Goal: Information Seeking & Learning: Check status

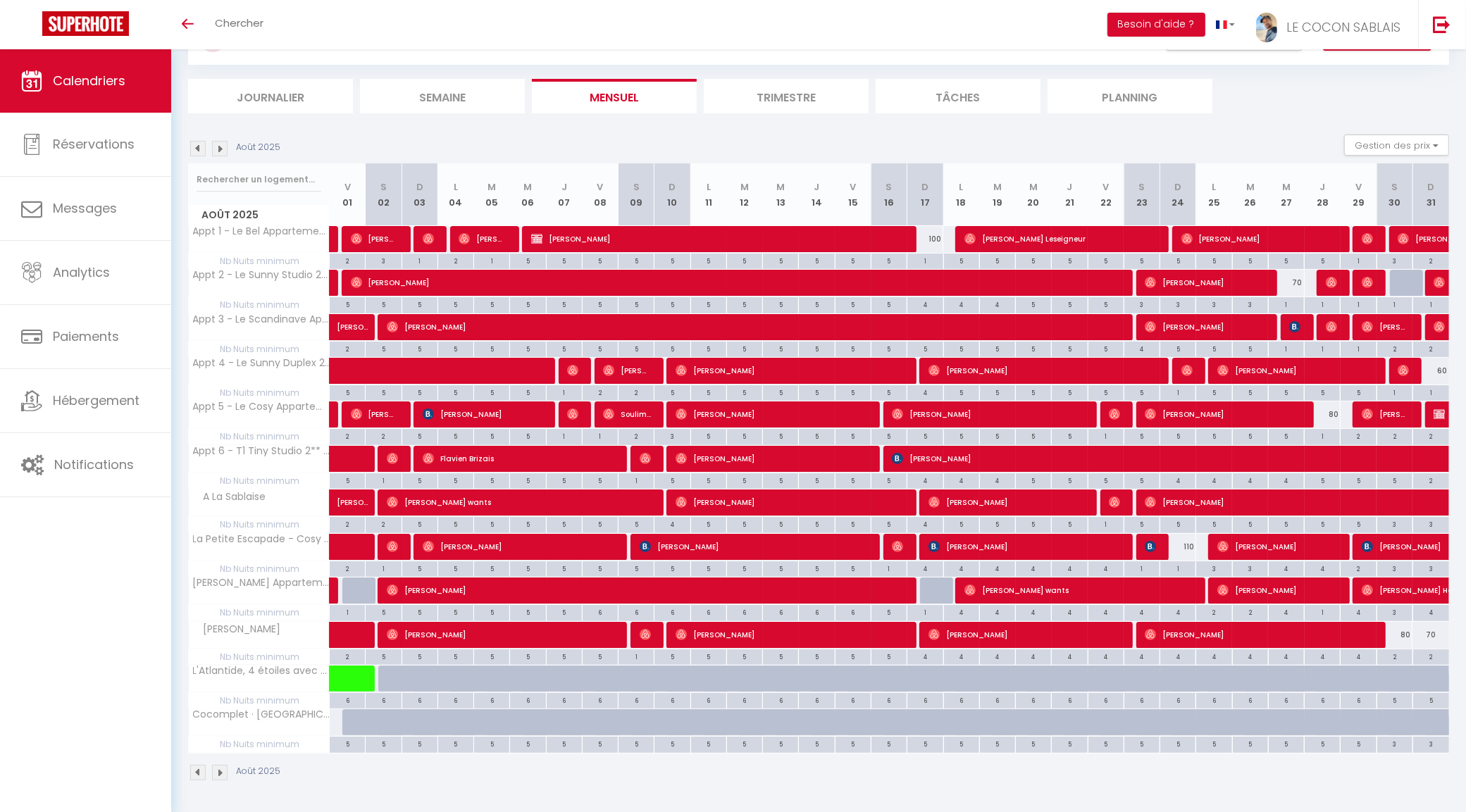
click at [771, 92] on li "Trimestre" at bounding box center [786, 96] width 165 height 35
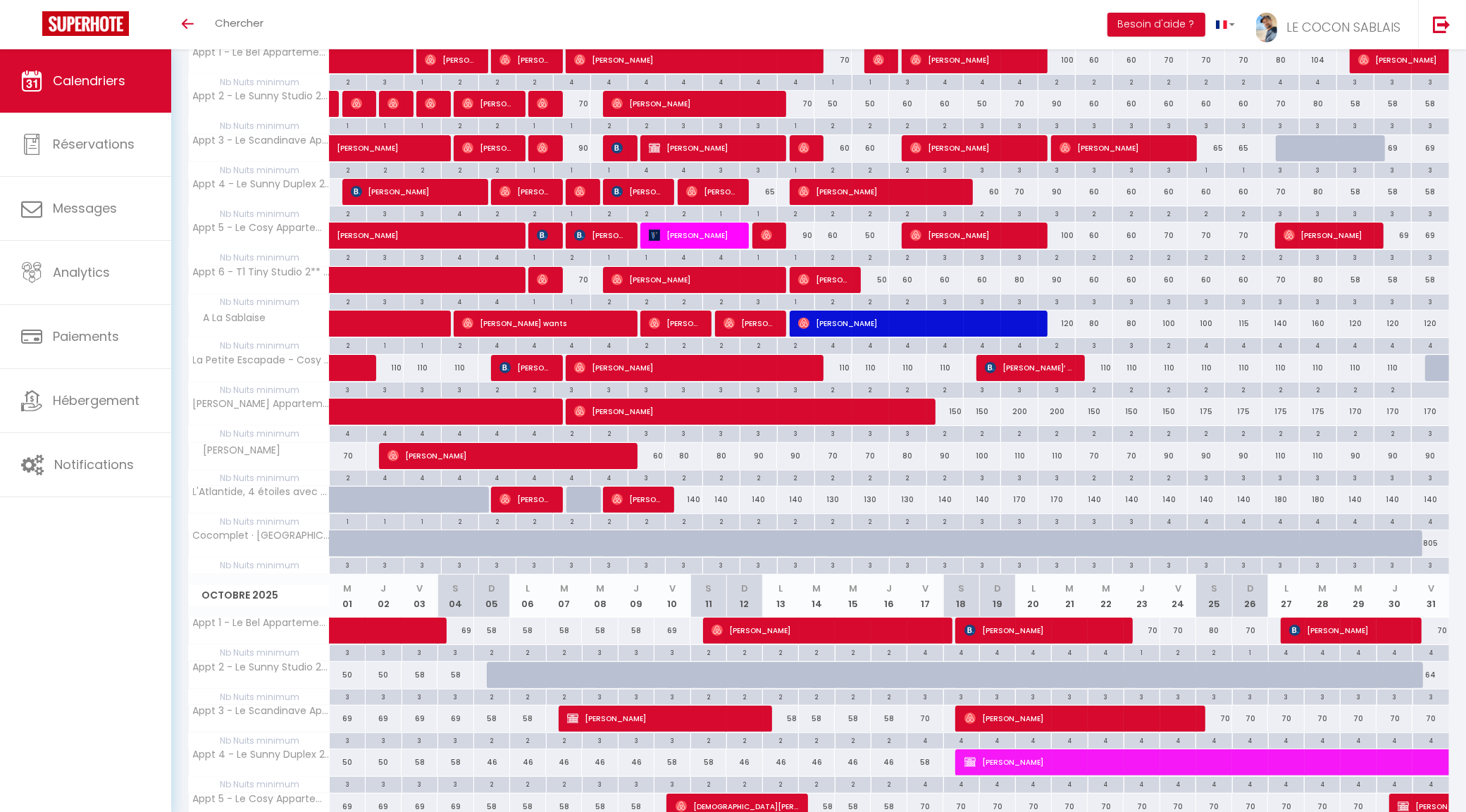
scroll to position [71, 0]
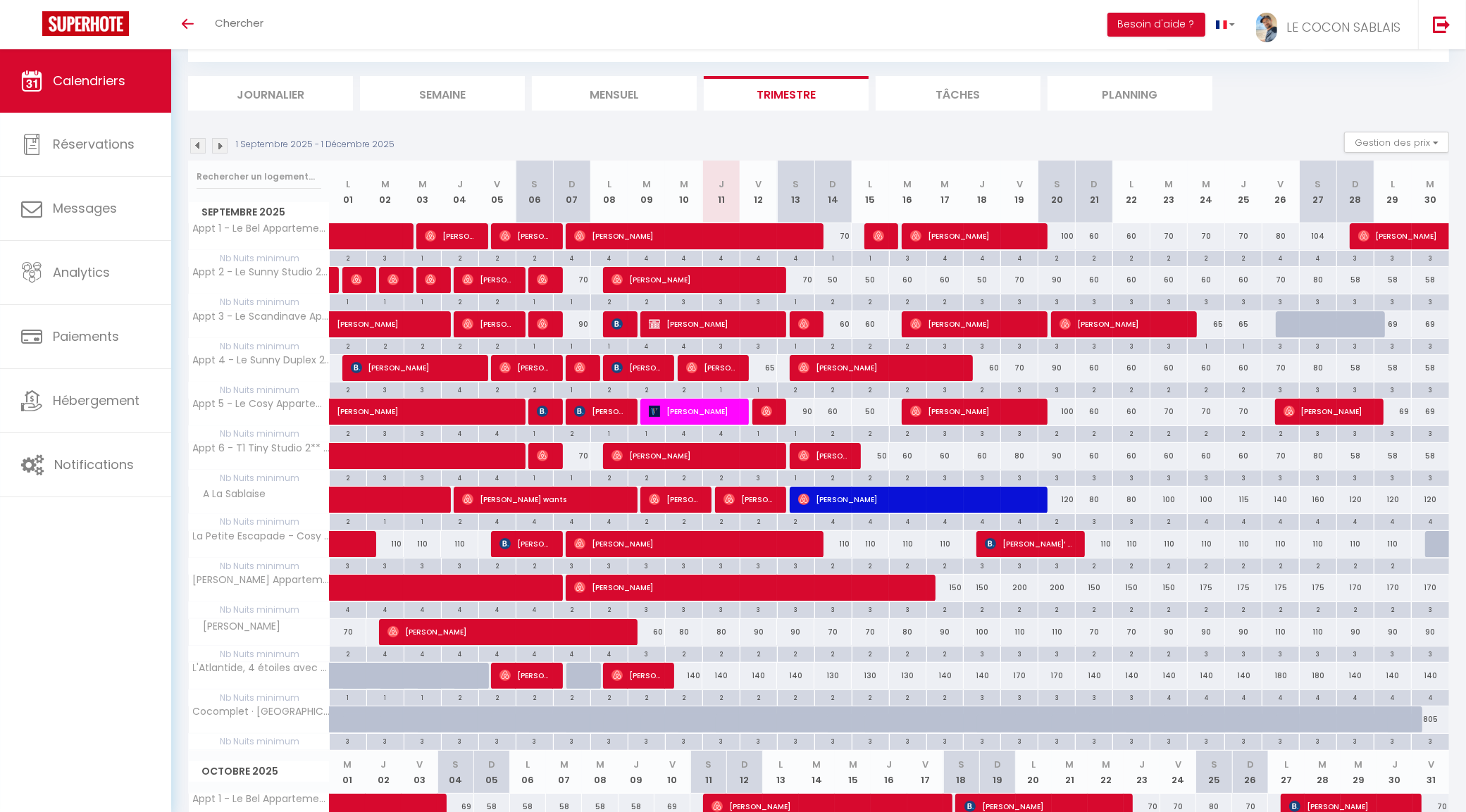
click at [642, 97] on li "Mensuel" at bounding box center [614, 93] width 165 height 35
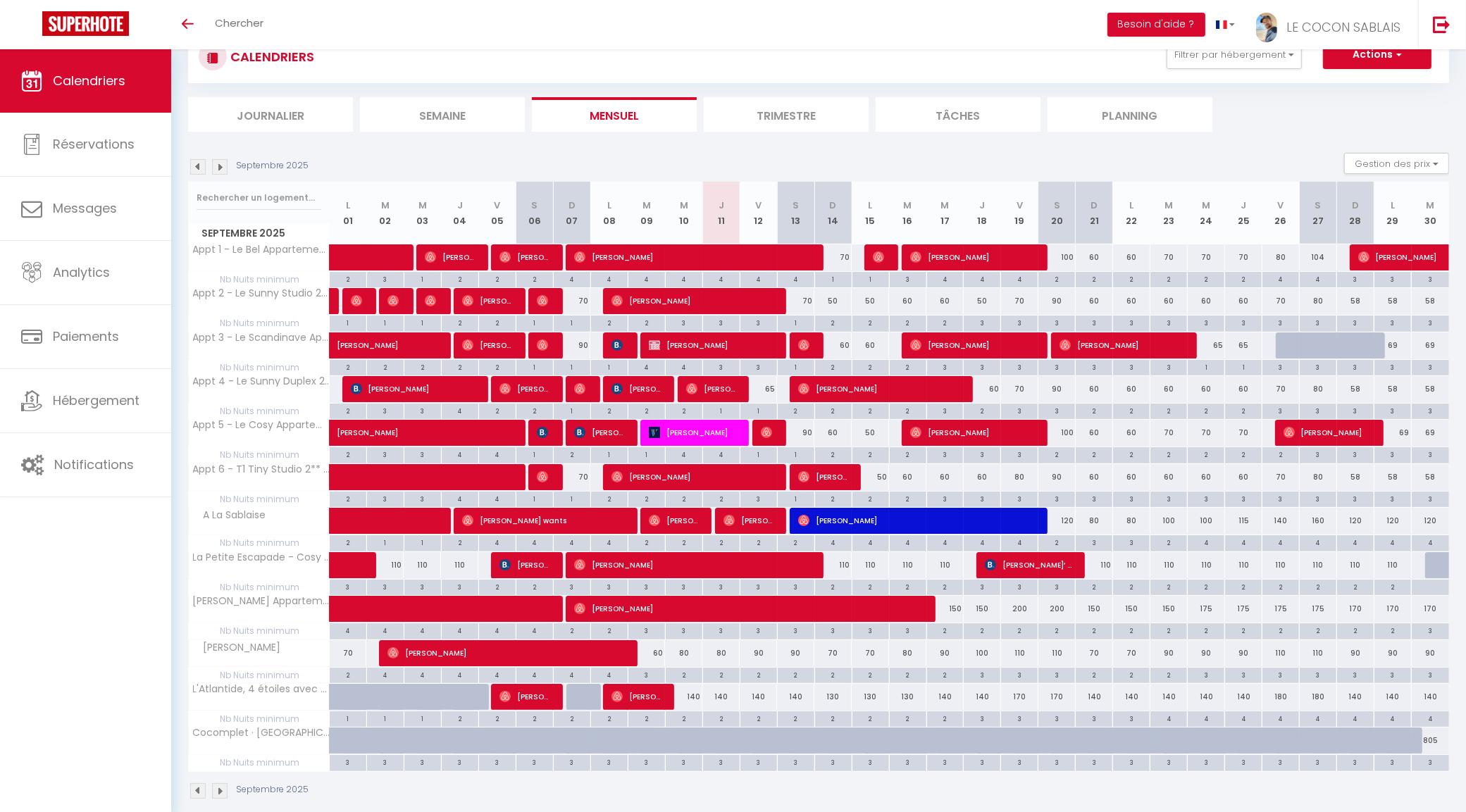
scroll to position [71, 0]
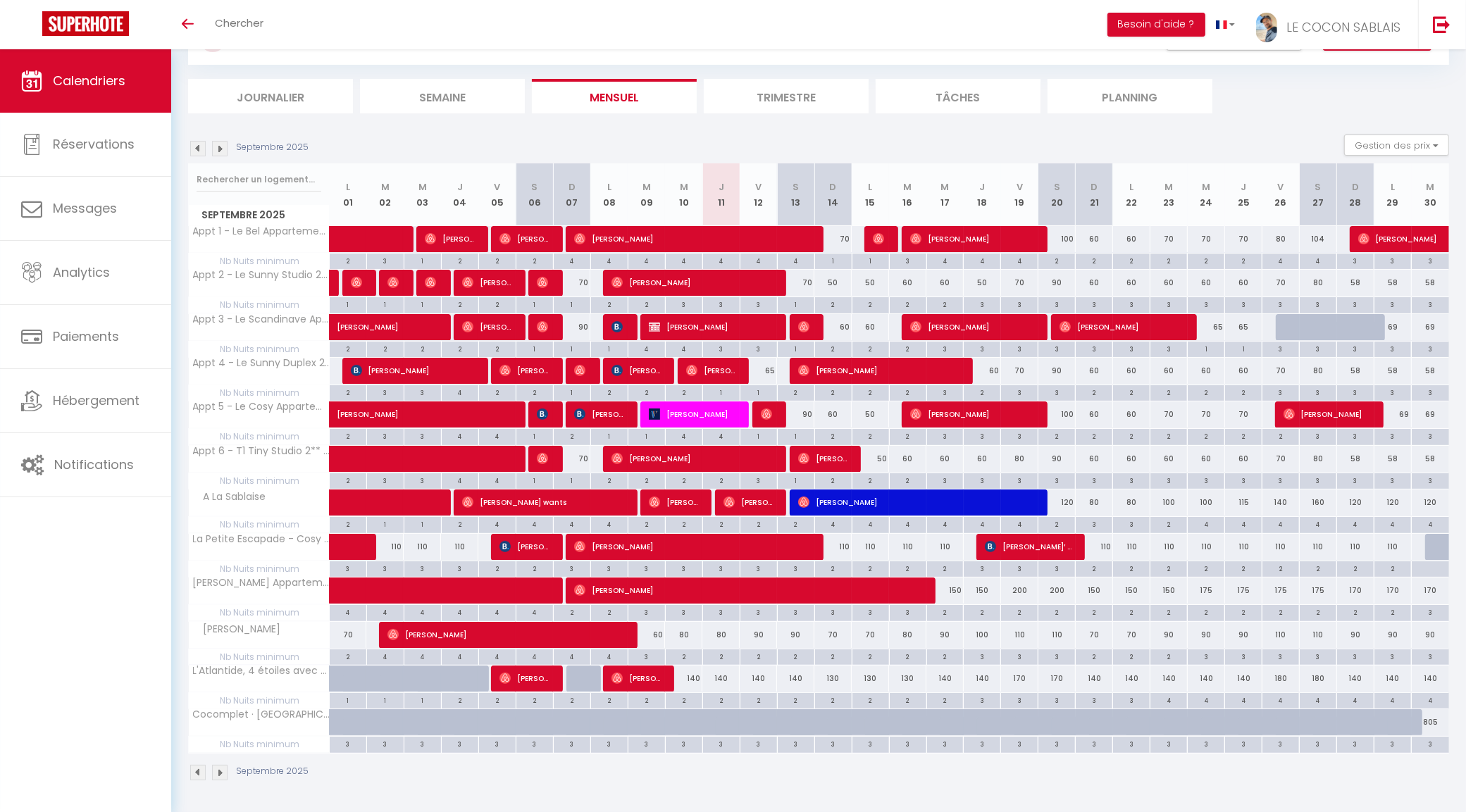
click at [196, 145] on img at bounding box center [197, 148] width 15 height 15
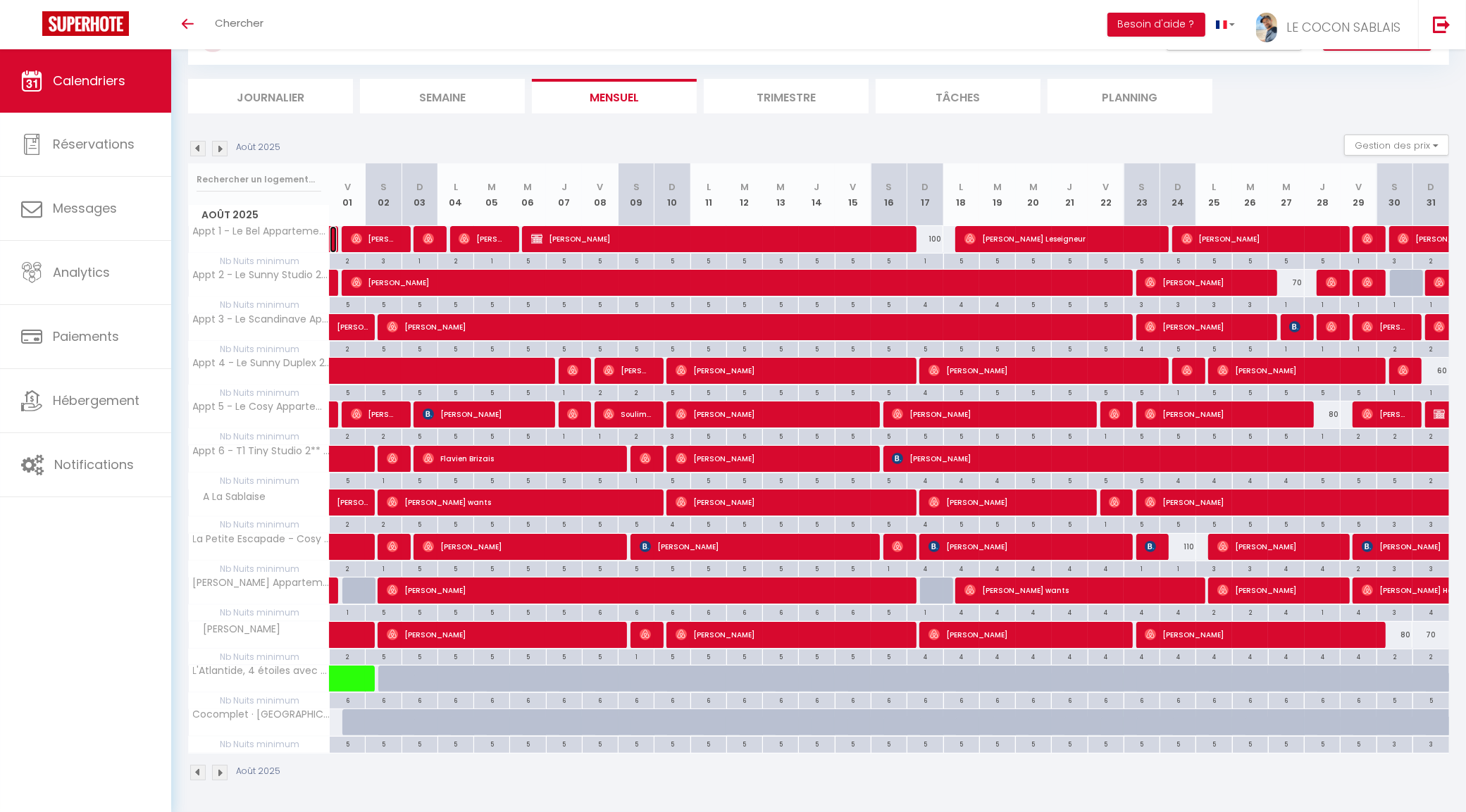
click at [333, 241] on link at bounding box center [333, 239] width 7 height 27
select select "31195"
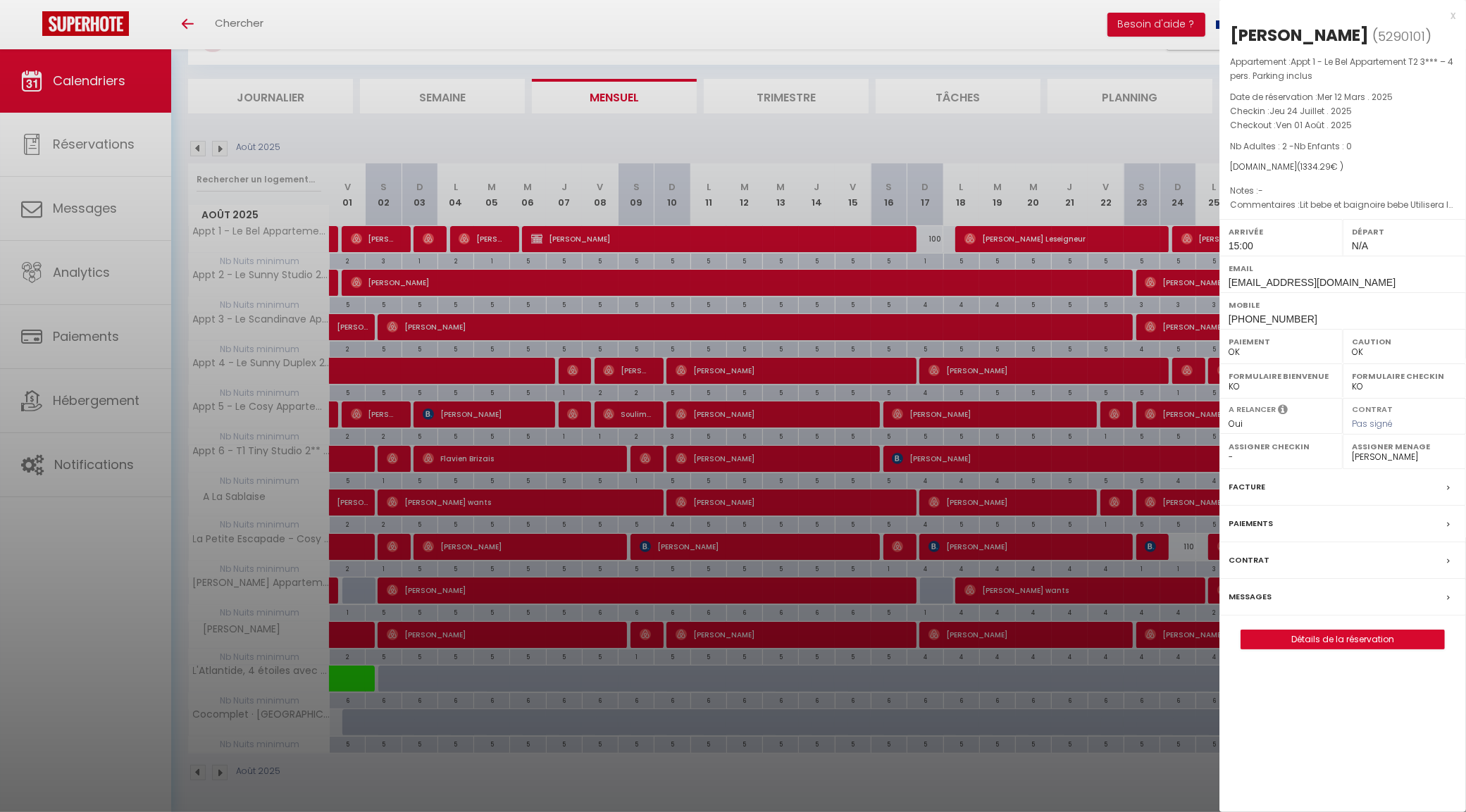
click at [1171, 124] on div at bounding box center [733, 406] width 1466 height 812
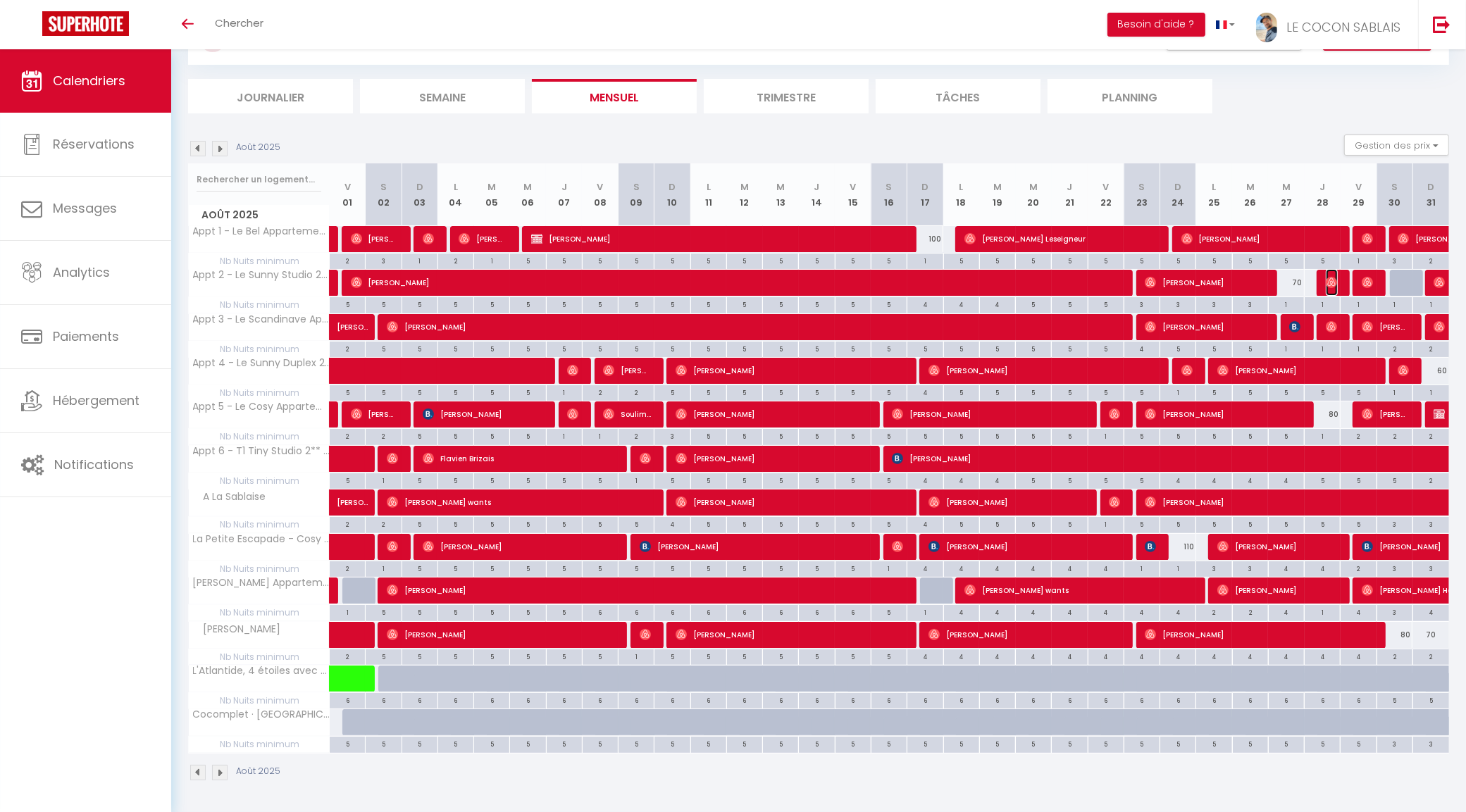
click at [1332, 282] on img at bounding box center [1332, 282] width 11 height 11
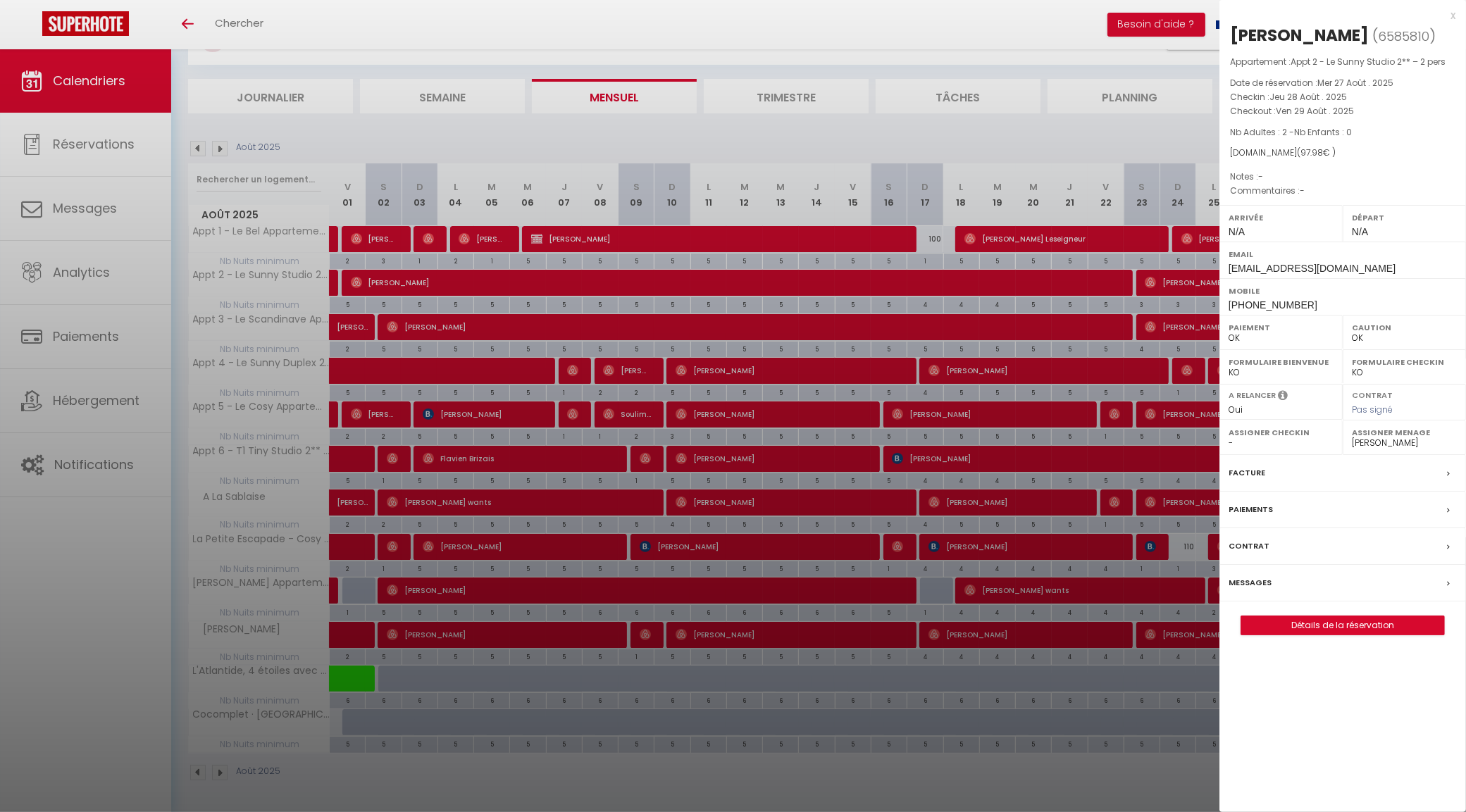
click at [1155, 127] on div at bounding box center [733, 406] width 1466 height 812
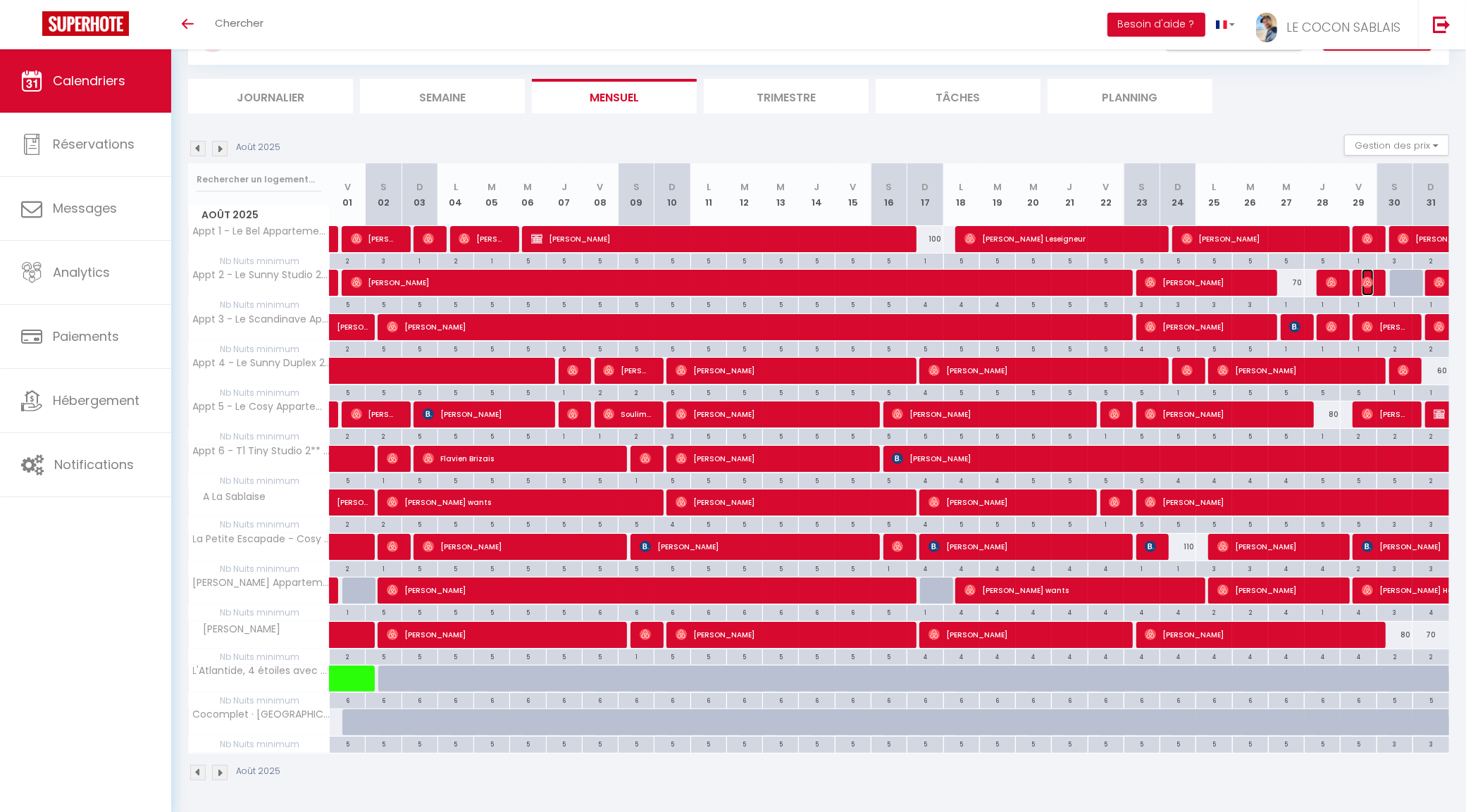
click at [1367, 279] on img at bounding box center [1368, 282] width 11 height 11
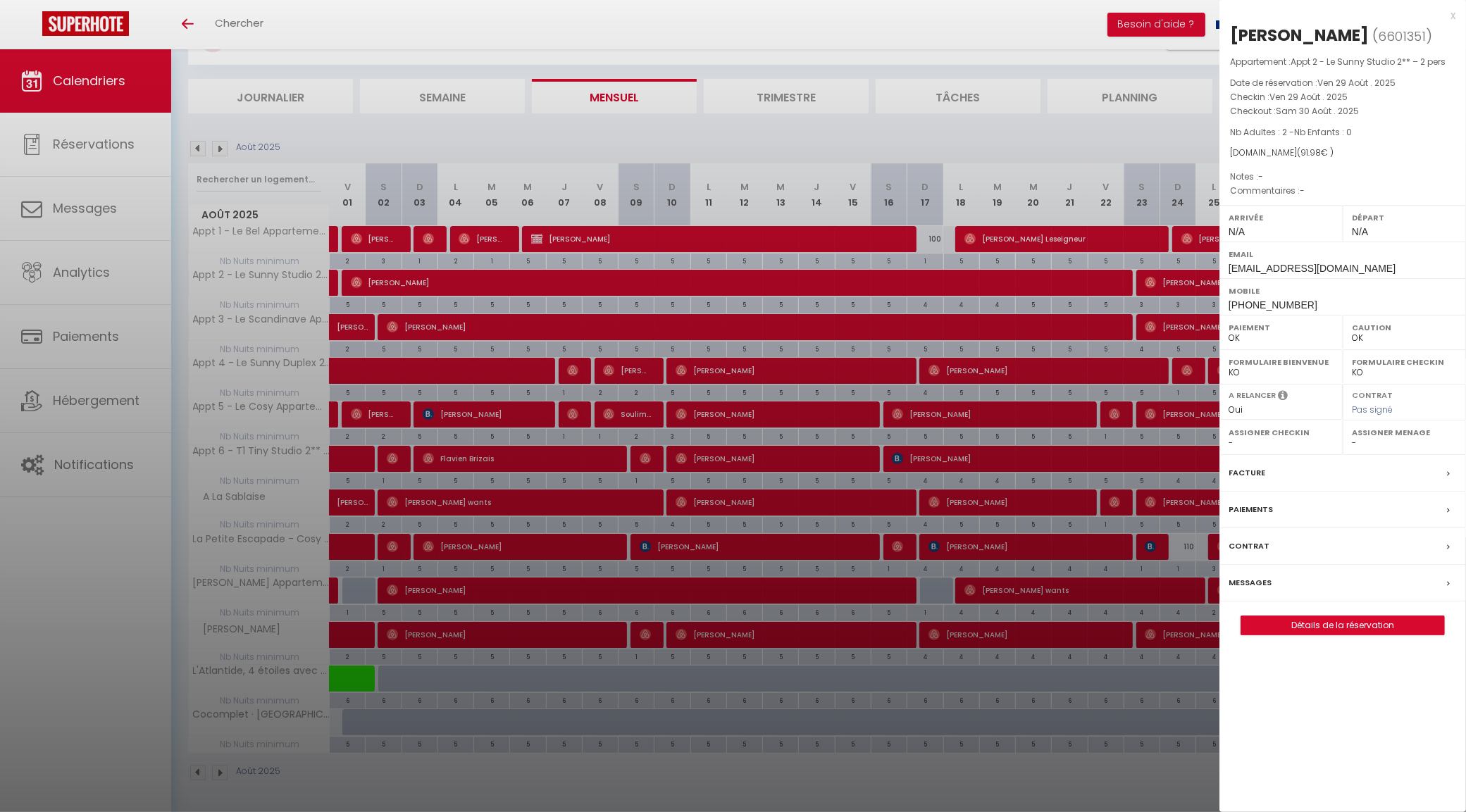
click at [1160, 127] on div at bounding box center [733, 406] width 1466 height 812
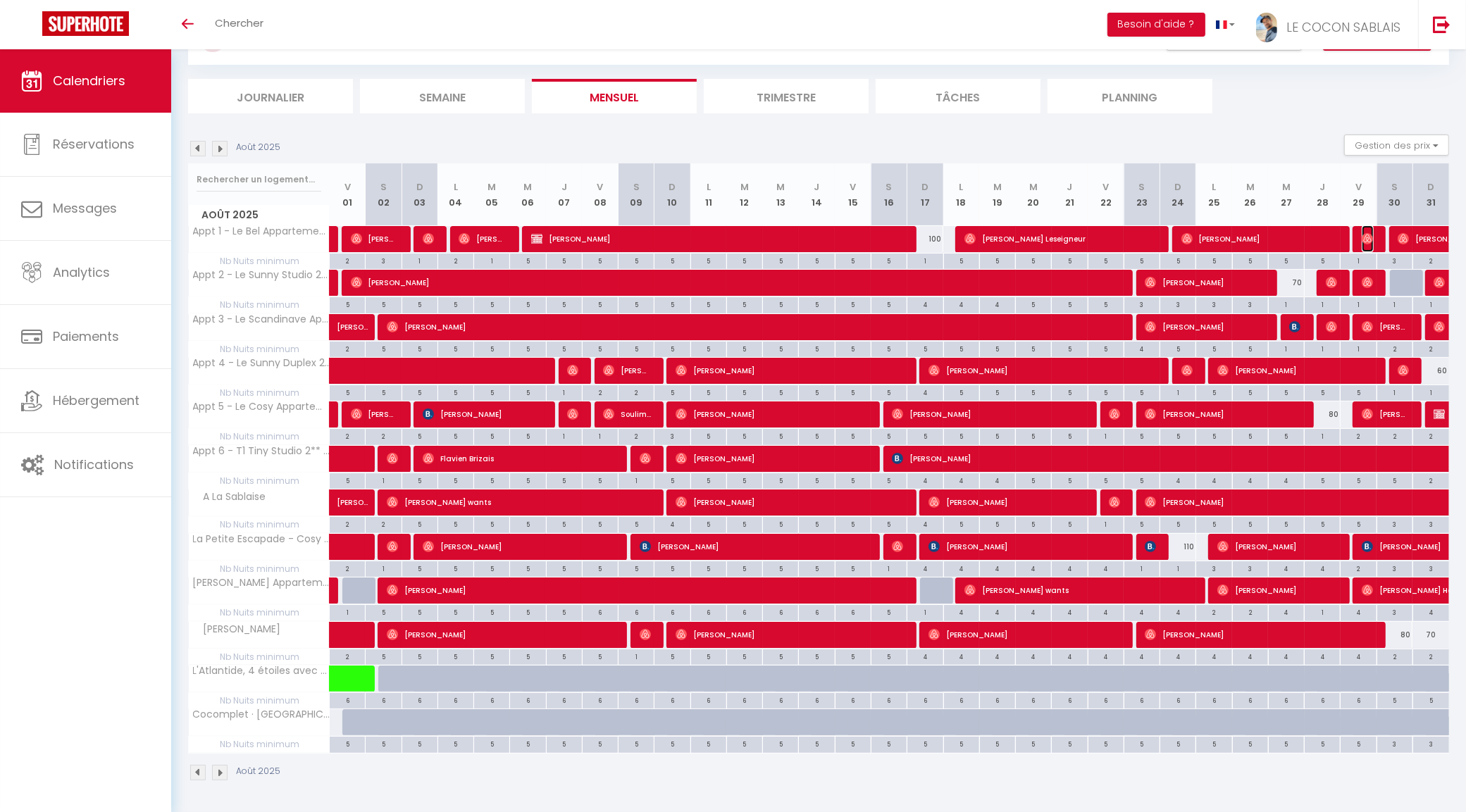
click at [1368, 233] on img at bounding box center [1368, 239] width 11 height 11
select select "47471"
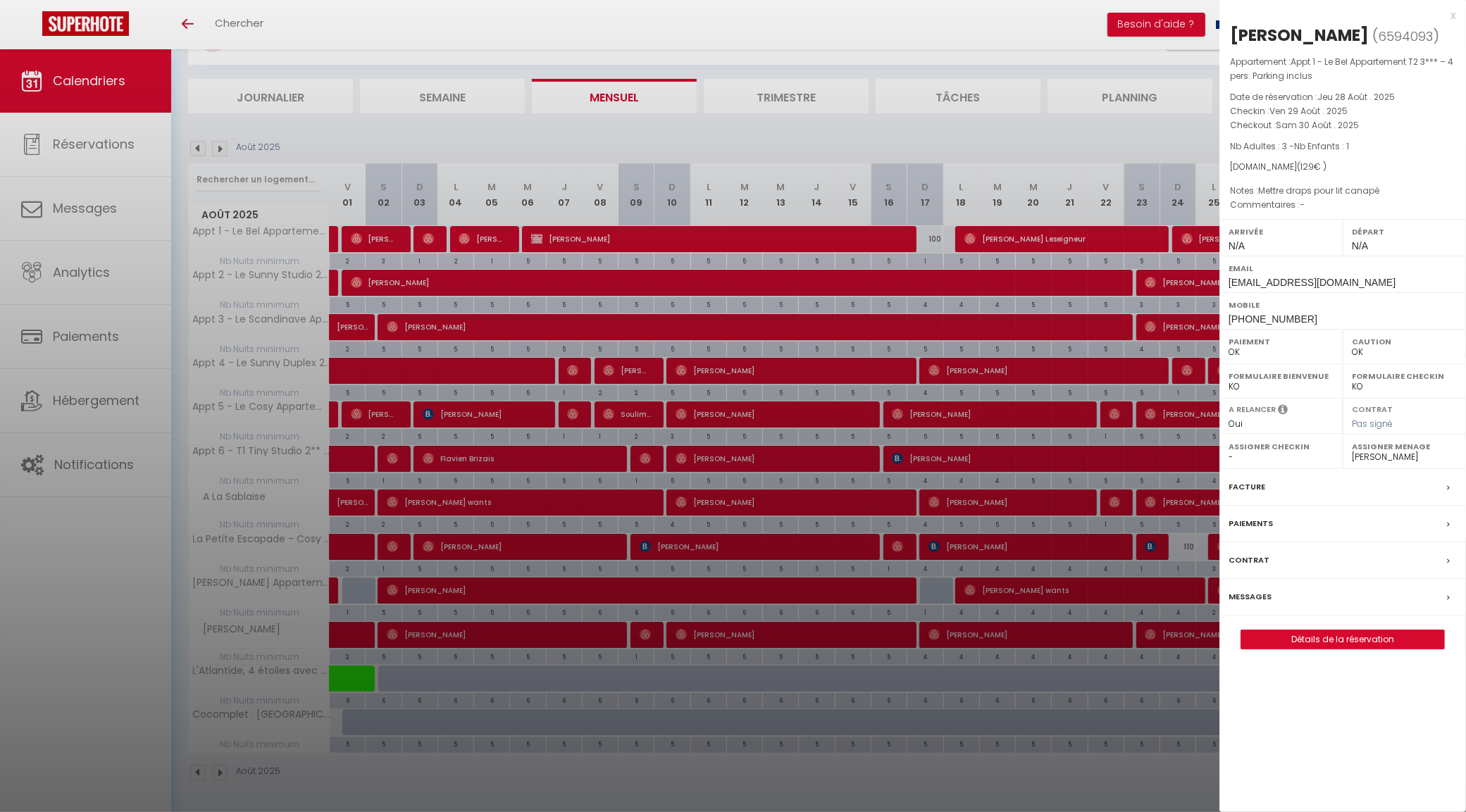
click at [1183, 141] on div at bounding box center [733, 406] width 1466 height 812
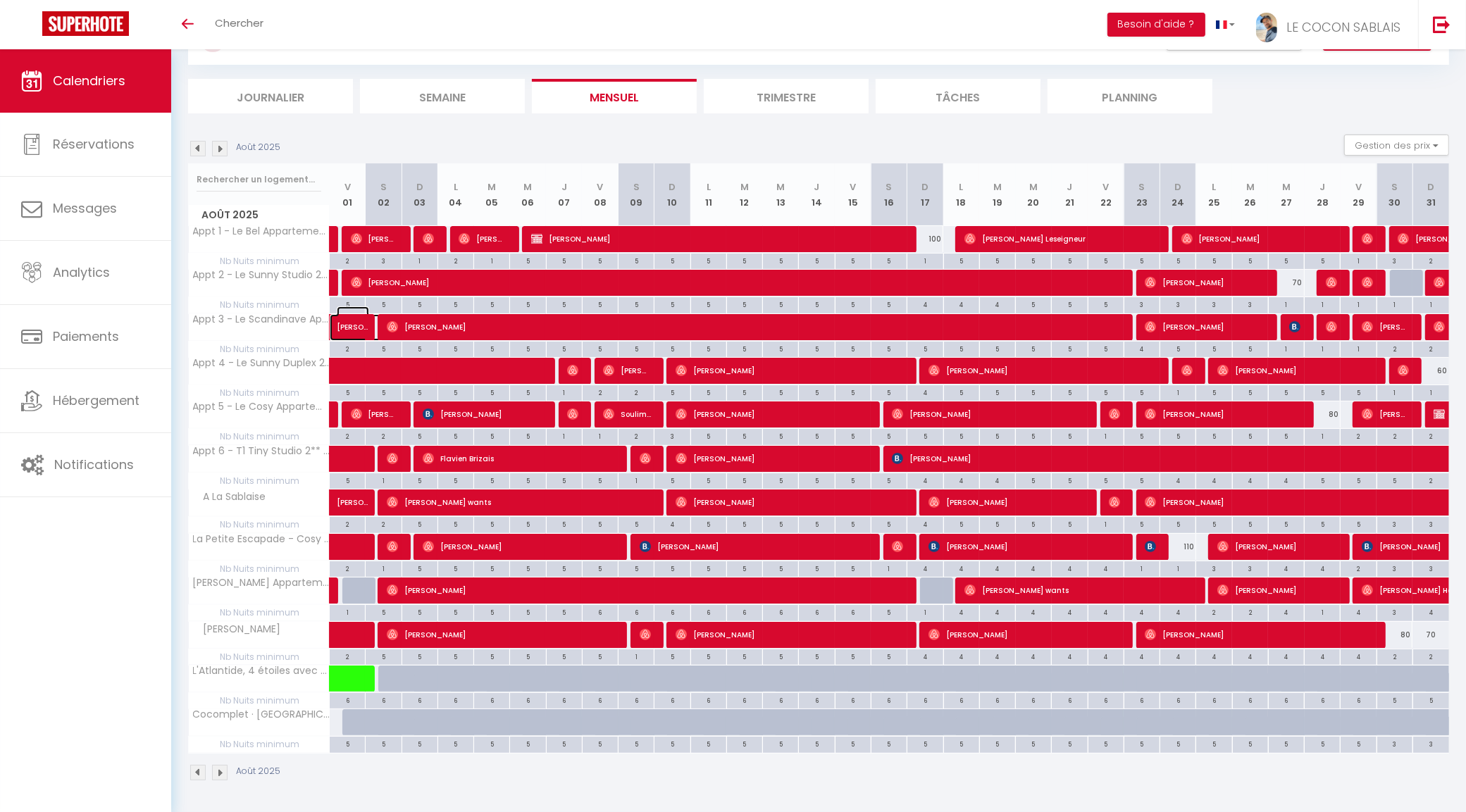
click at [366, 319] on span "[PERSON_NAME]" at bounding box center [353, 319] width 32 height 27
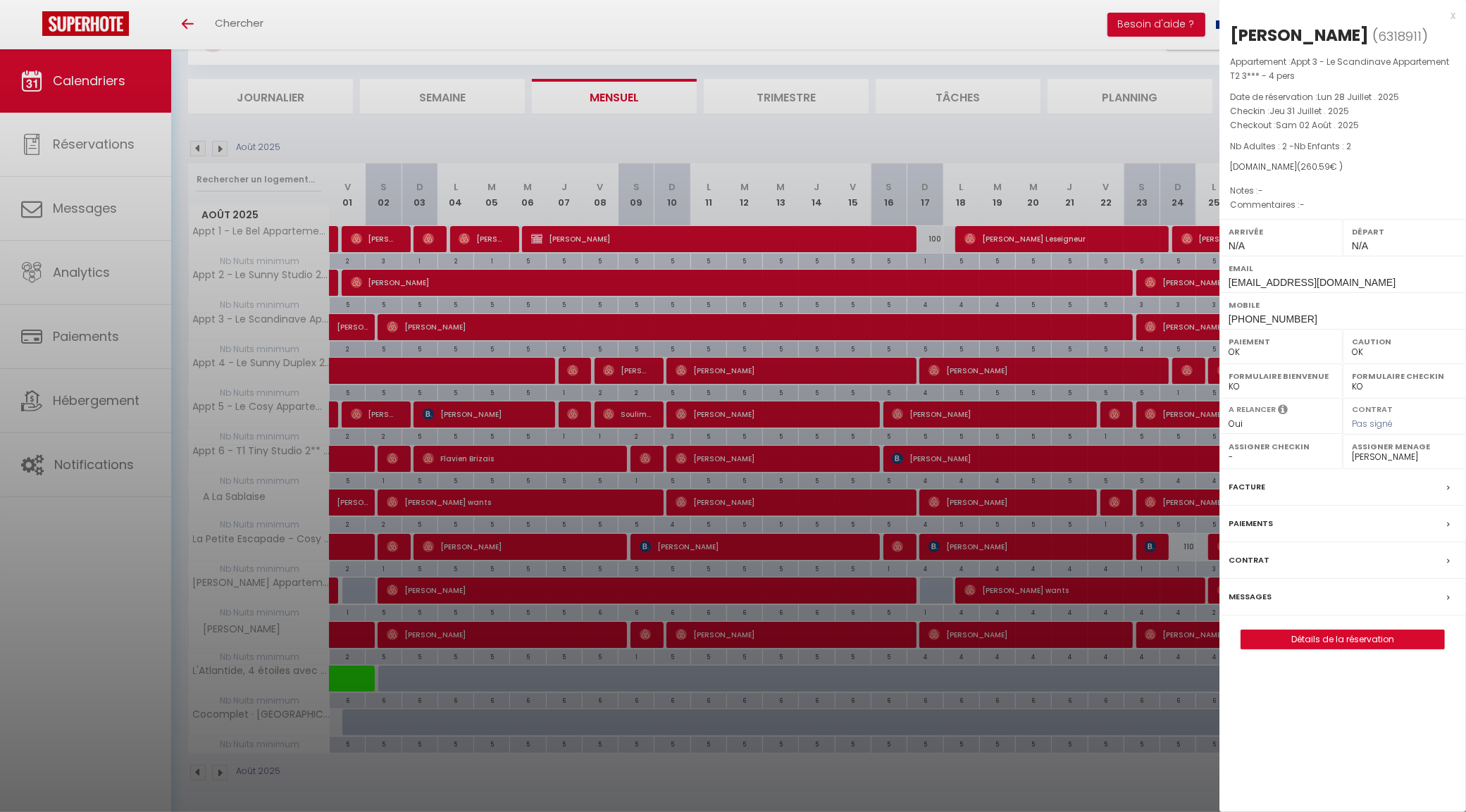
click at [353, 455] on div at bounding box center [733, 406] width 1466 height 812
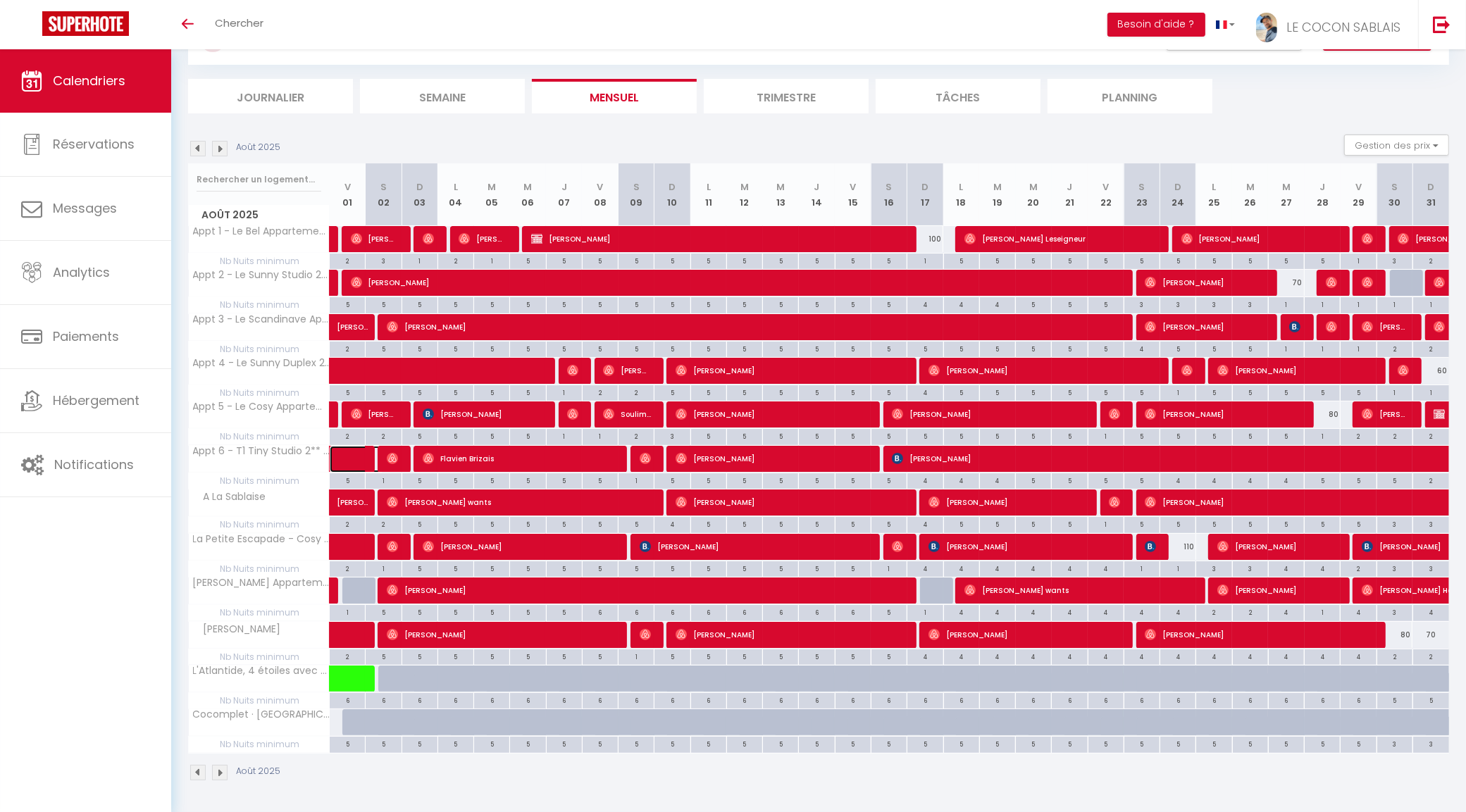
click at [353, 455] on span at bounding box center [367, 459] width 32 height 27
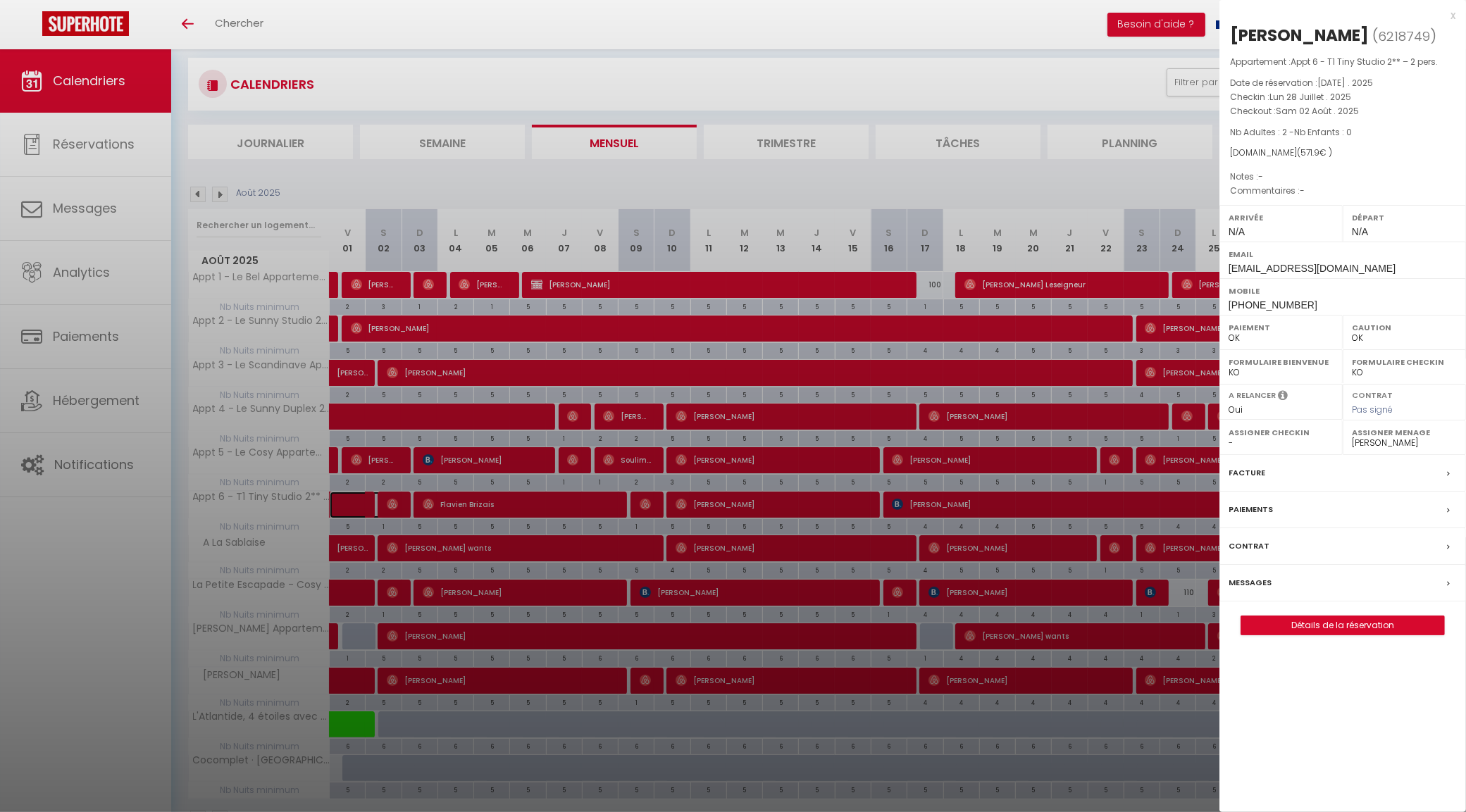
scroll to position [0, 0]
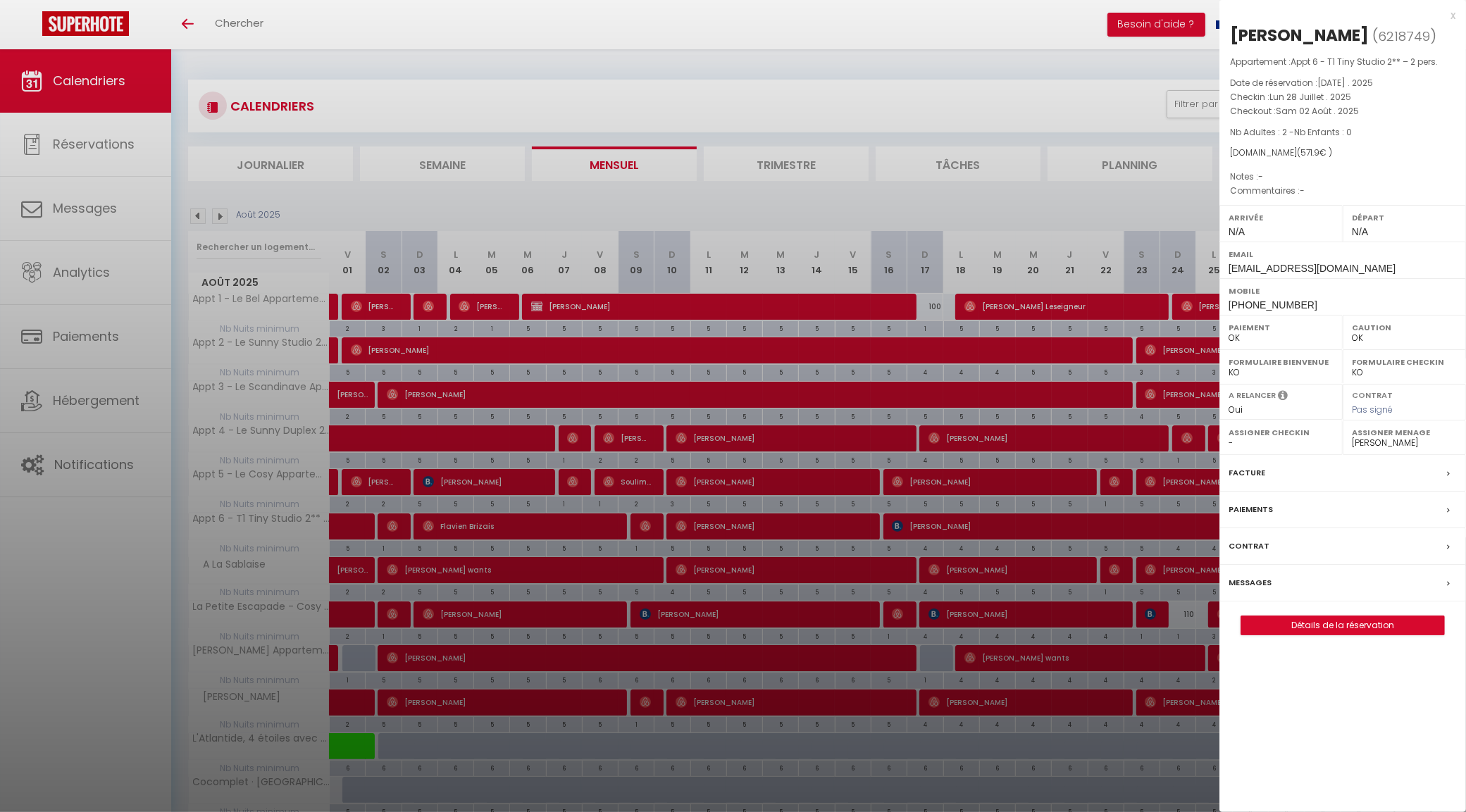
click at [849, 305] on div at bounding box center [733, 406] width 1466 height 812
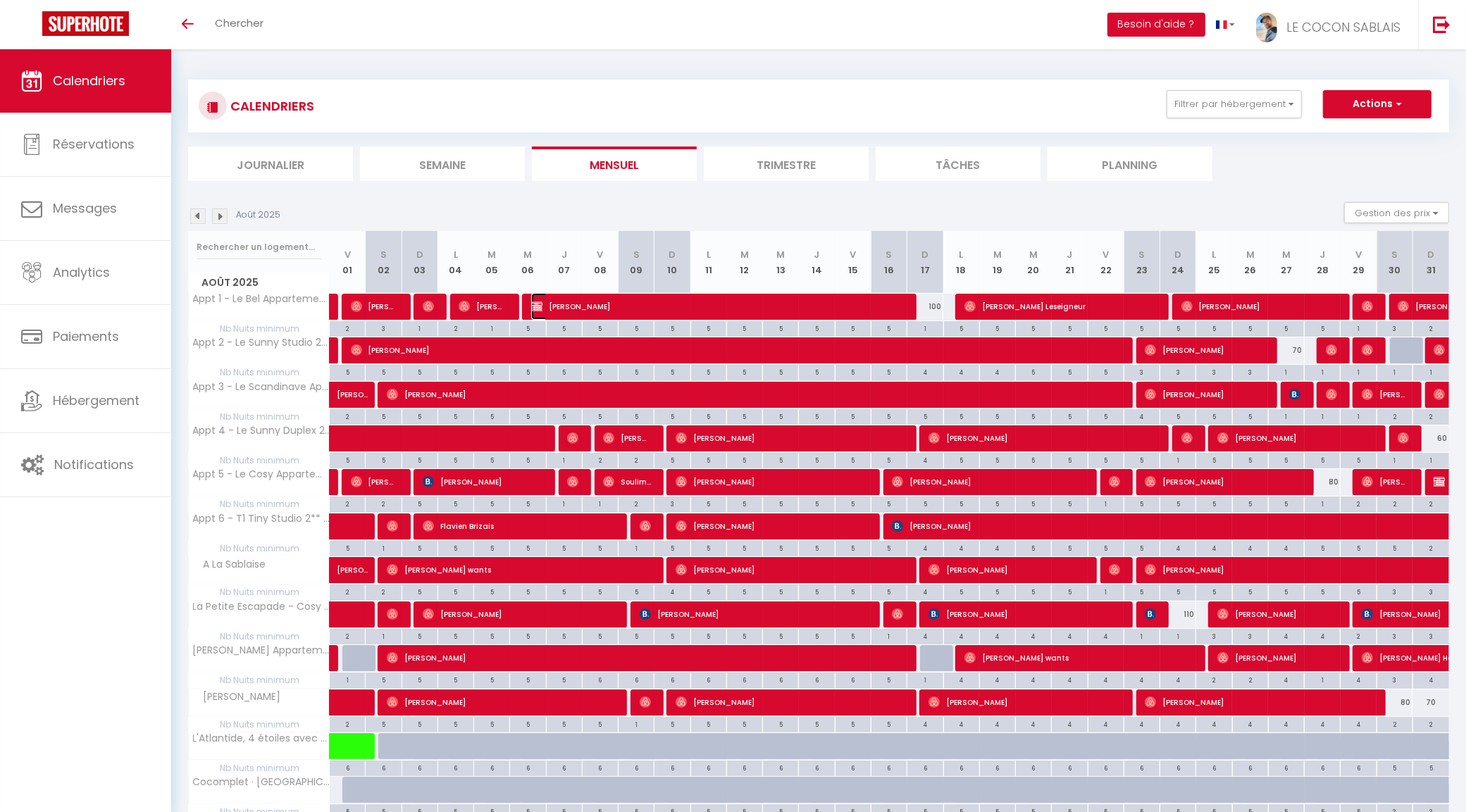
click at [849, 305] on span "[PERSON_NAME]" at bounding box center [716, 306] width 371 height 27
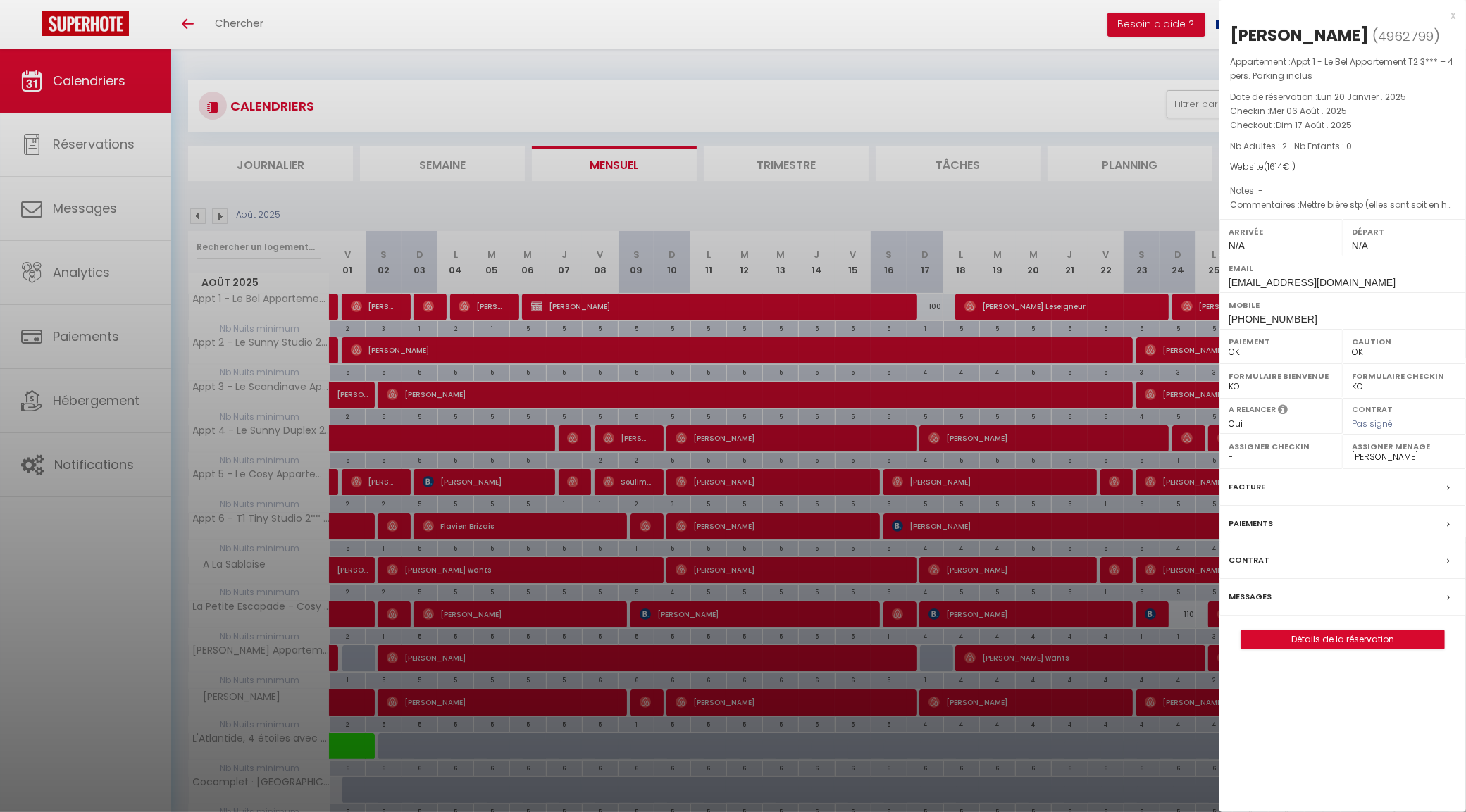
click at [871, 440] on div at bounding box center [733, 406] width 1466 height 812
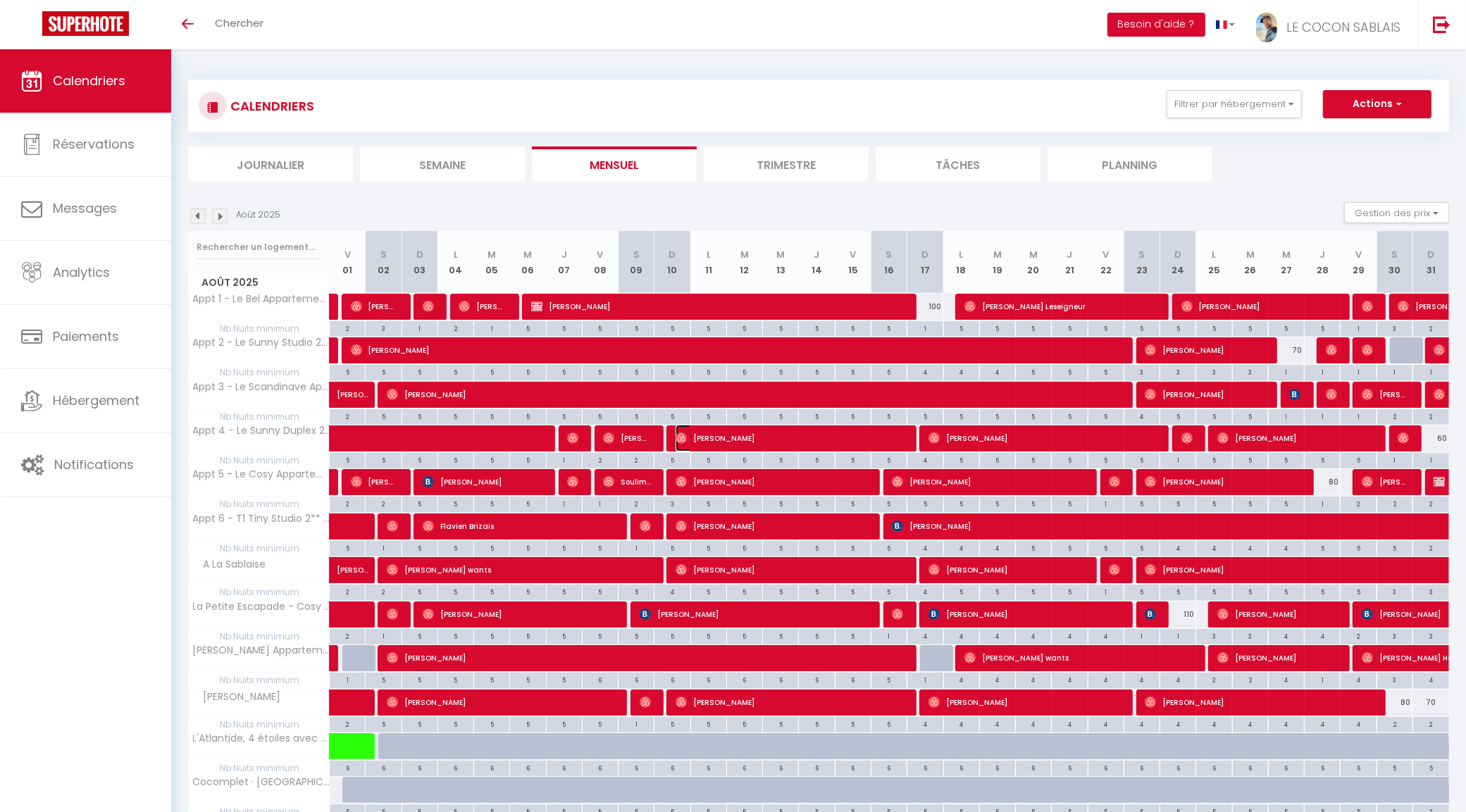
click at [871, 440] on span "[PERSON_NAME]" at bounding box center [789, 438] width 228 height 27
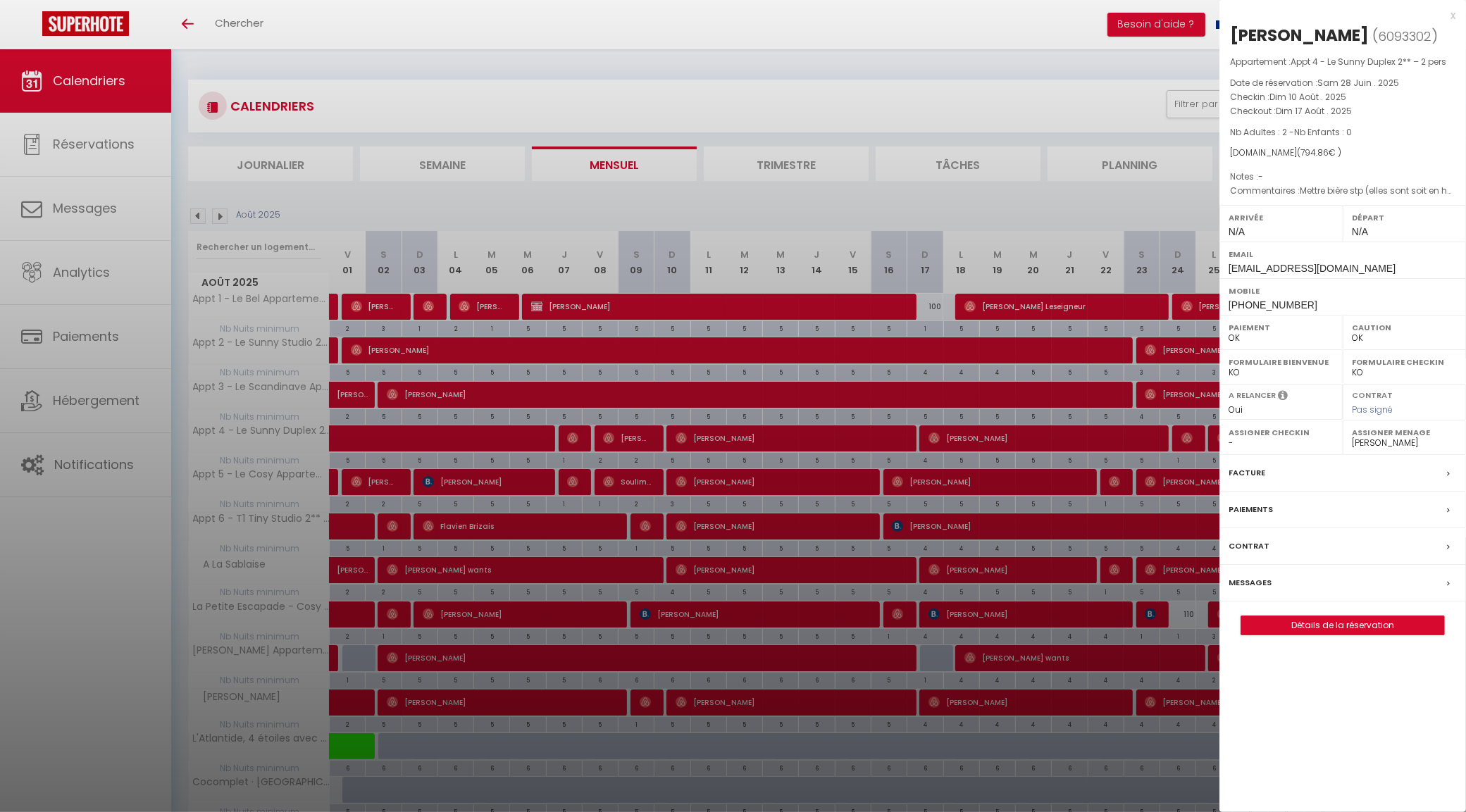
click at [1053, 196] on div at bounding box center [733, 406] width 1466 height 812
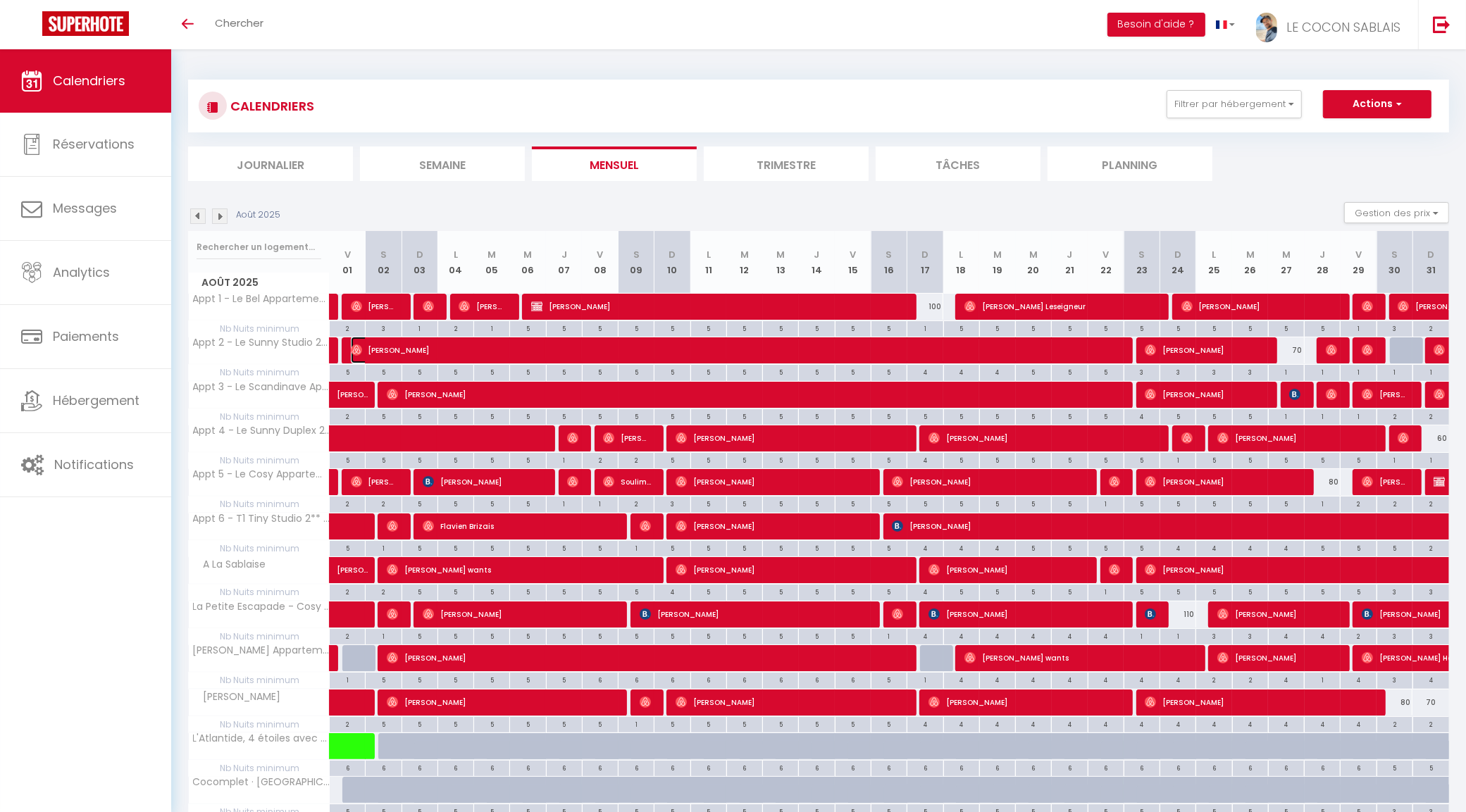
click at [1115, 352] on span "[PERSON_NAME]" at bounding box center [734, 349] width 766 height 27
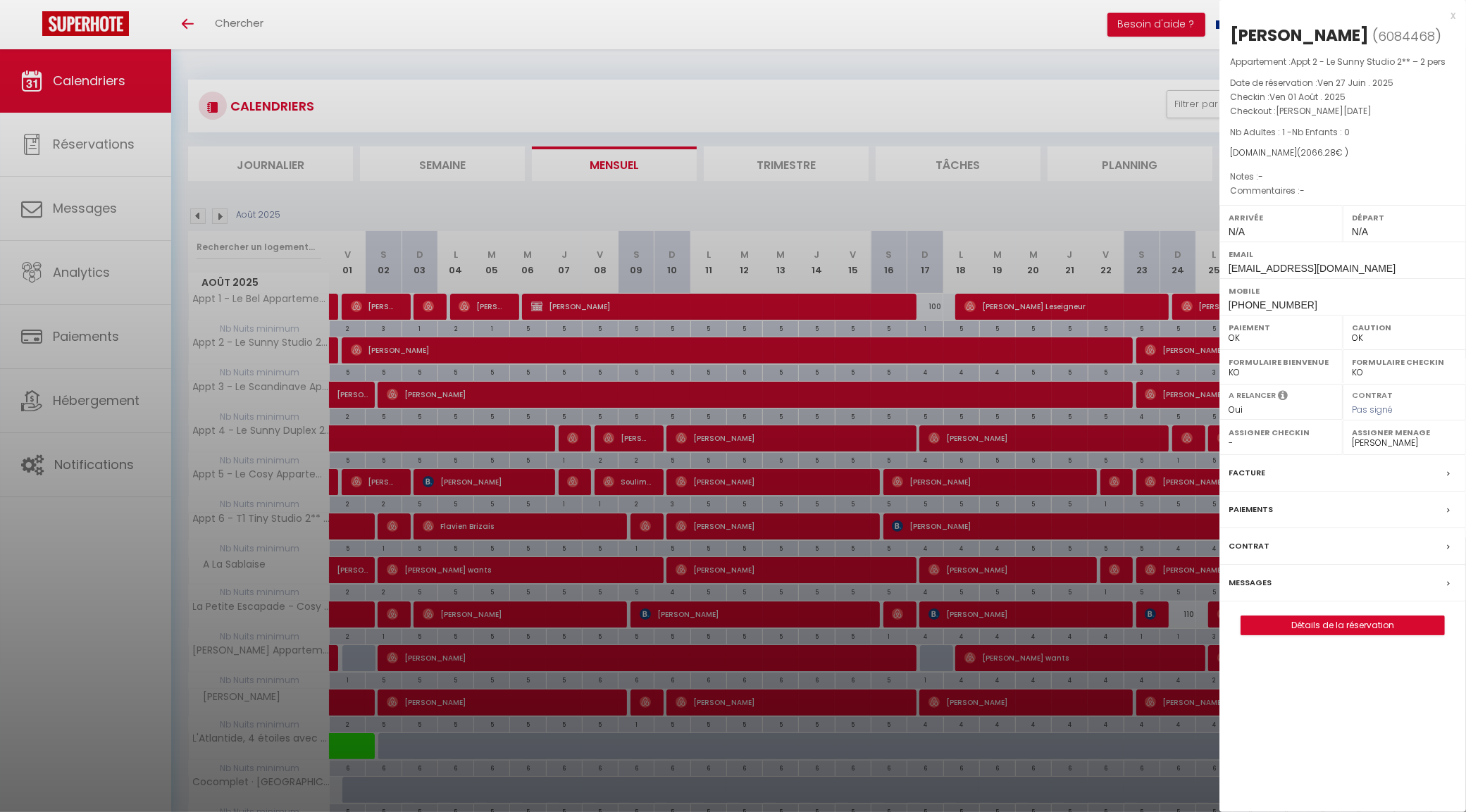
click at [1117, 390] on div at bounding box center [733, 406] width 1466 height 812
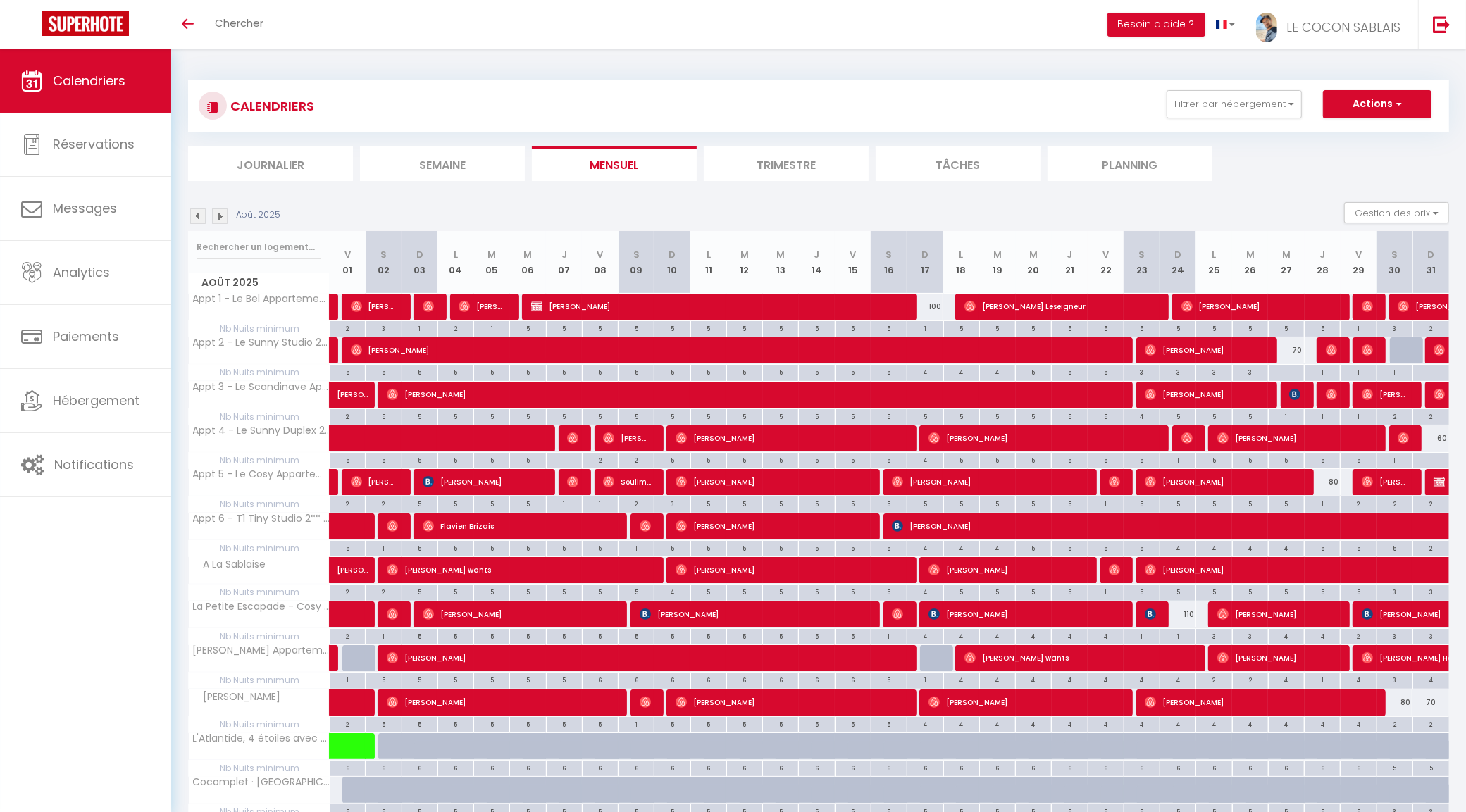
click at [1117, 390] on div at bounding box center [1105, 394] width 36 height 27
type input "120"
type input "Ven 22 Août 2025"
type input "[DATE]"
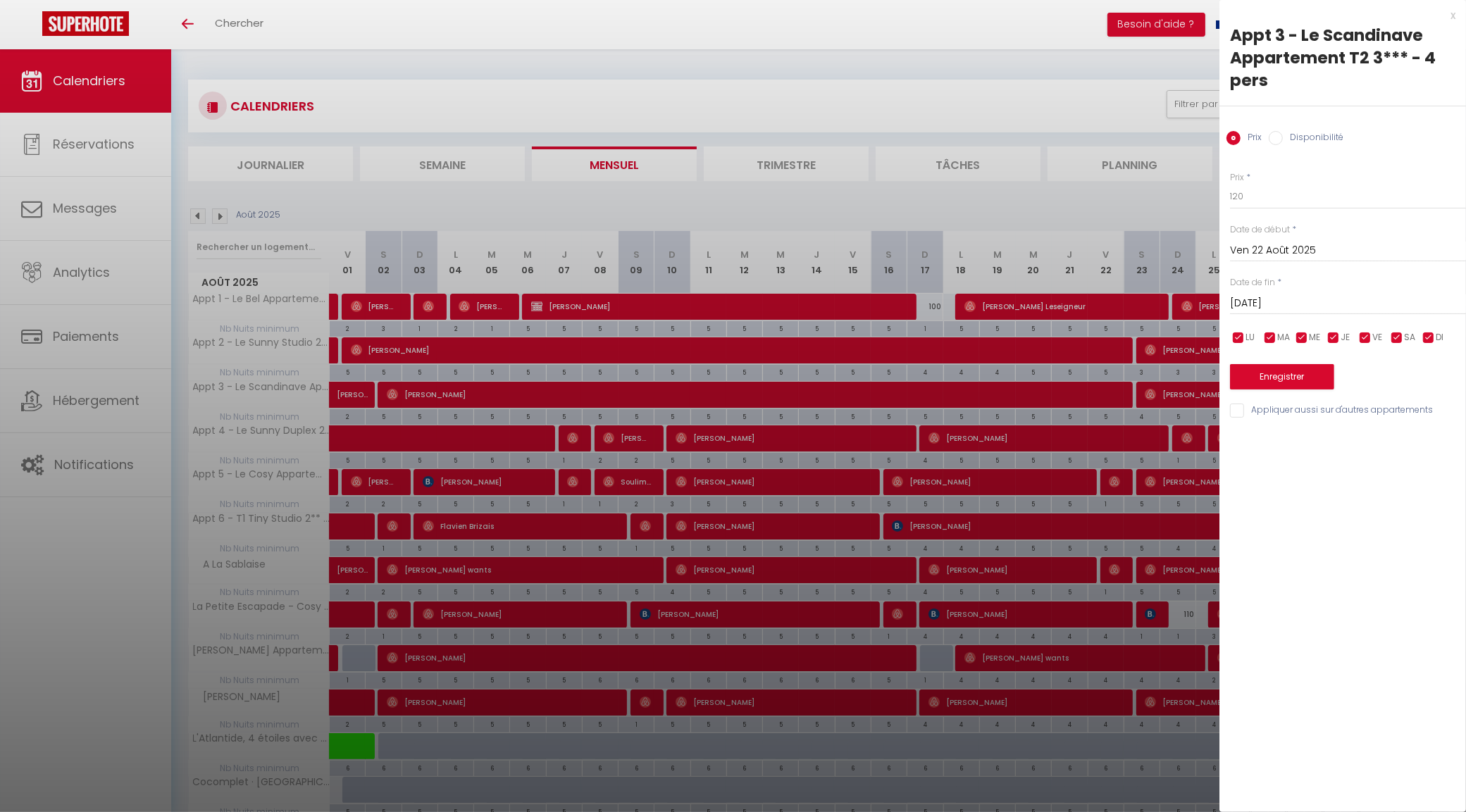
drag, startPoint x: 1105, startPoint y: 397, endPoint x: 1084, endPoint y: 394, distance: 21.2
click at [1104, 397] on div at bounding box center [733, 406] width 1466 height 812
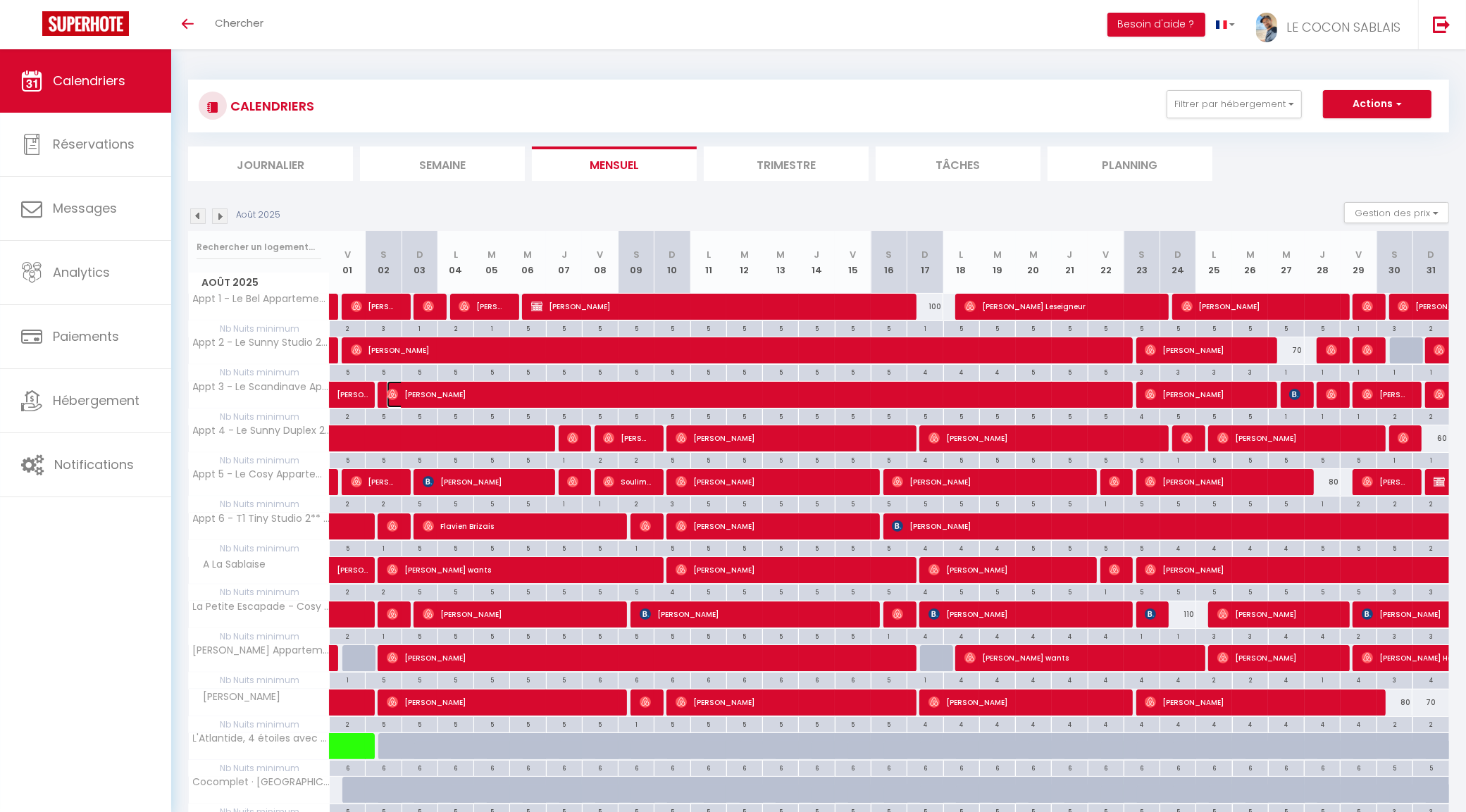
click at [1082, 395] on span "[PERSON_NAME]" at bounding box center [751, 394] width 730 height 27
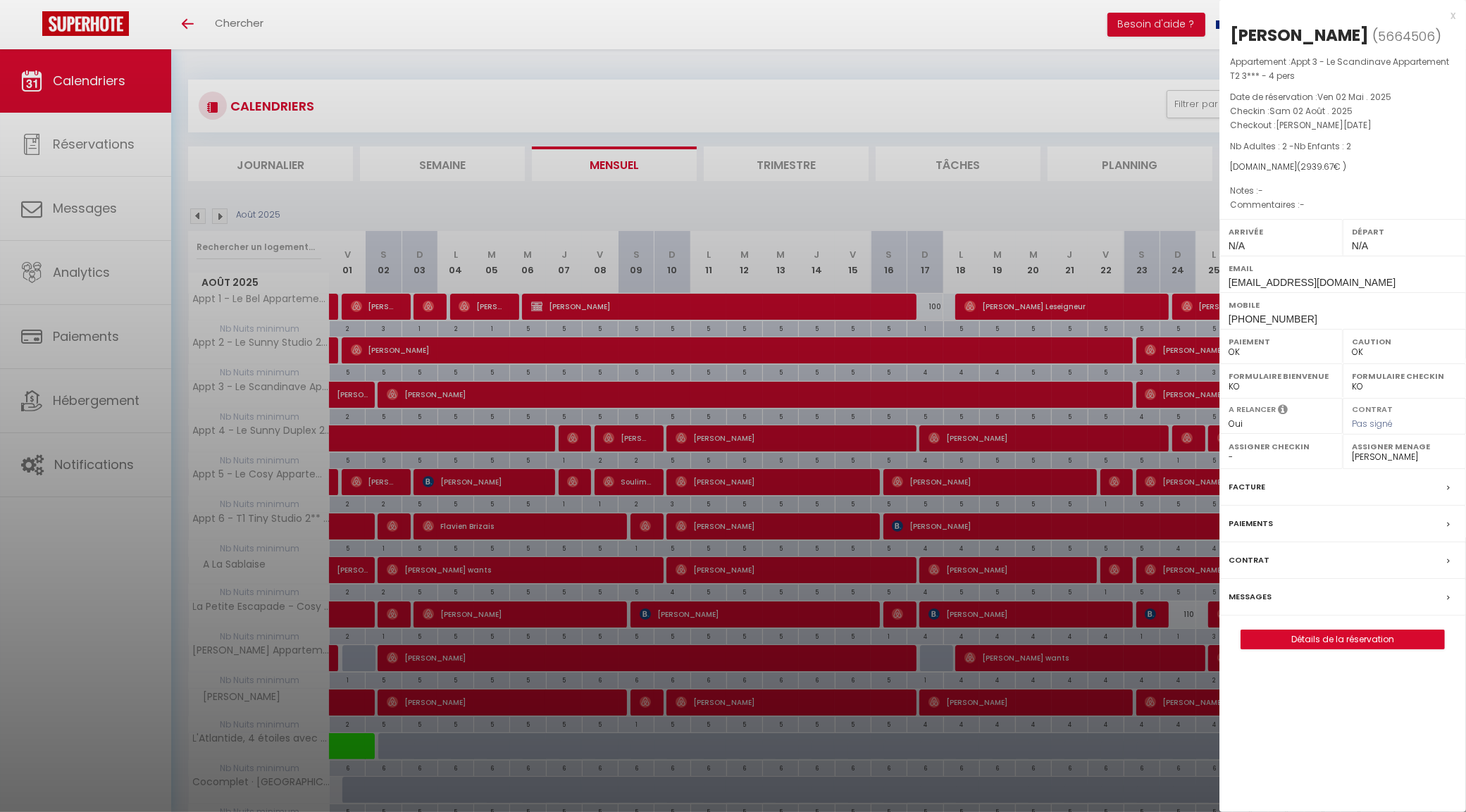
click at [1082, 395] on div at bounding box center [733, 406] width 1466 height 812
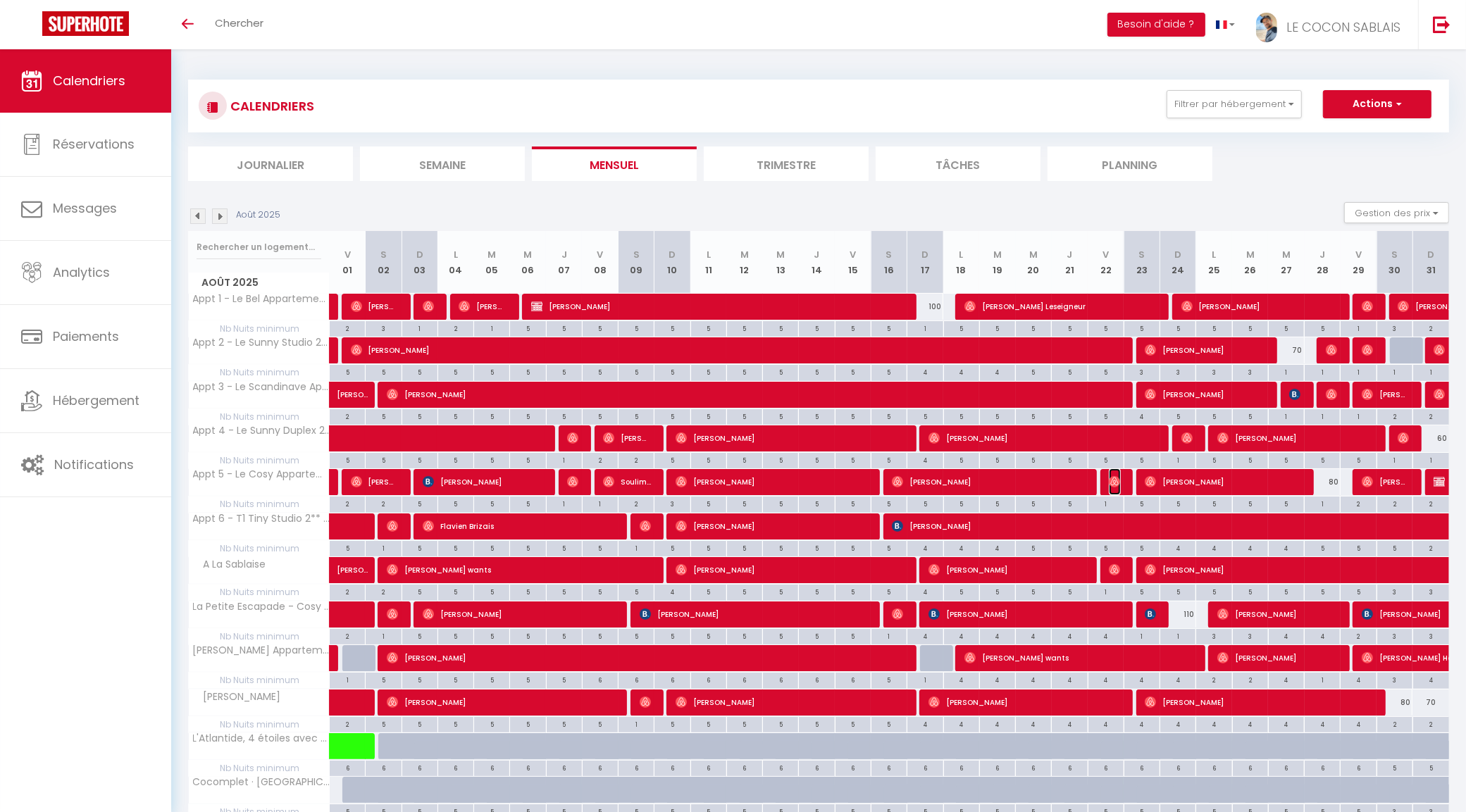
click at [1110, 487] on img at bounding box center [1114, 482] width 11 height 11
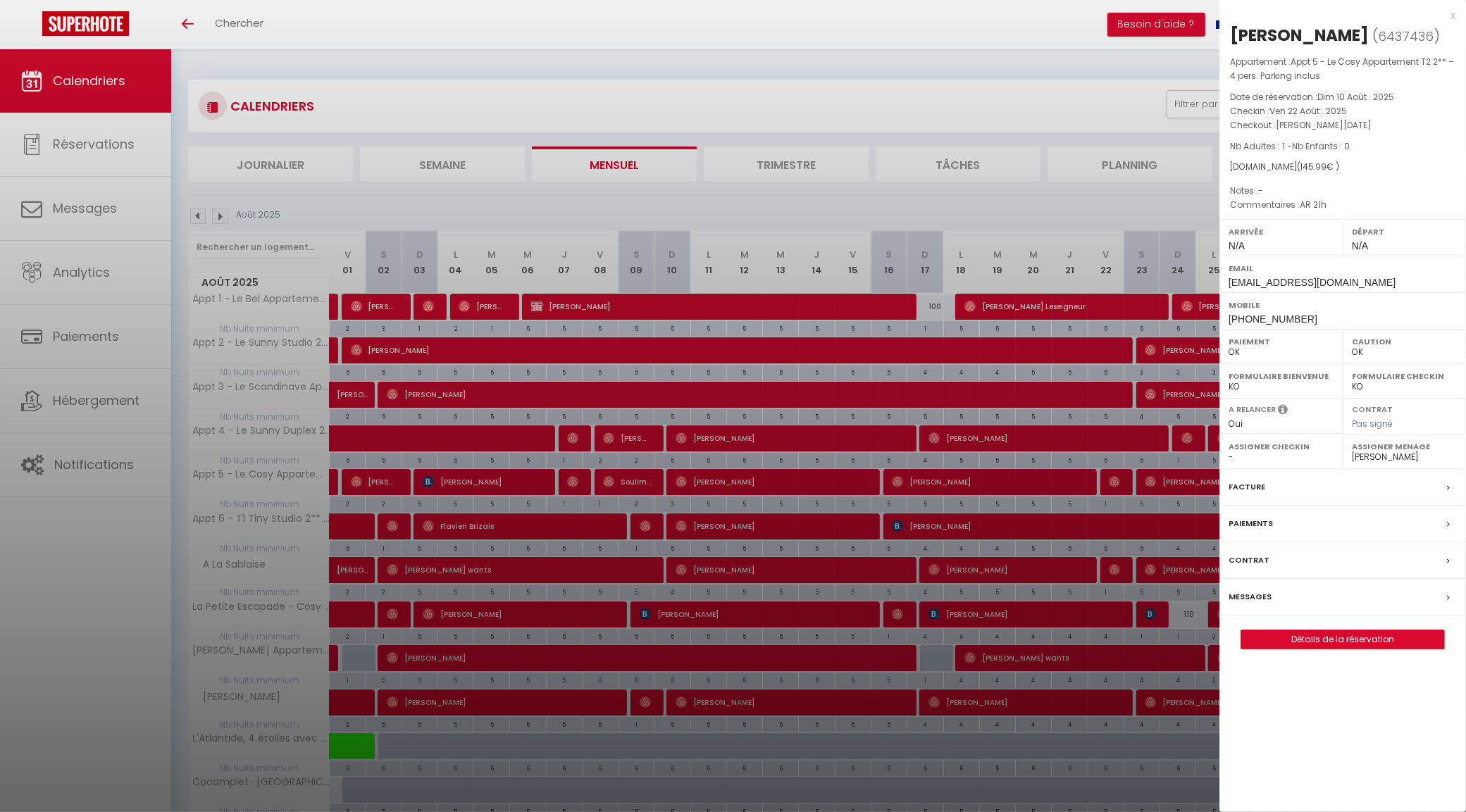
click at [1156, 210] on div at bounding box center [733, 406] width 1466 height 812
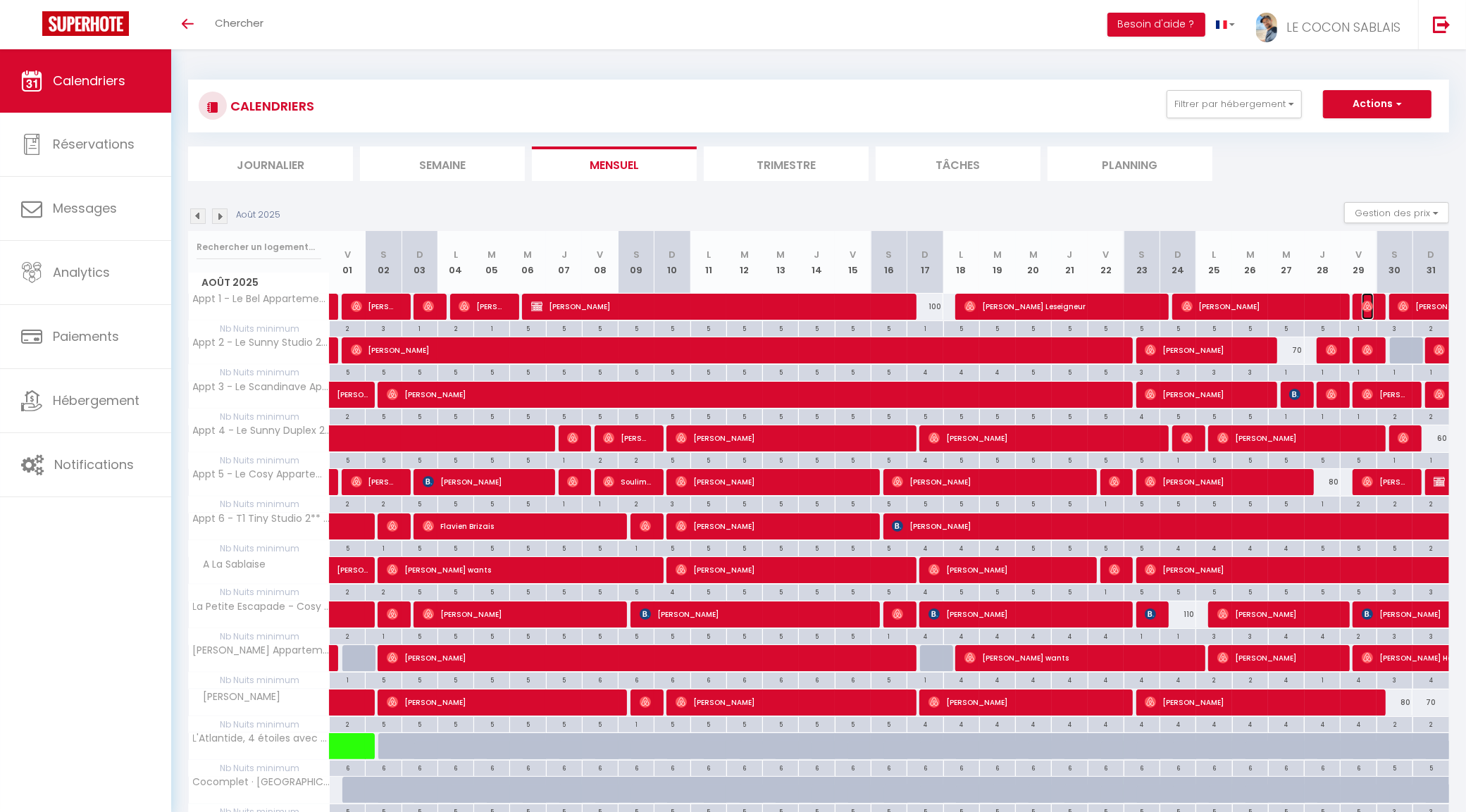
click at [1372, 304] on img at bounding box center [1368, 307] width 11 height 11
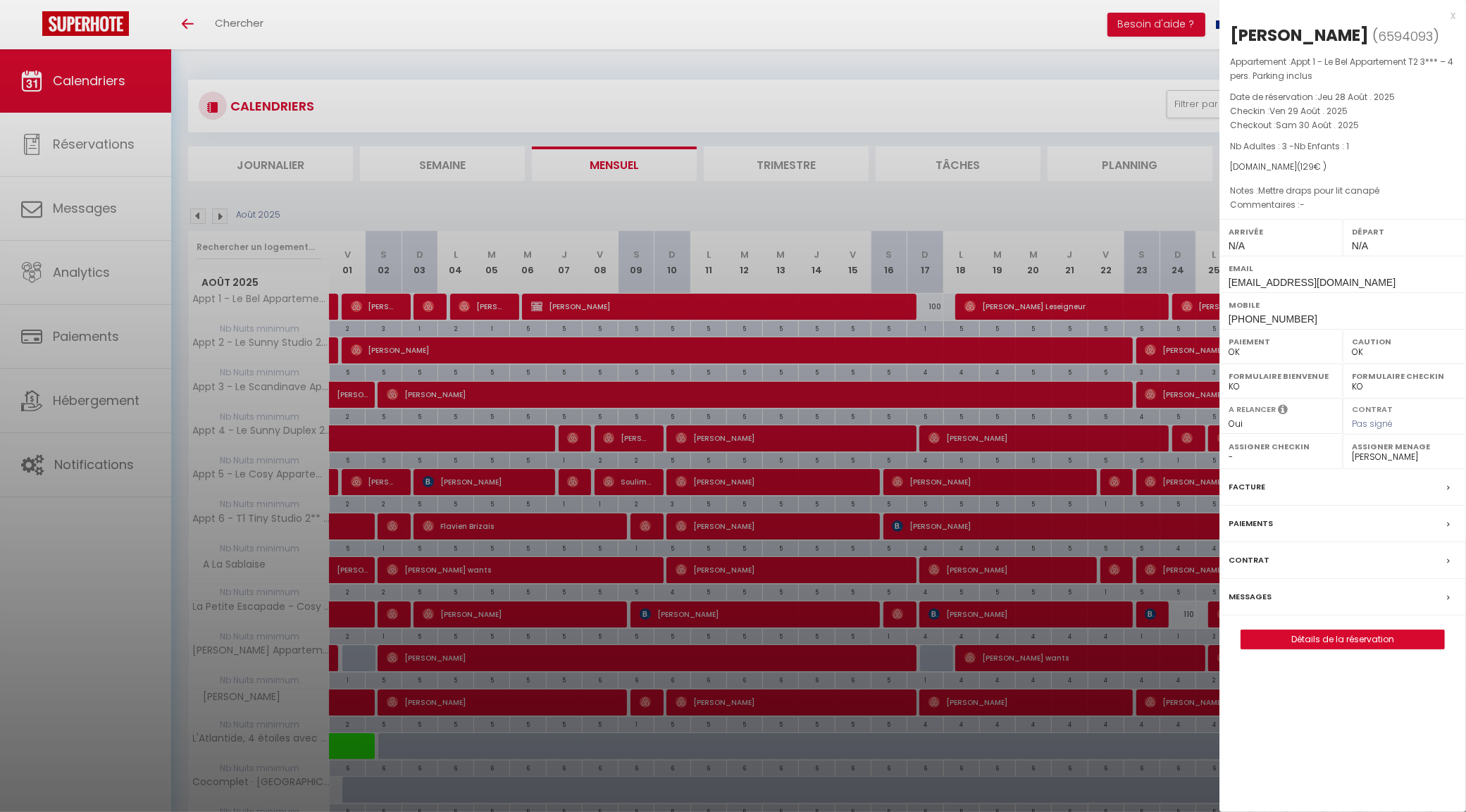
click at [1153, 220] on div at bounding box center [733, 406] width 1466 height 812
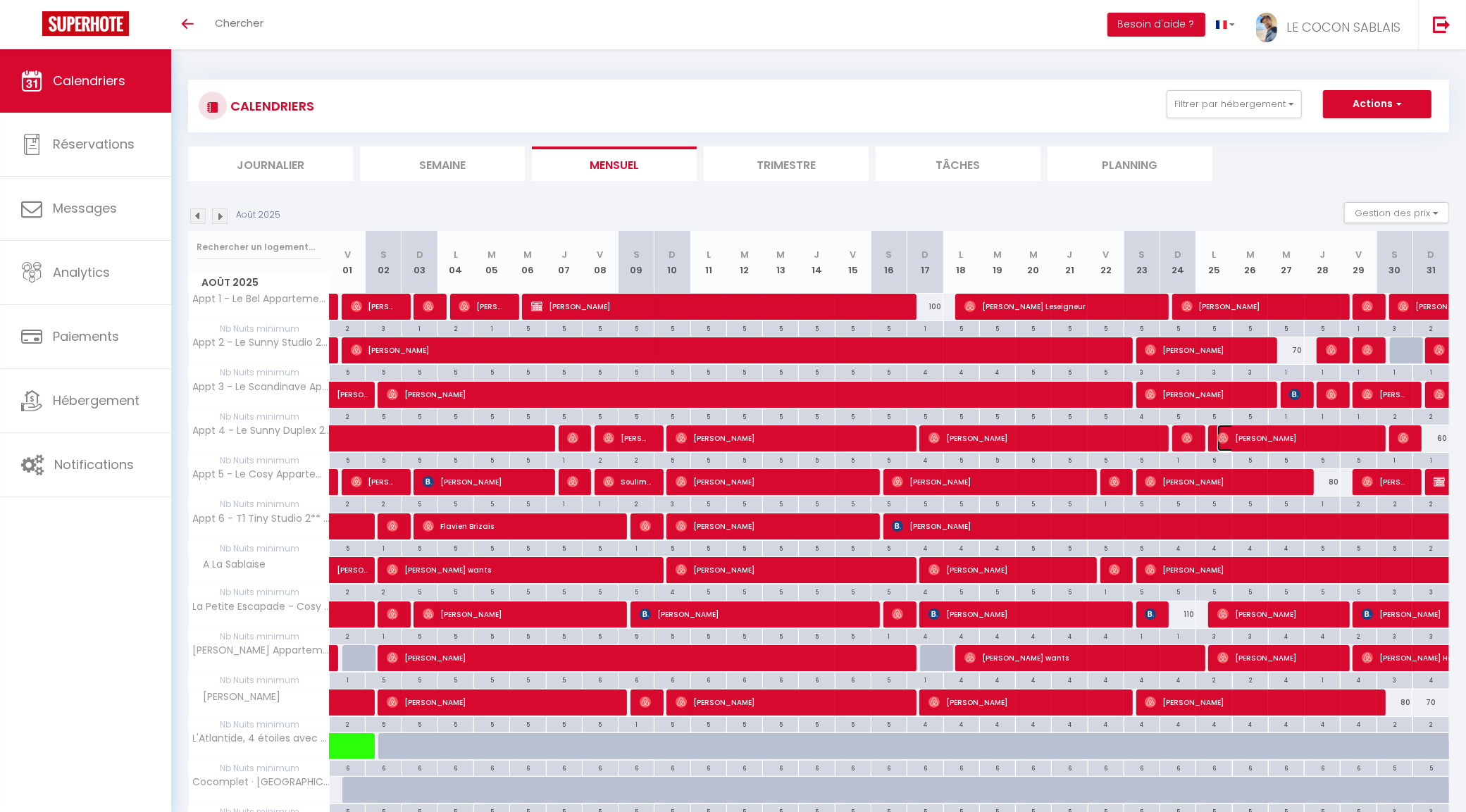
click at [1357, 443] on span "[PERSON_NAME]" at bounding box center [1295, 438] width 155 height 27
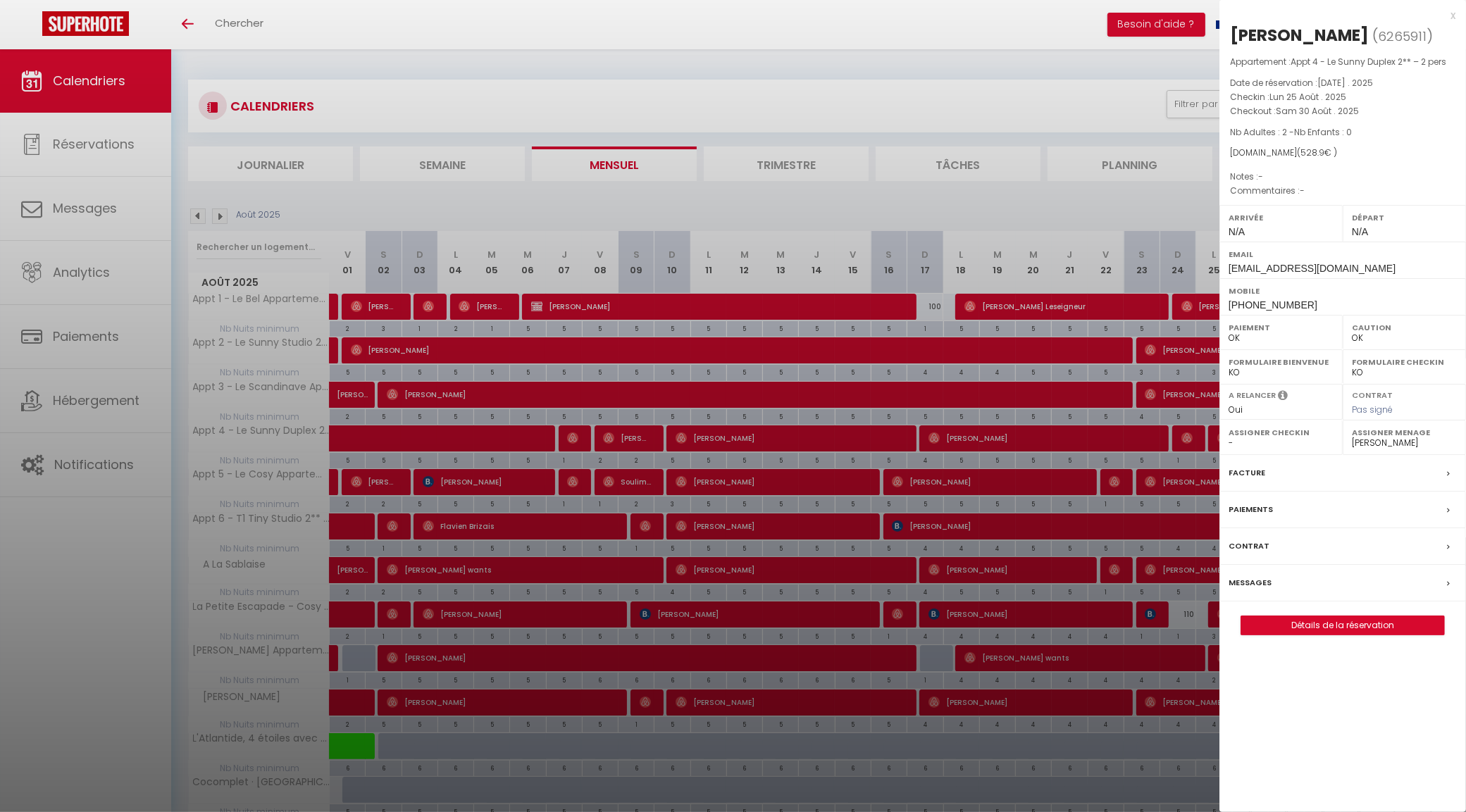
click at [1142, 208] on div at bounding box center [733, 406] width 1466 height 812
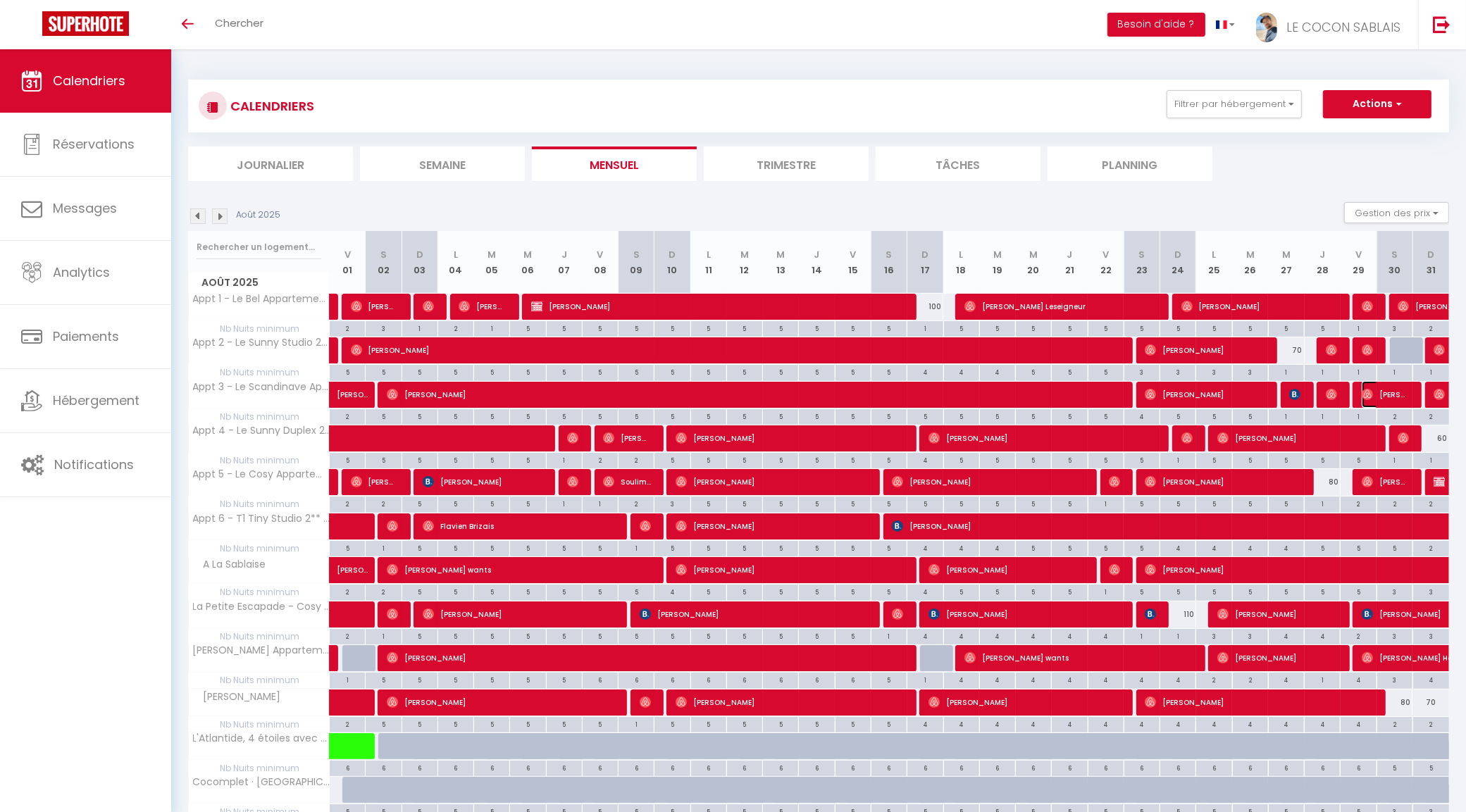
click at [1396, 398] on span "[PERSON_NAME]" at bounding box center [1386, 394] width 48 height 27
select select "34374"
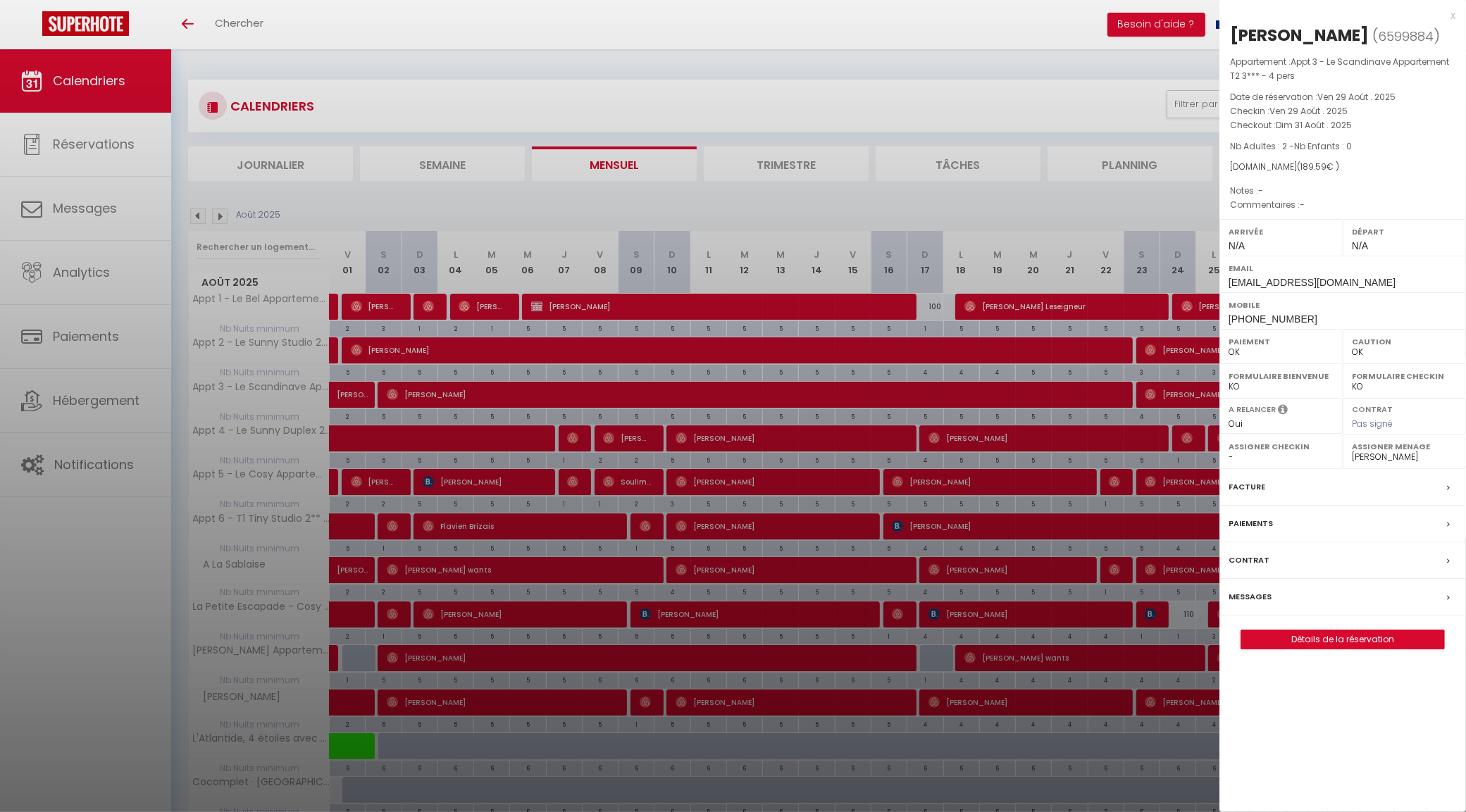
click at [1170, 212] on div at bounding box center [733, 406] width 1466 height 812
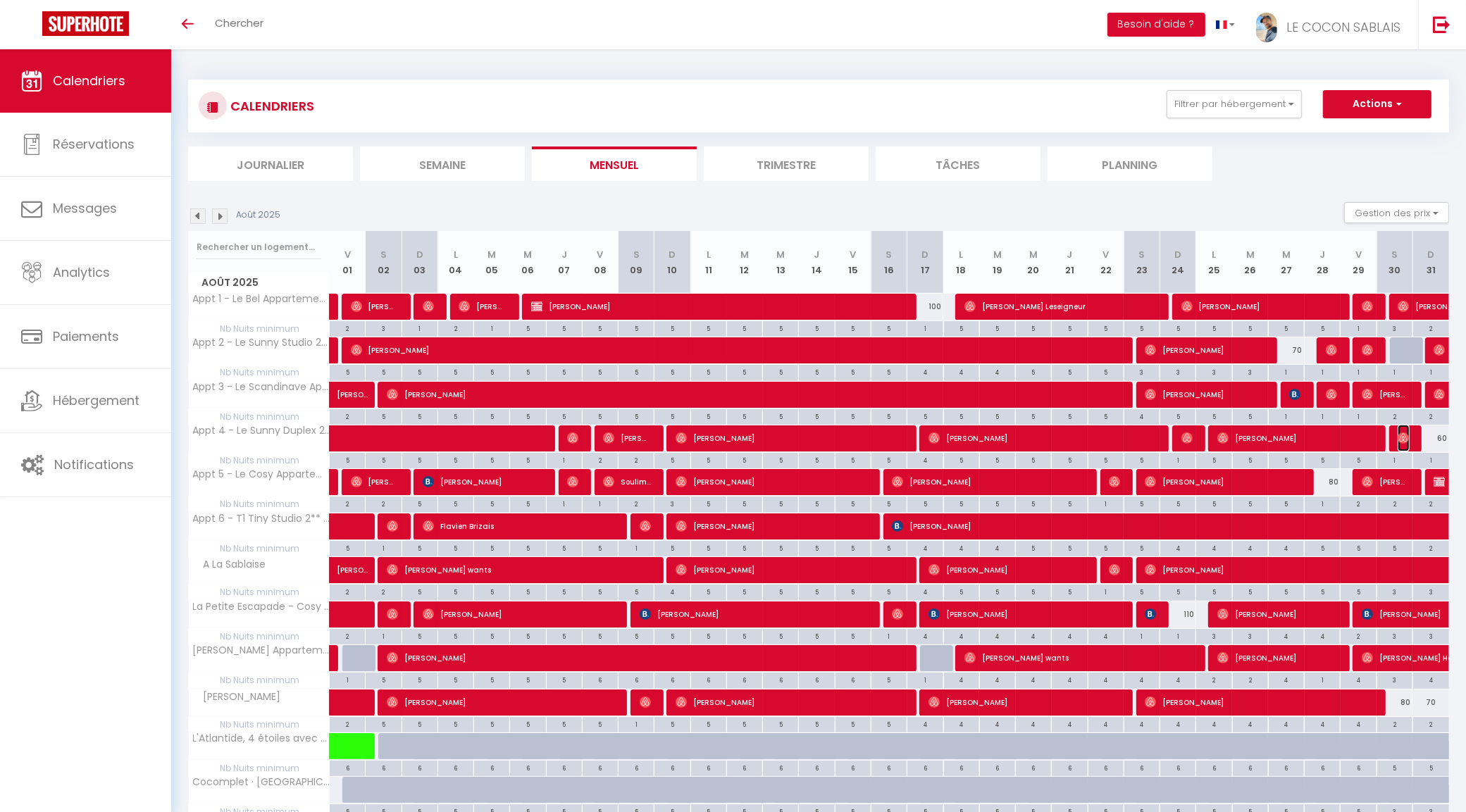
click at [1403, 439] on img at bounding box center [1403, 438] width 11 height 11
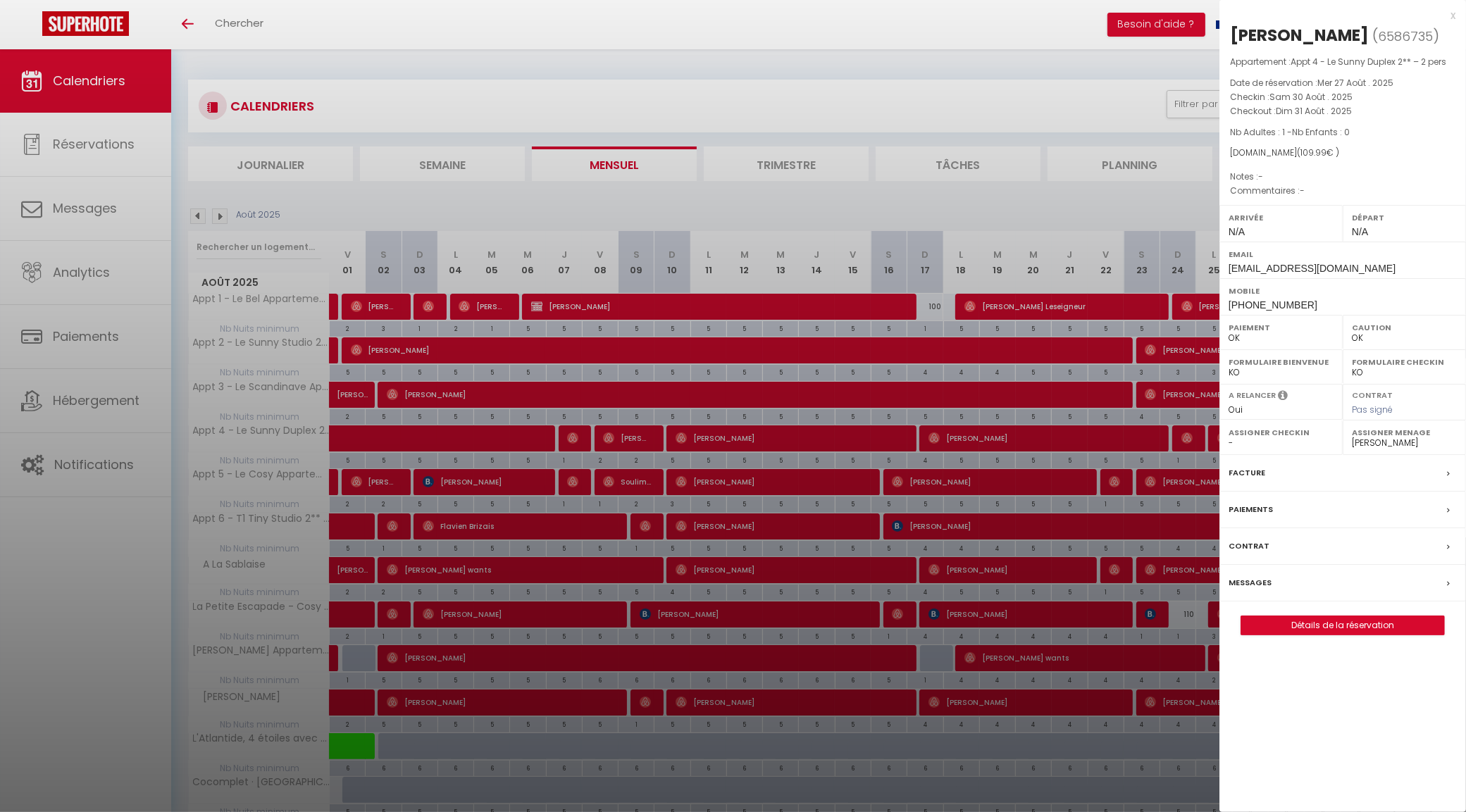
click at [1157, 212] on div at bounding box center [733, 406] width 1466 height 812
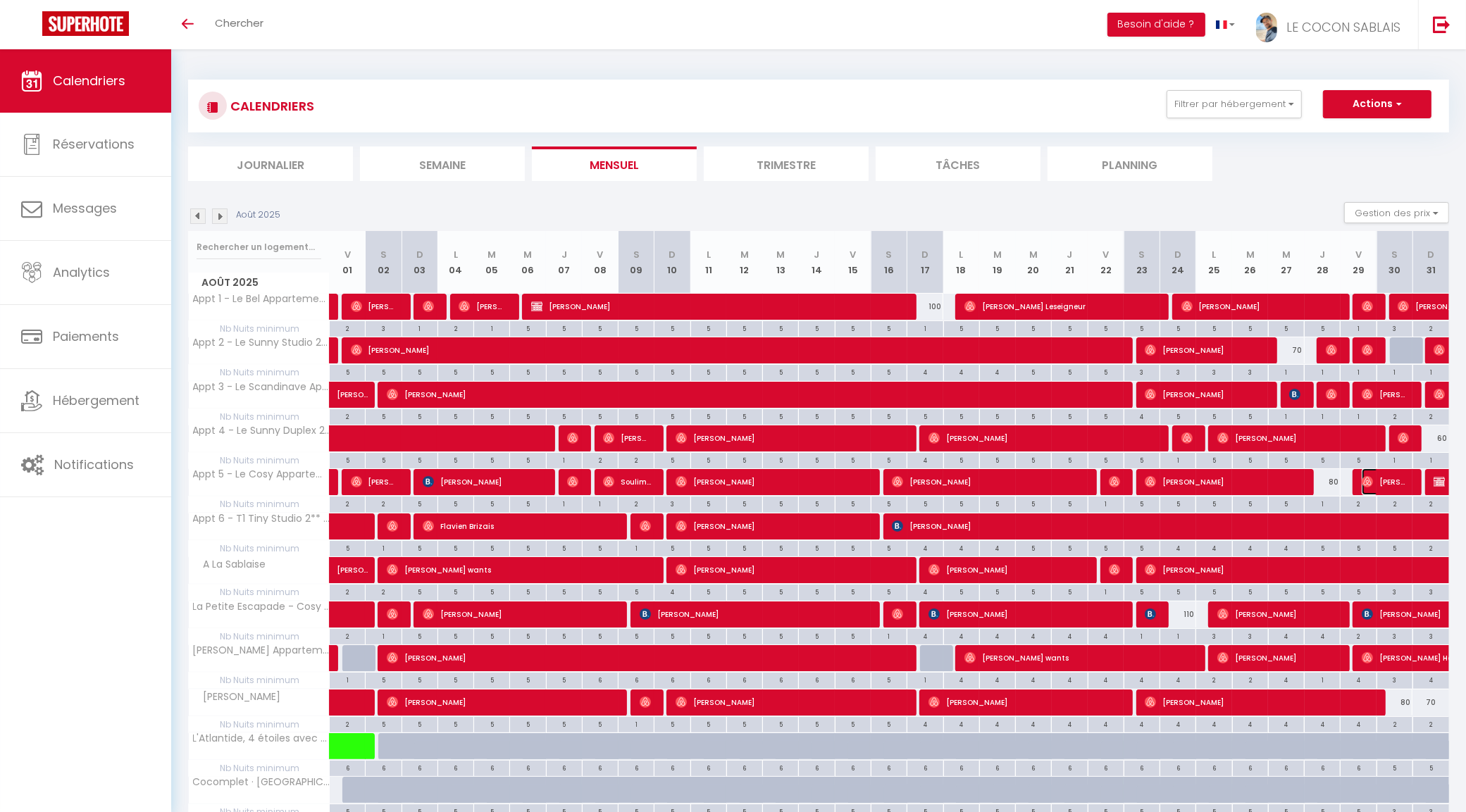
click at [1396, 476] on span "[PERSON_NAME]" at bounding box center [1386, 481] width 48 height 27
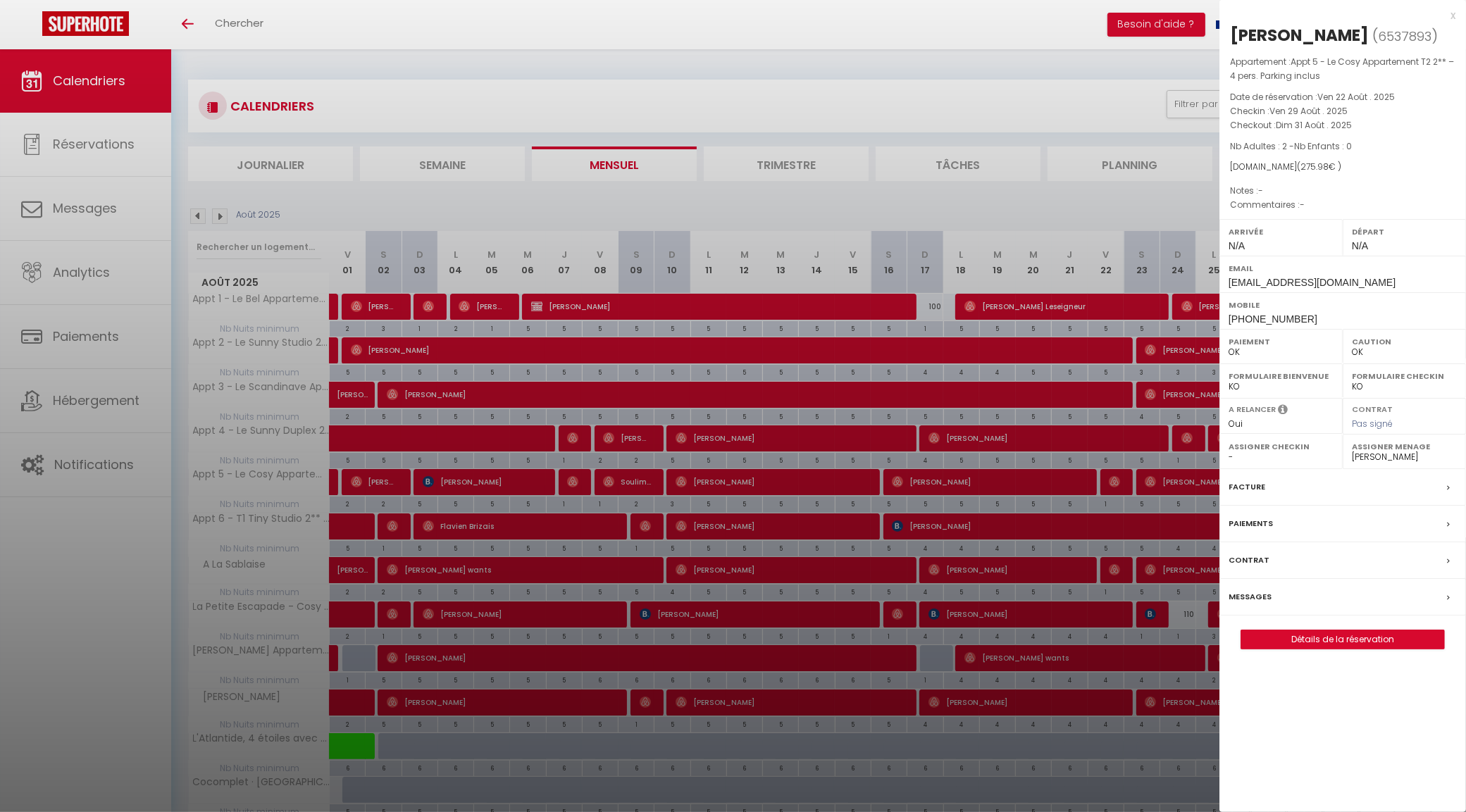
click at [1164, 228] on div at bounding box center [733, 406] width 1466 height 812
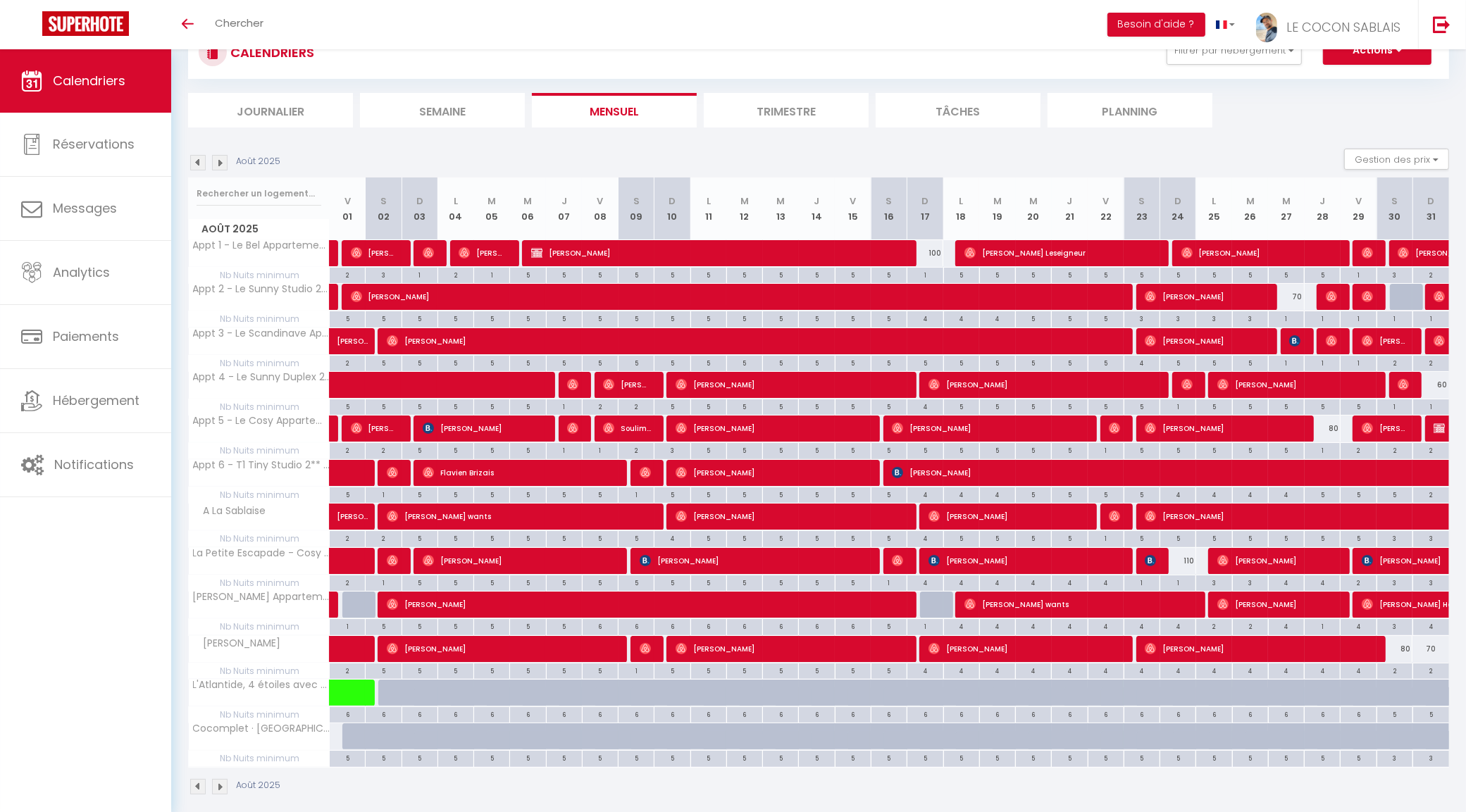
scroll to position [71, 0]
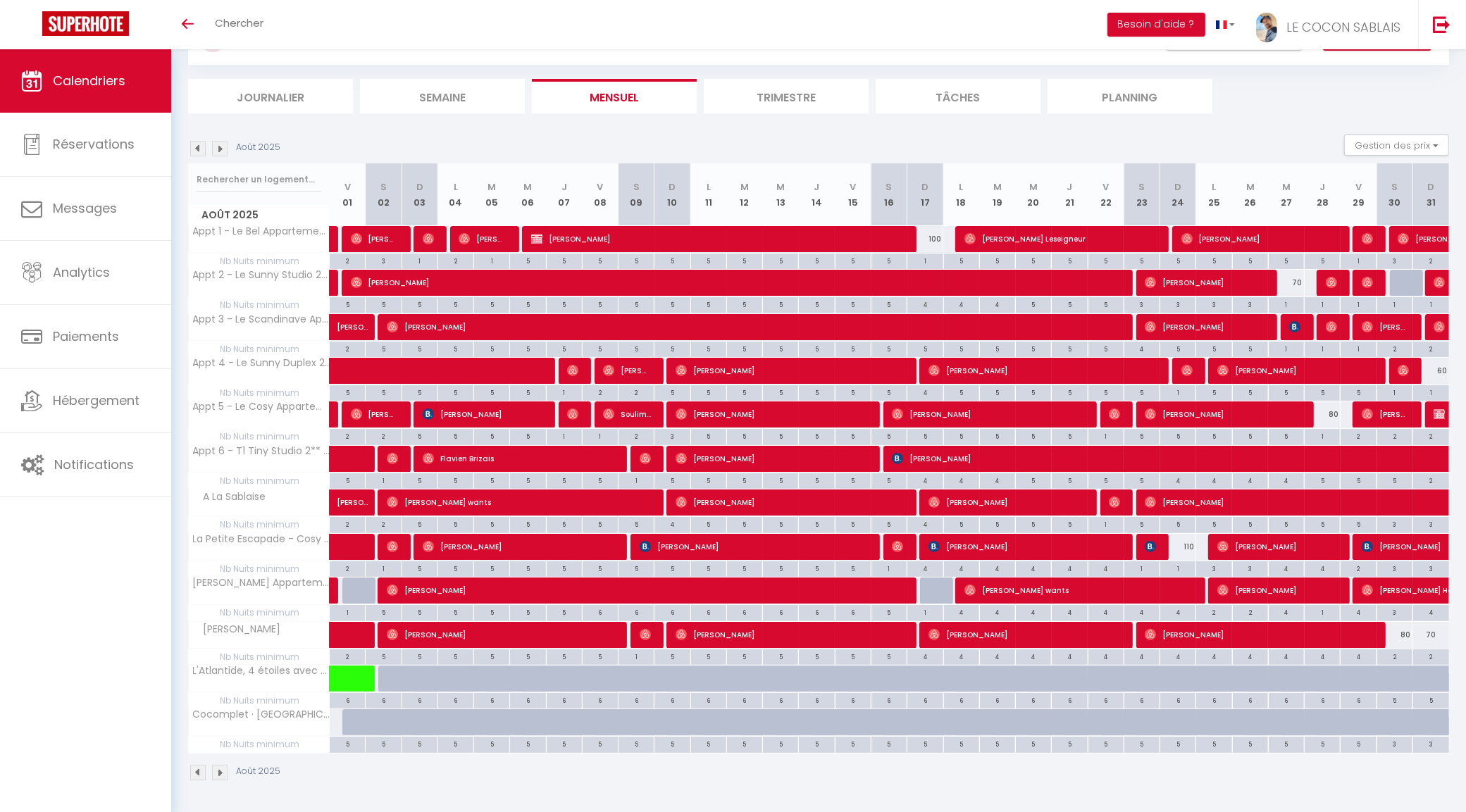
click at [753, 103] on li "Trimestre" at bounding box center [786, 96] width 165 height 35
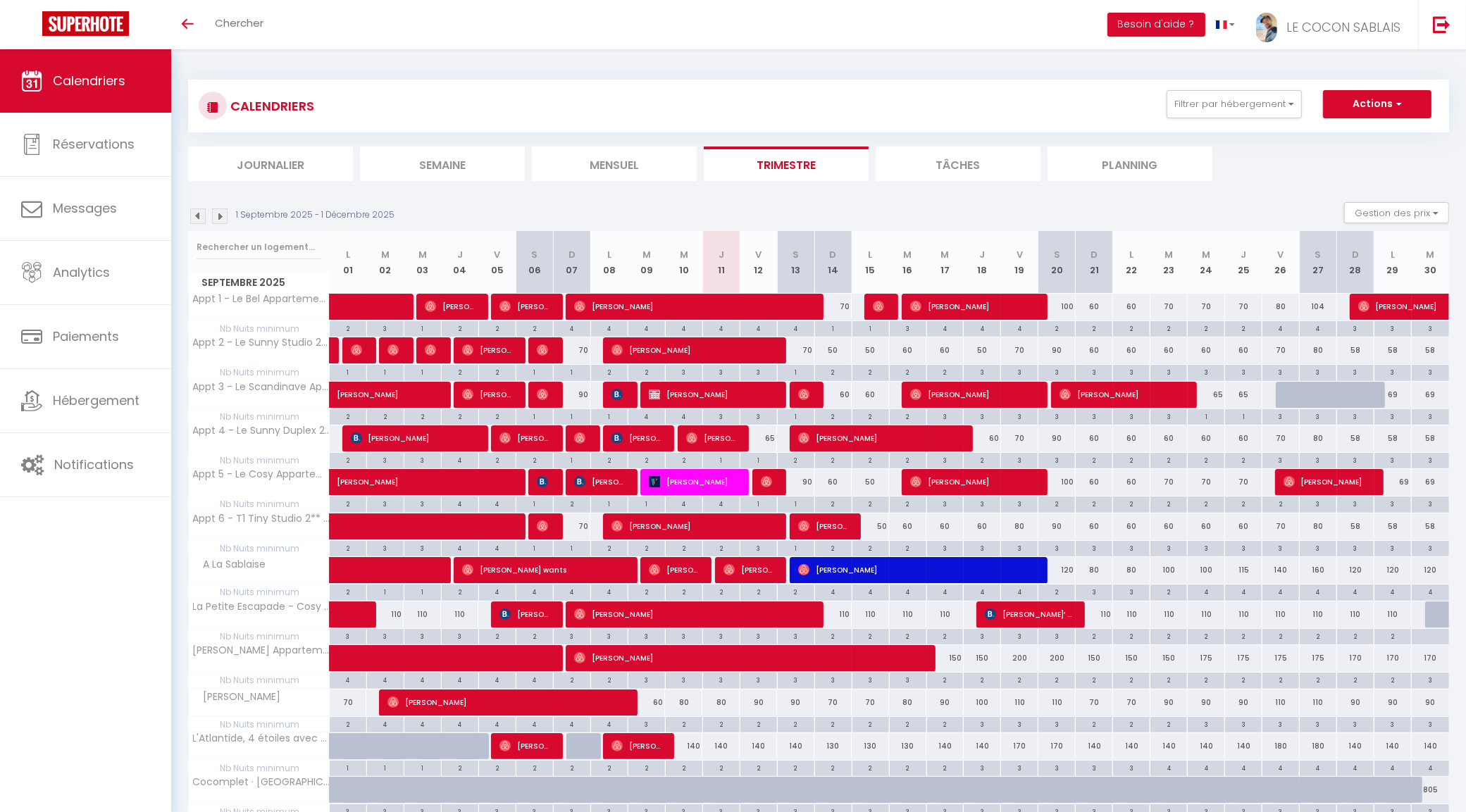
click at [202, 213] on img at bounding box center [197, 216] width 15 height 15
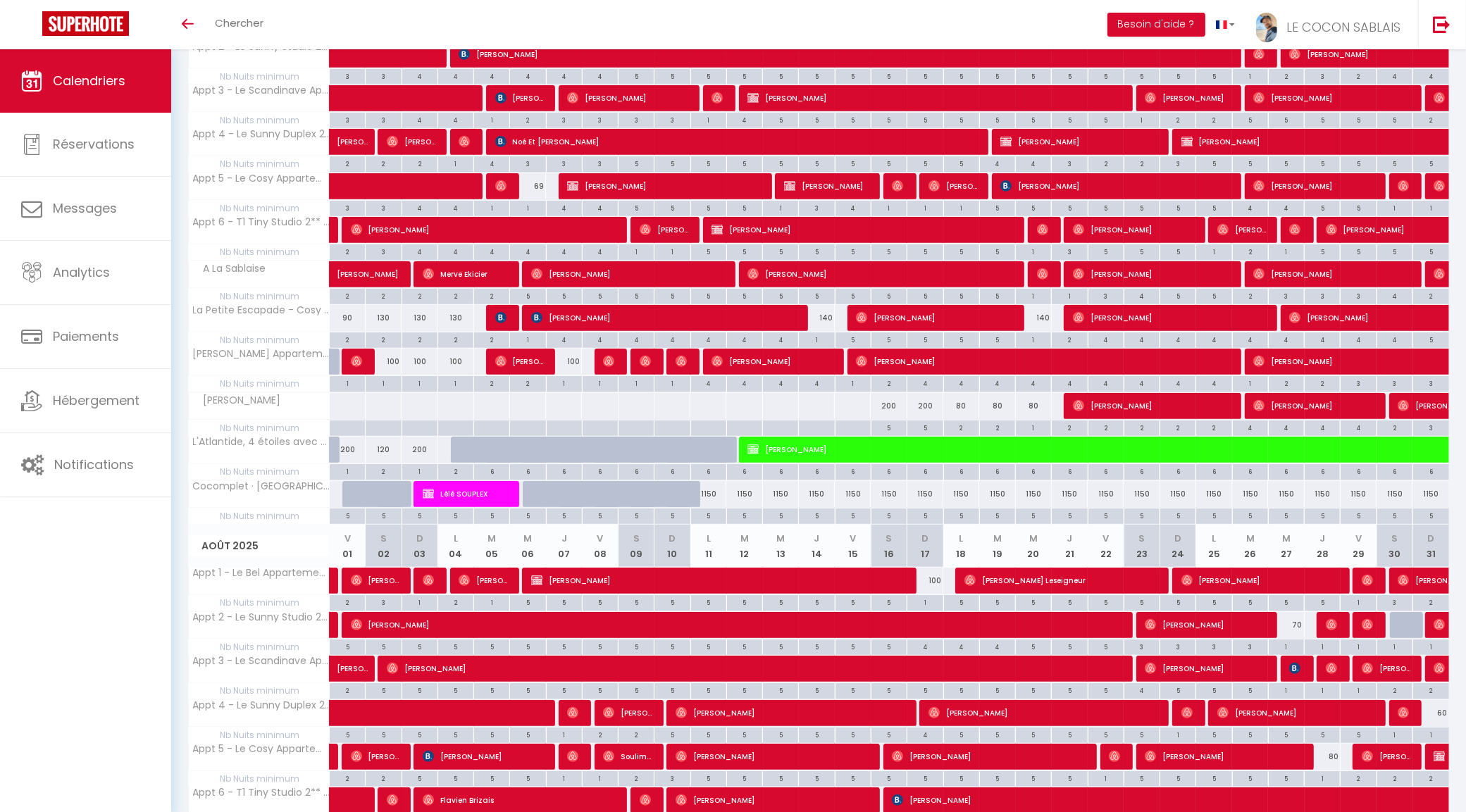
scroll to position [1219, 0]
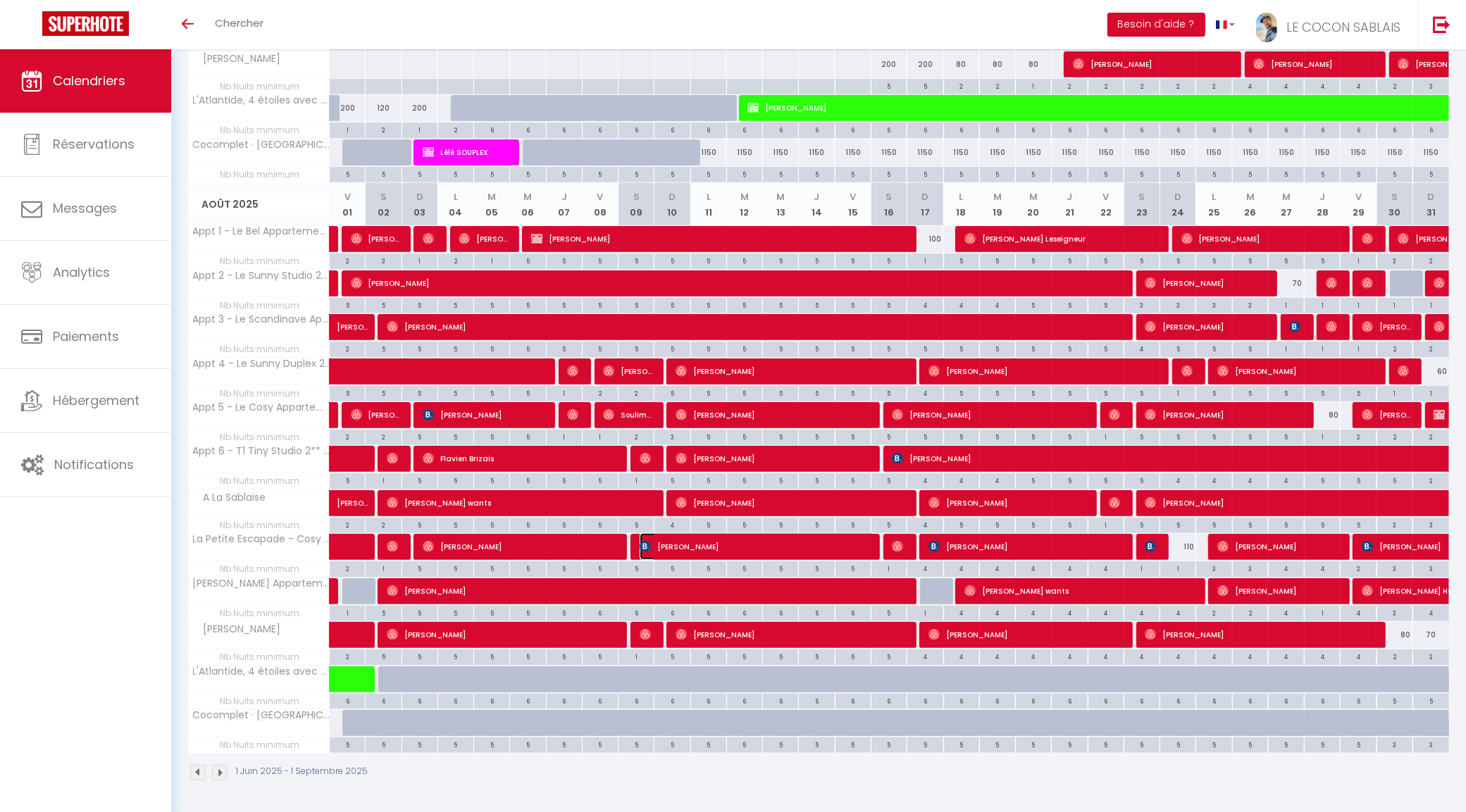
click at [666, 546] on span "[PERSON_NAME]" at bounding box center [758, 546] width 237 height 27
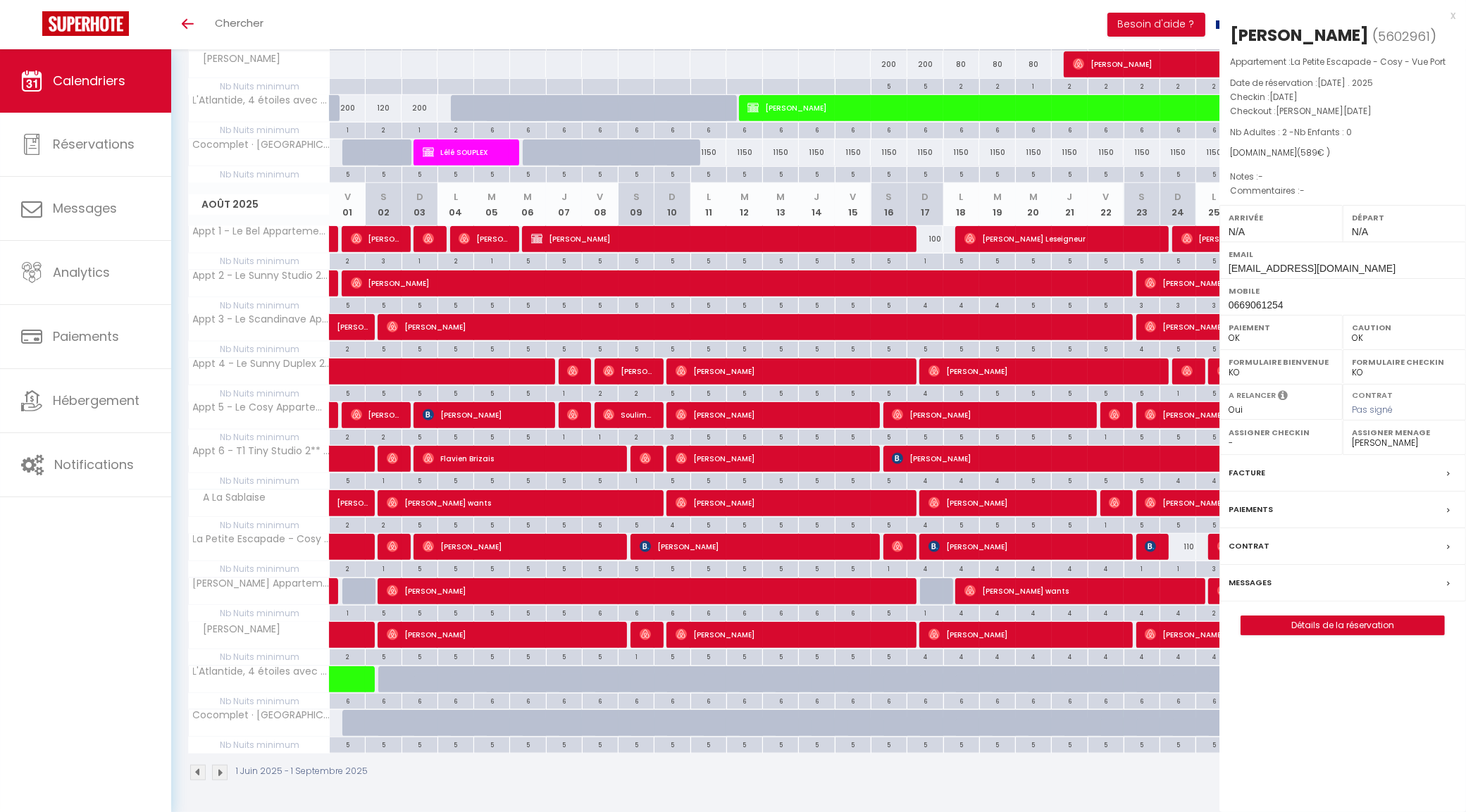
select select "KO"
select select "19657"
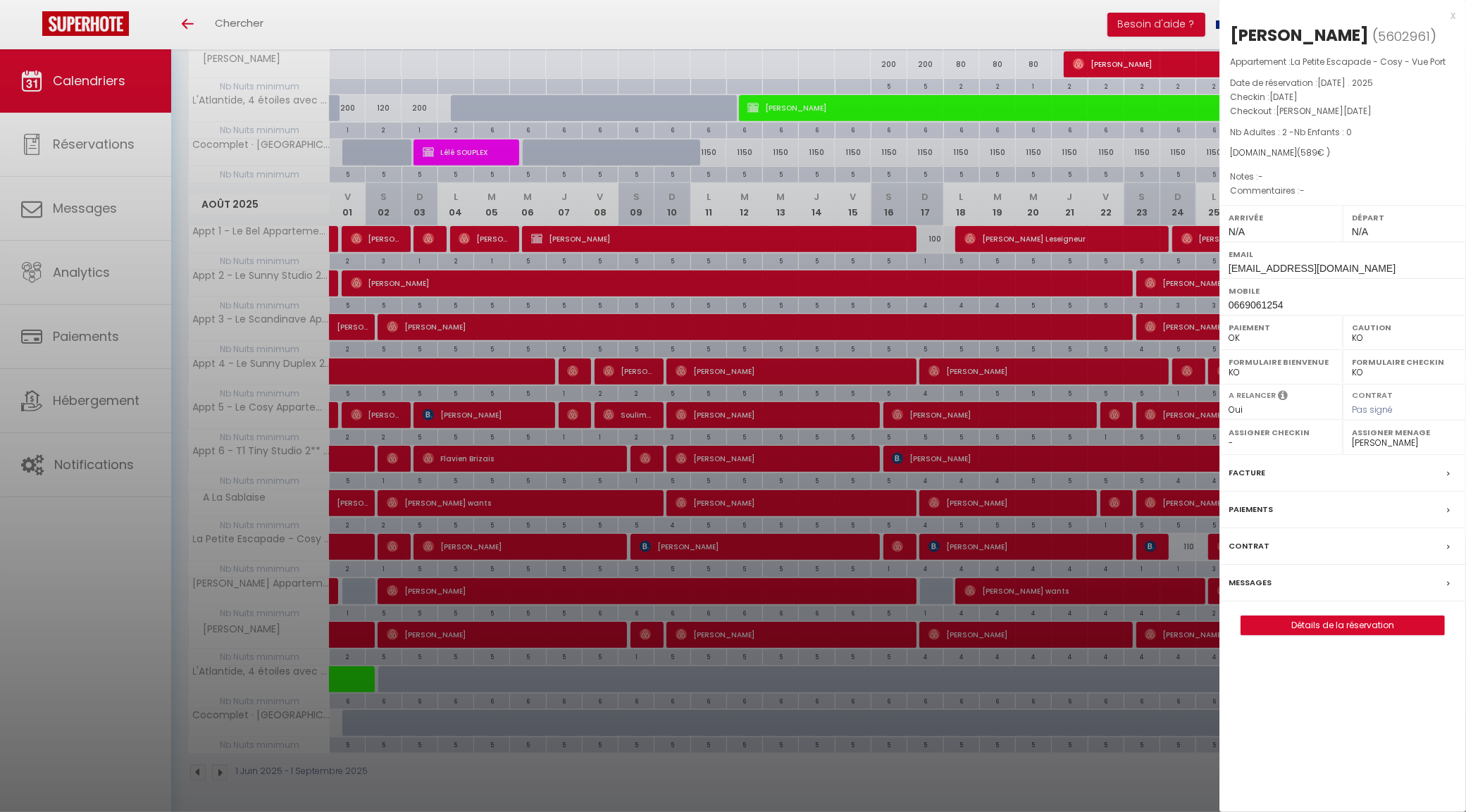
click at [1452, 12] on div "x" at bounding box center [1337, 15] width 236 height 17
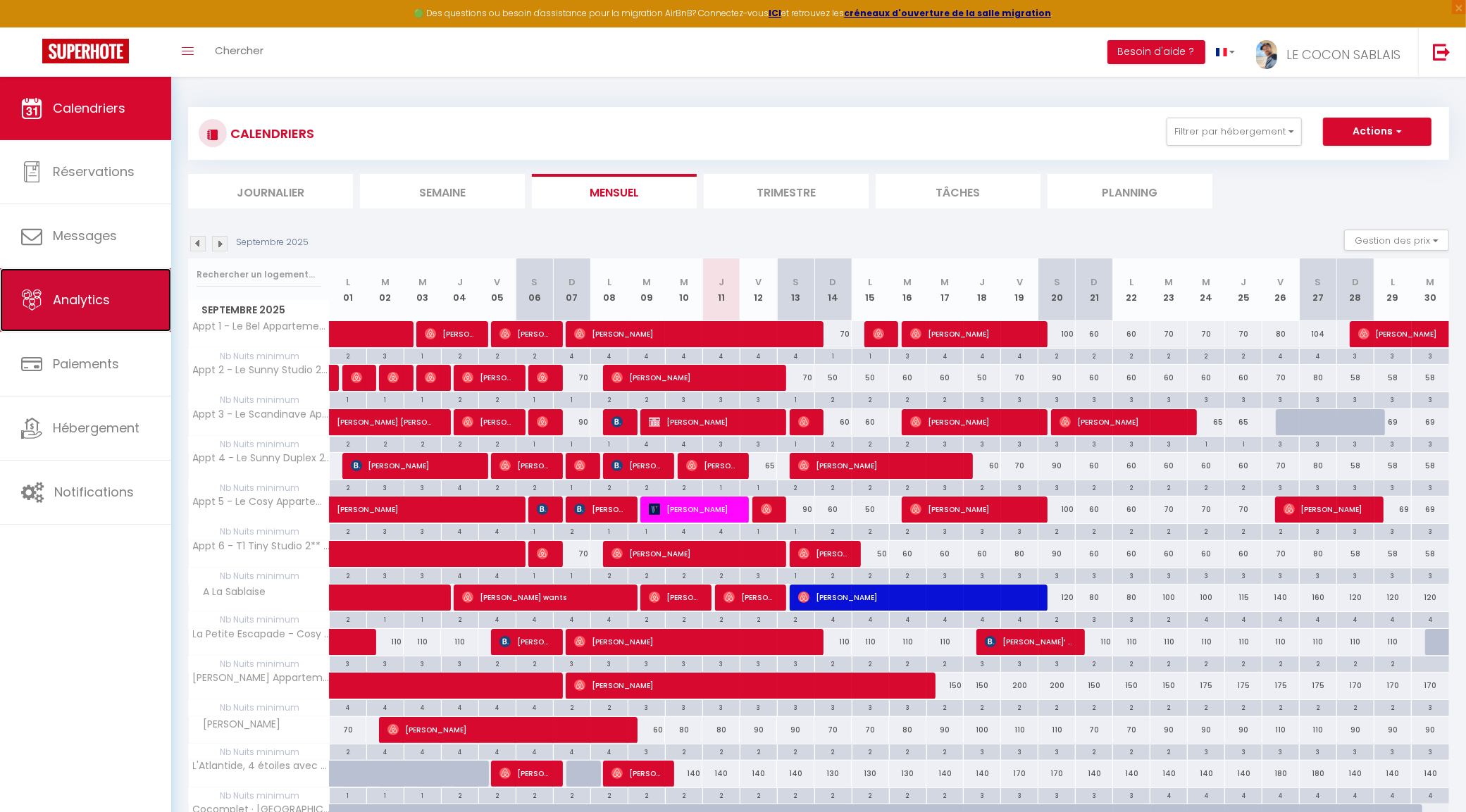
click at [89, 291] on span "Analytics" at bounding box center [81, 299] width 57 height 18
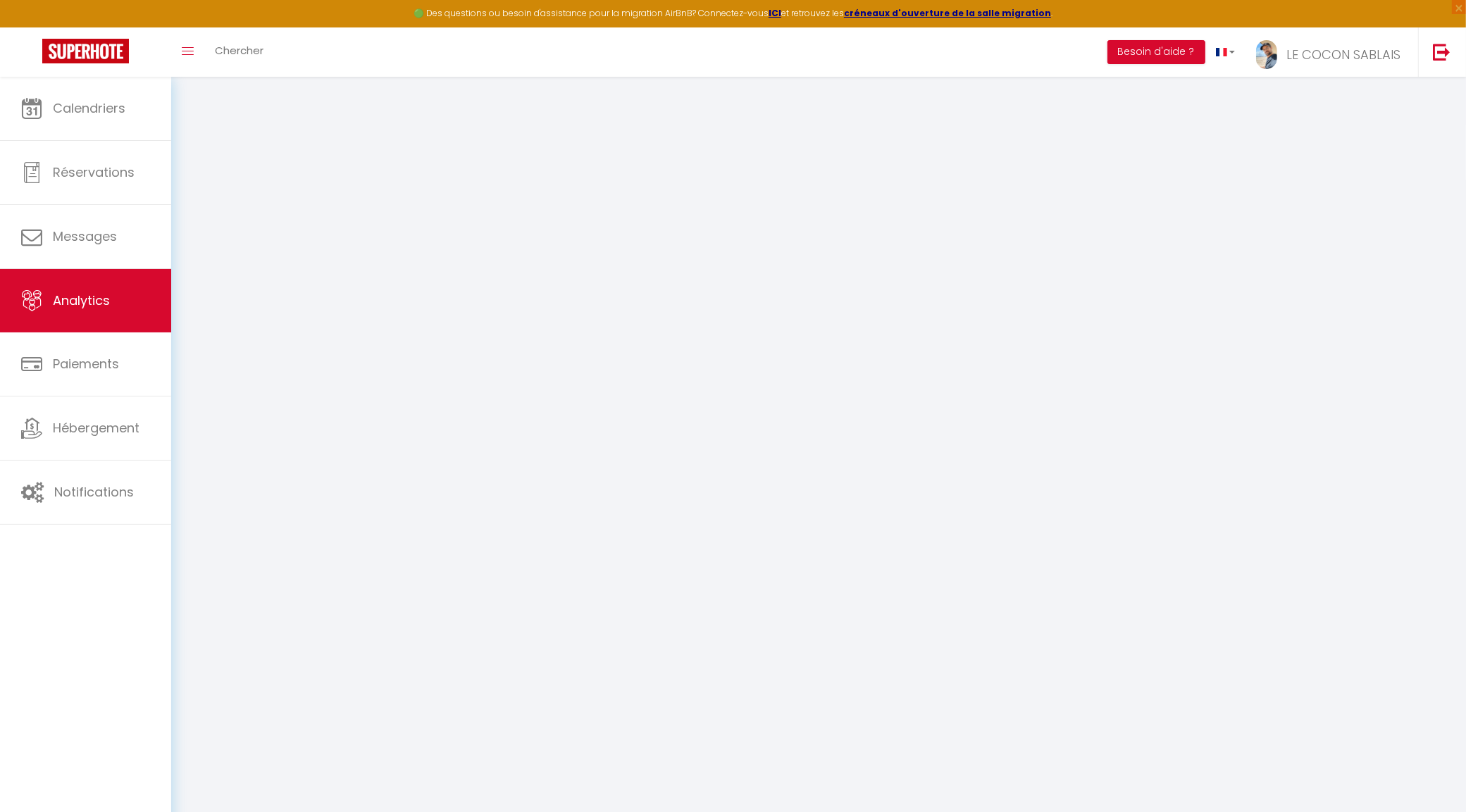
select select "2025"
select select "9"
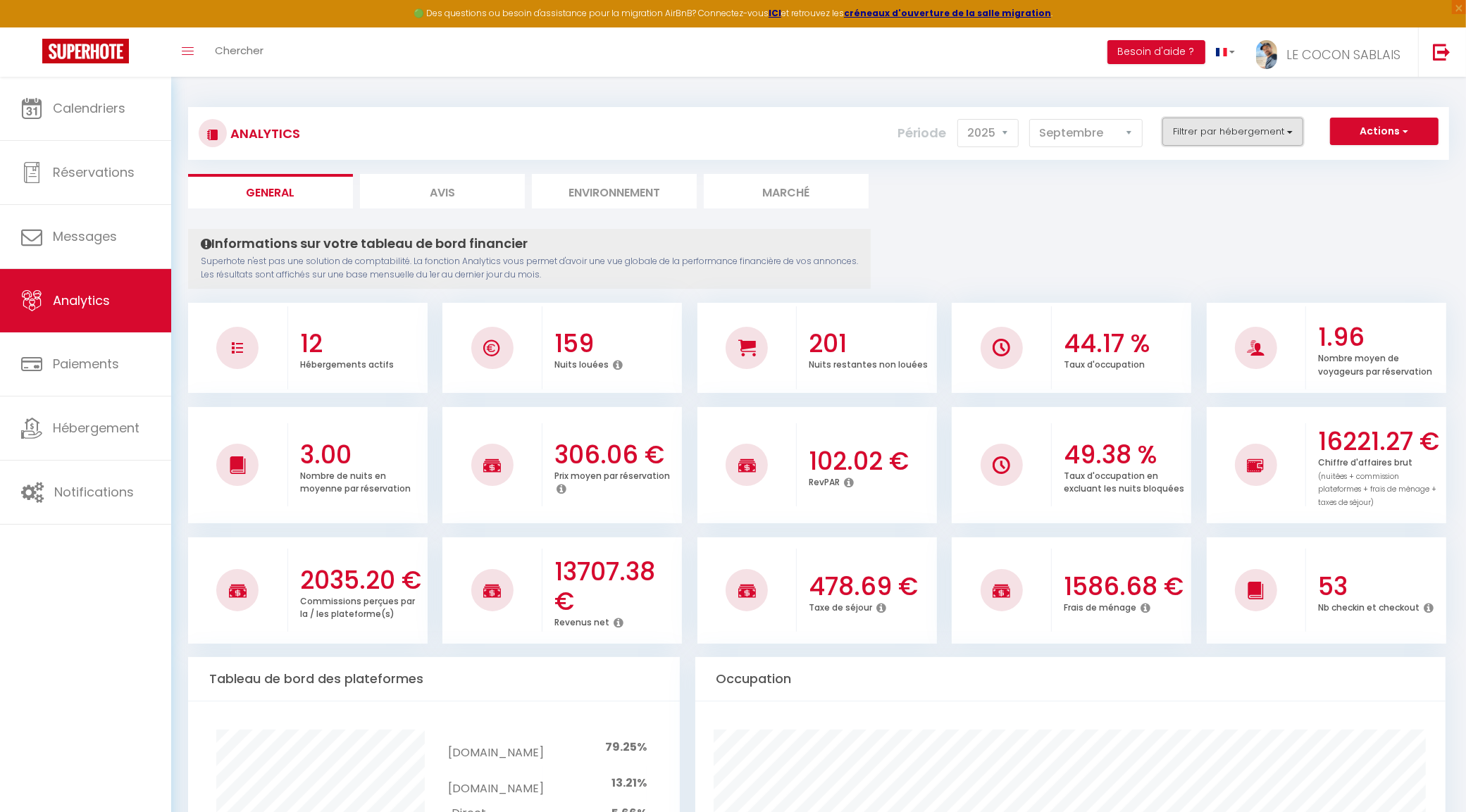
click at [1247, 132] on button "Filtrer par hébergement" at bounding box center [1233, 131] width 141 height 28
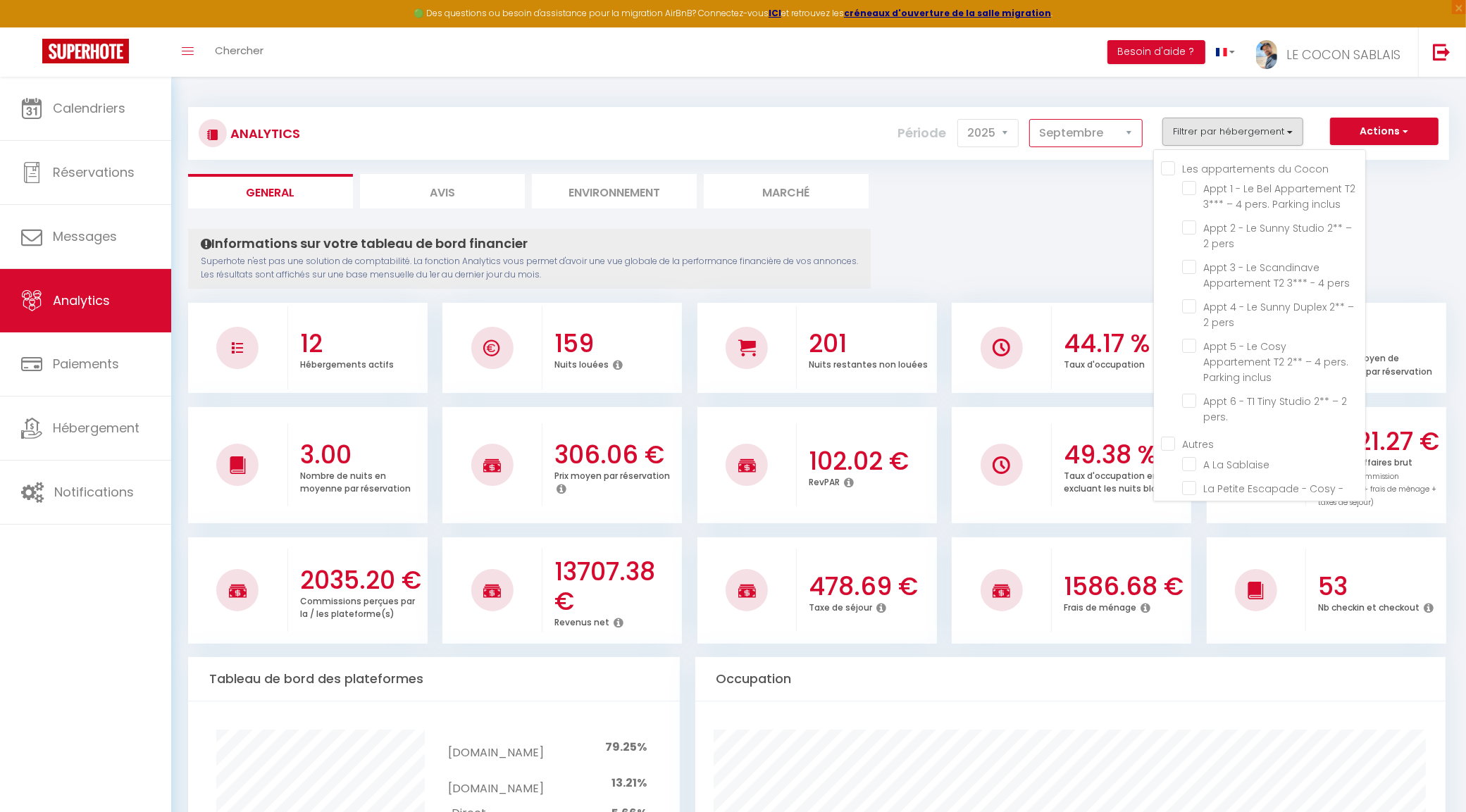
click at [1112, 138] on select "Janvier Février Mars Avril Mai Juin Juillet Août Septembre Octobre Novembre Déc…" at bounding box center [1085, 133] width 114 height 28
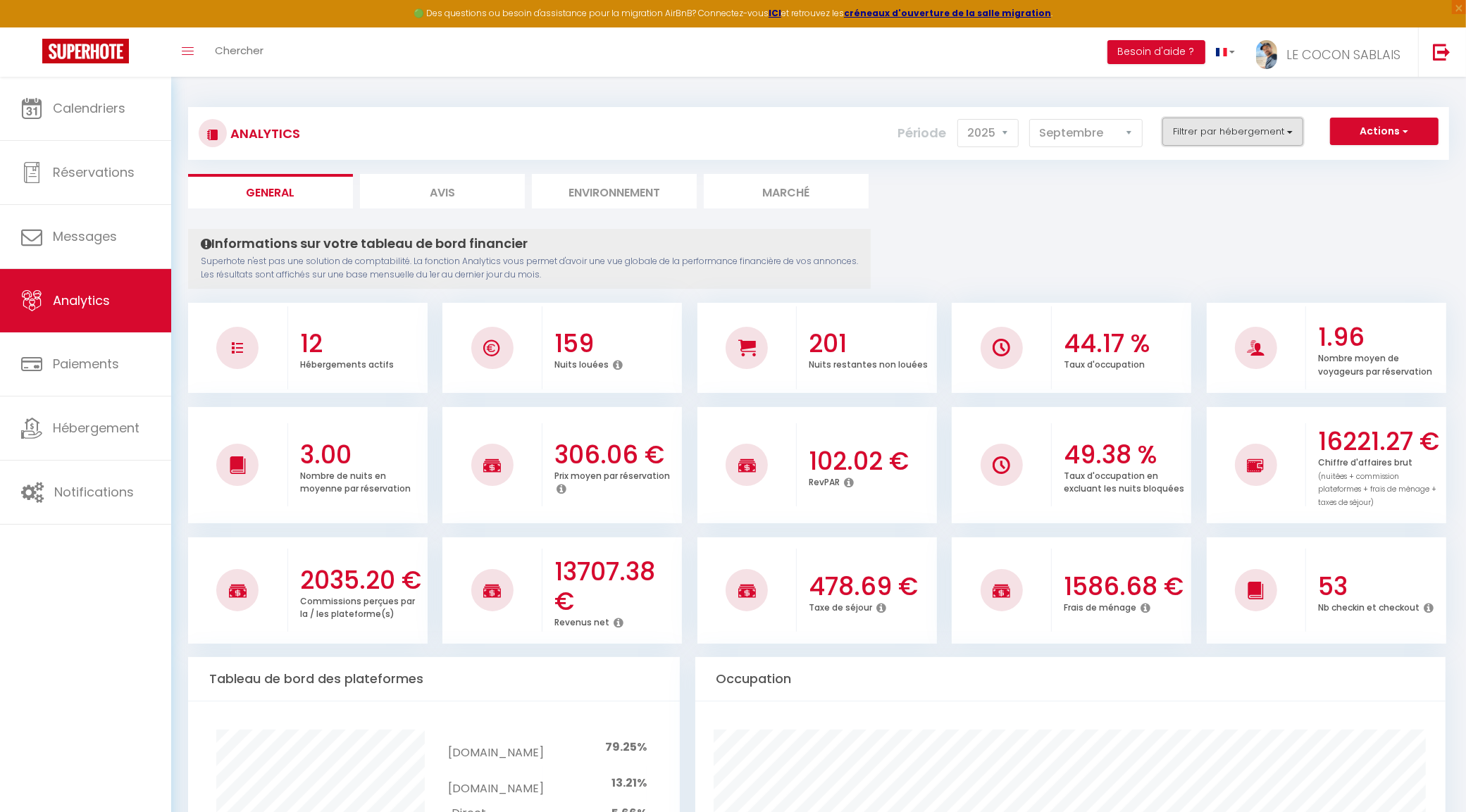
click at [1241, 117] on button "Filtrer par hébergement" at bounding box center [1233, 131] width 141 height 28
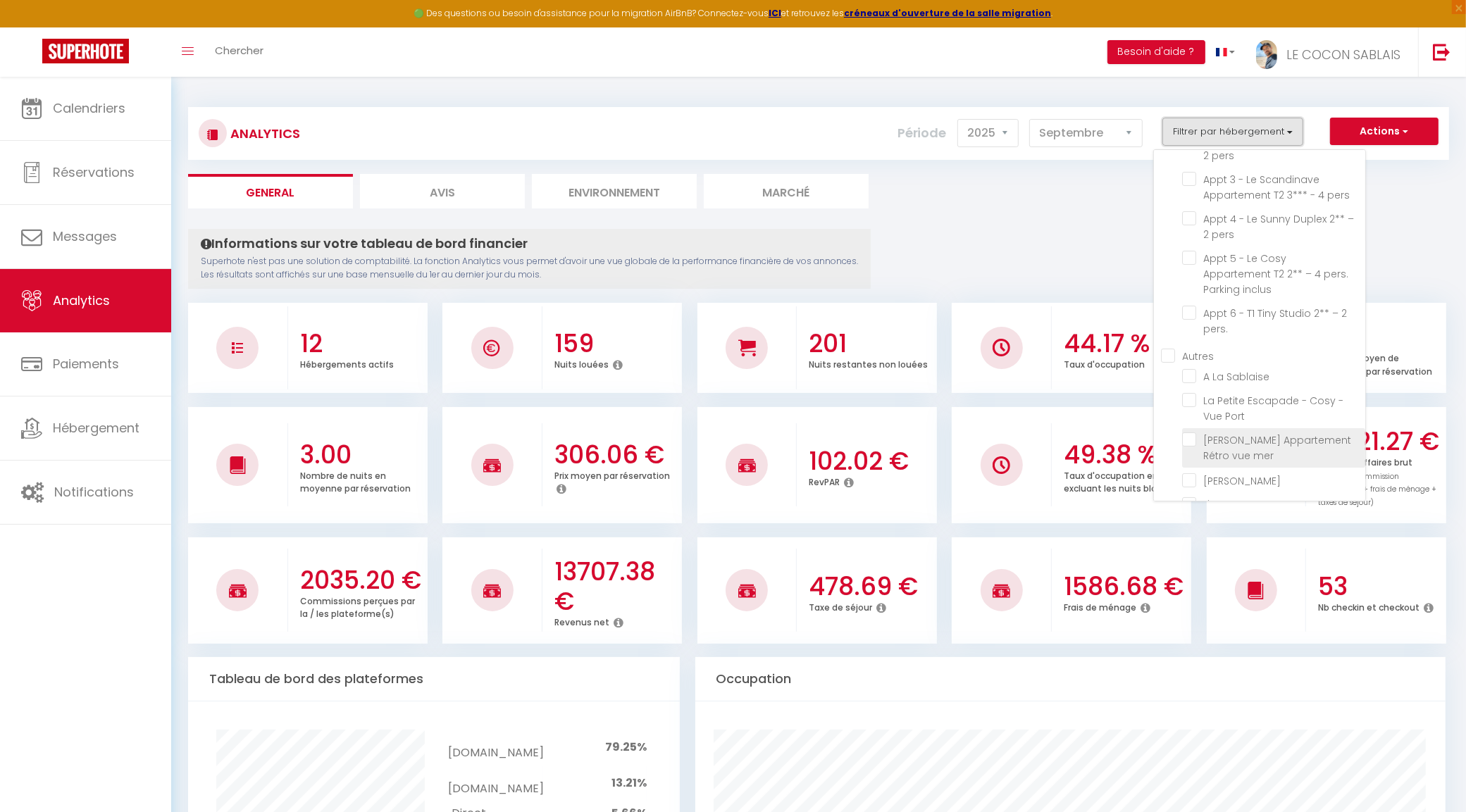
scroll to position [151, 0]
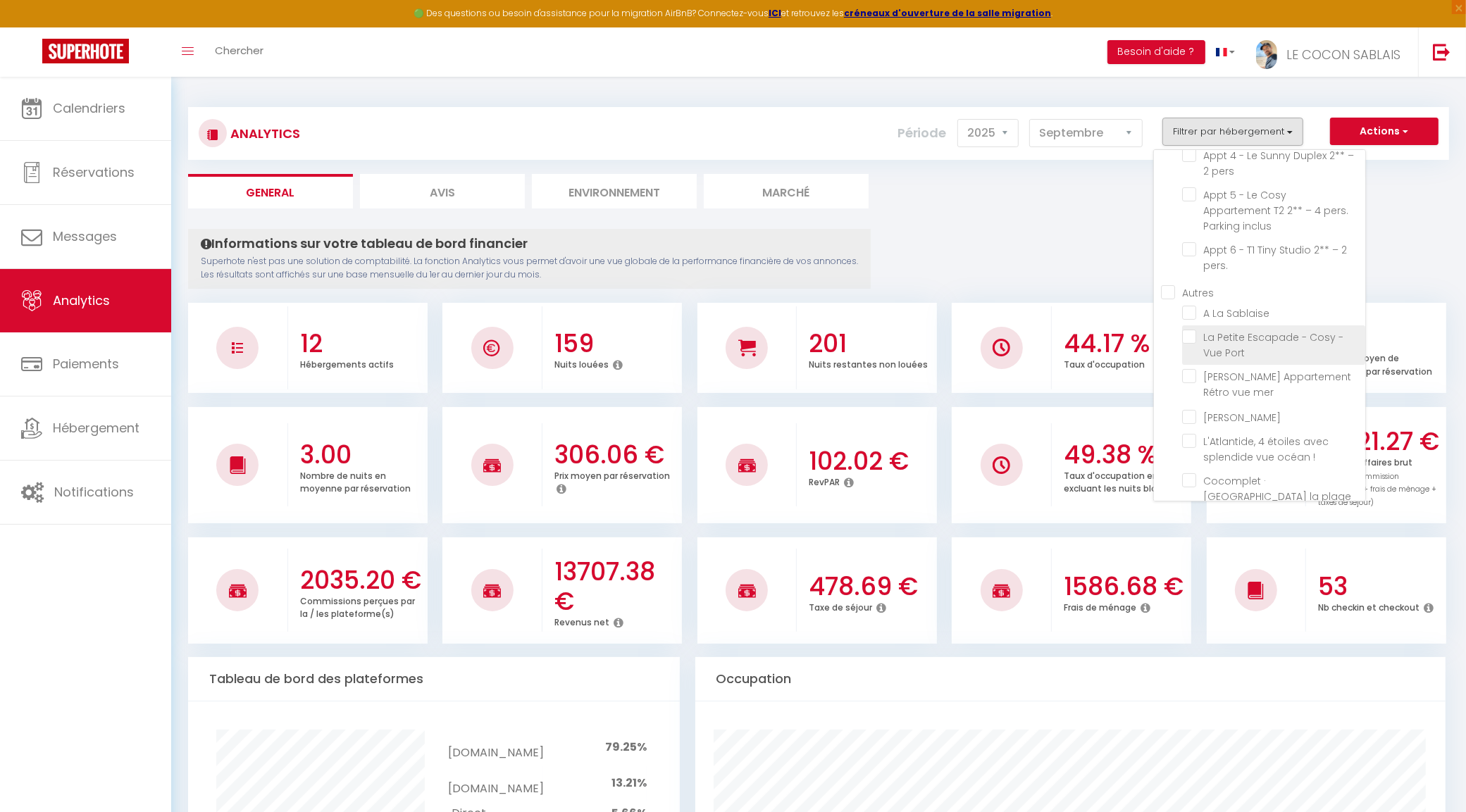
click at [1188, 330] on Port "checkbox" at bounding box center [1274, 337] width 184 height 14
checkbox Port "true"
checkbox inclus "false"
checkbox pers "false"
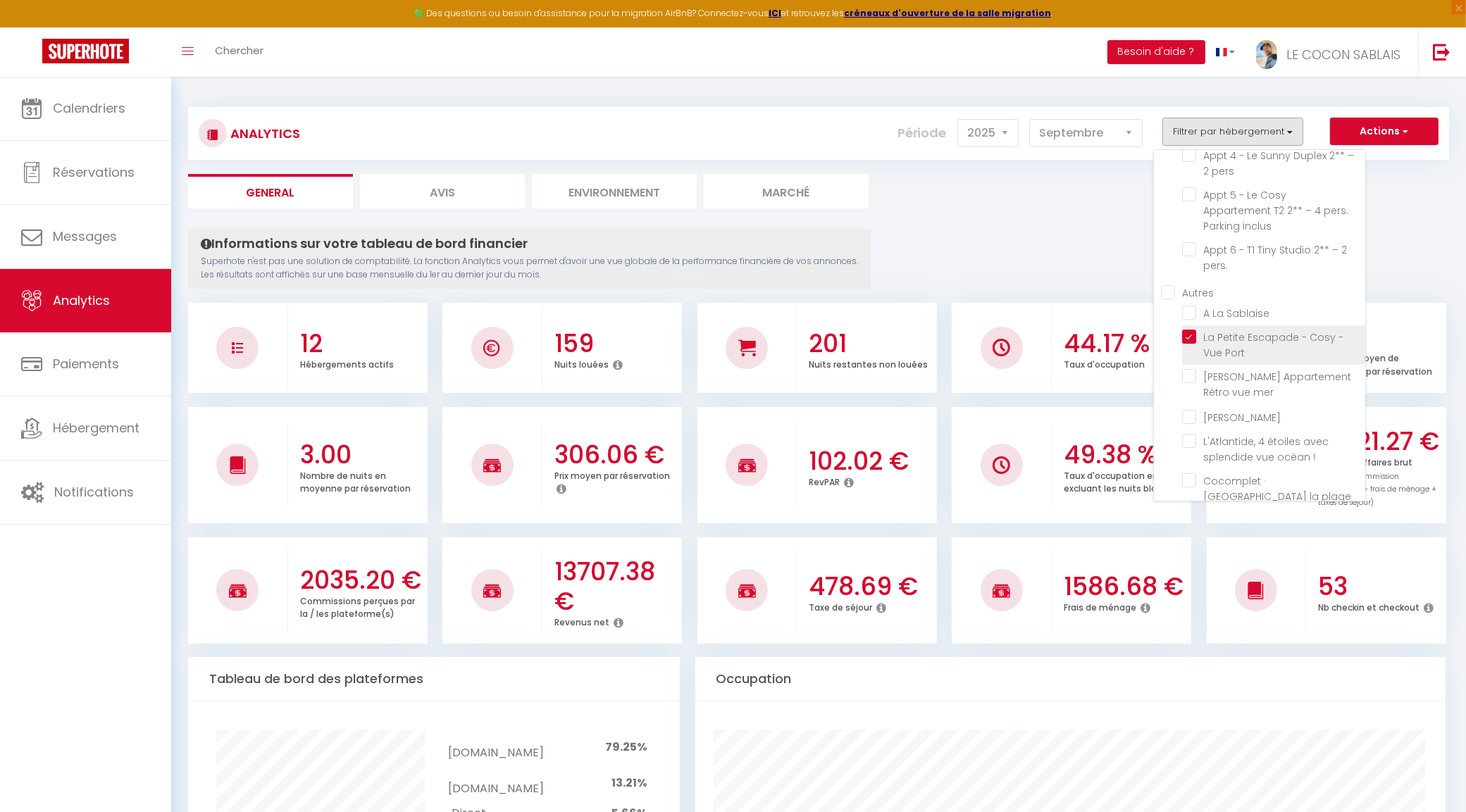
checkbox pers "false"
checkbox inclus "false"
checkbox pers\ "false"
checkbox Sablaise "false"
checkbox mer "false"
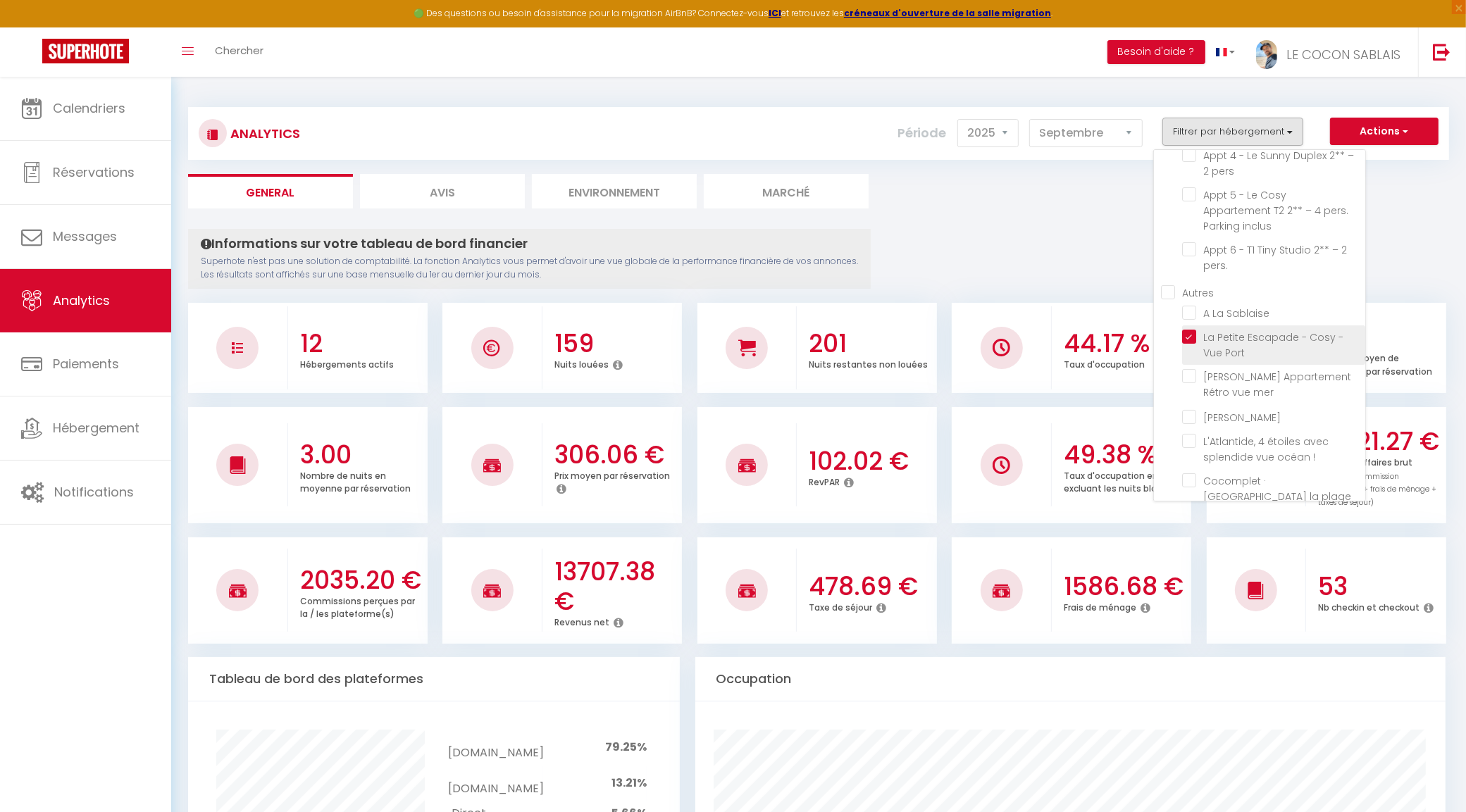
checkbox Remblai "false"
checkbox \! "false"
checkbox m "false"
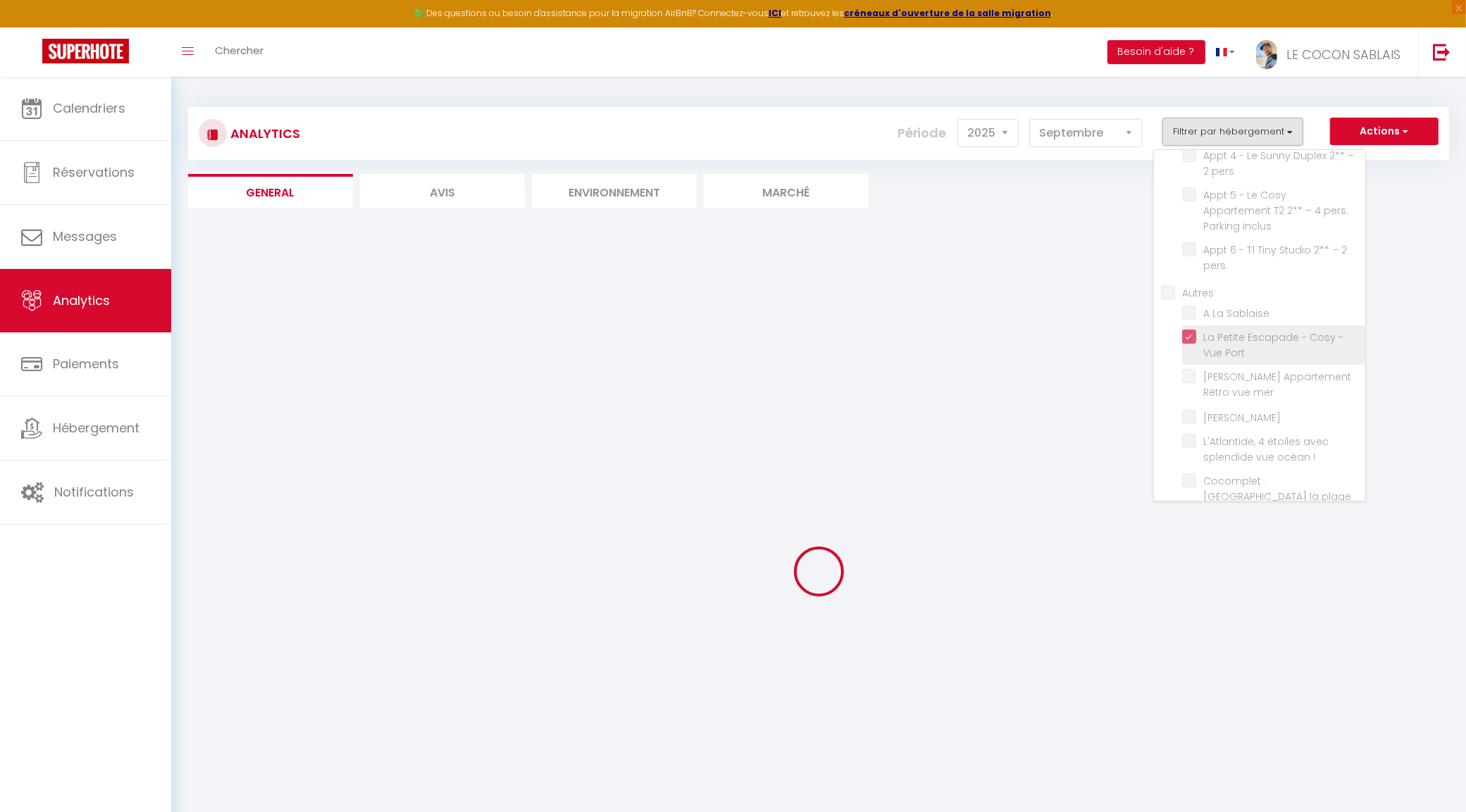
checkbox inclus "false"
checkbox pers "false"
checkbox inclus "false"
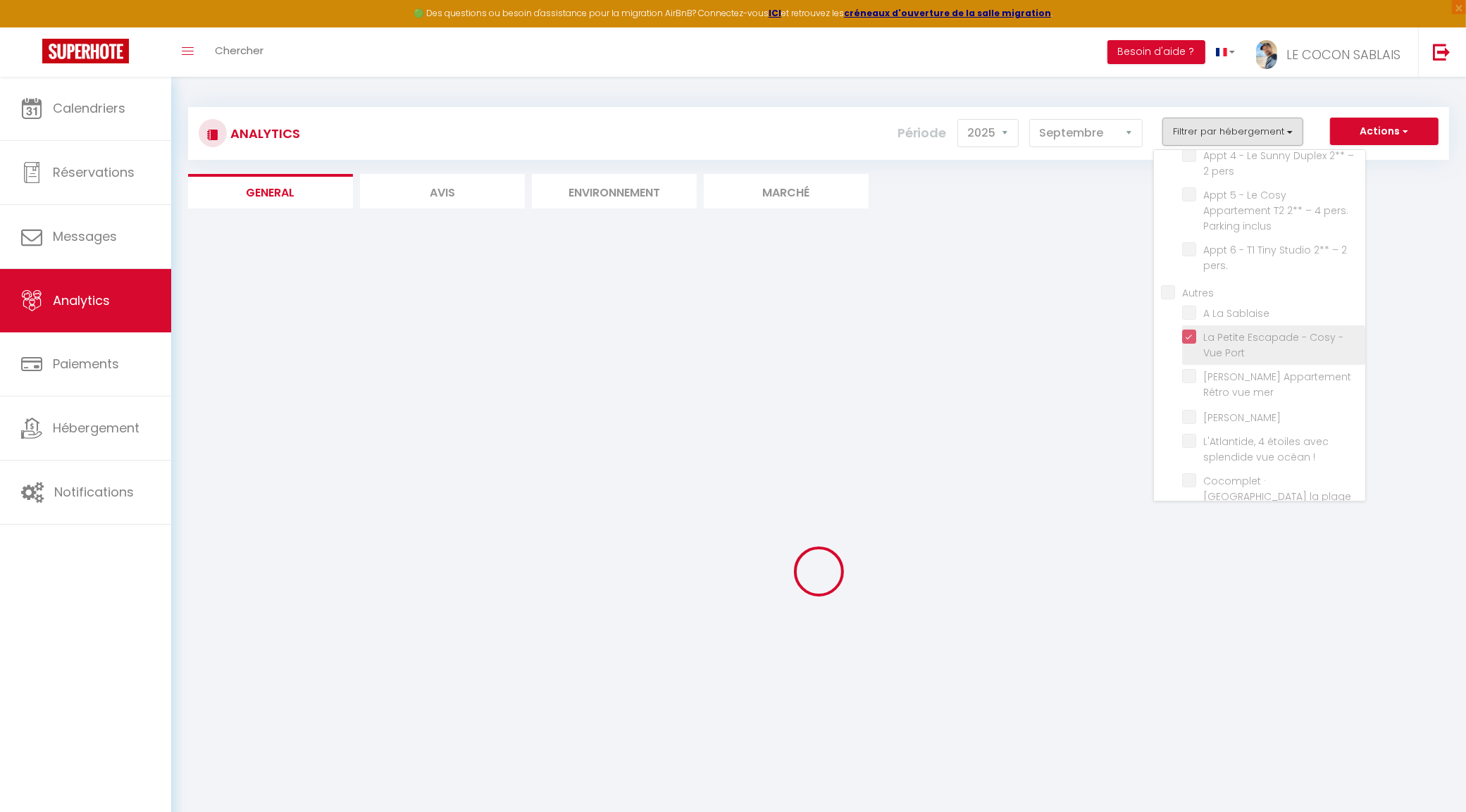
checkbox pers\ "false"
checkbox Sablaise "false"
checkbox mer "false"
checkbox Remblai "false"
checkbox \! "false"
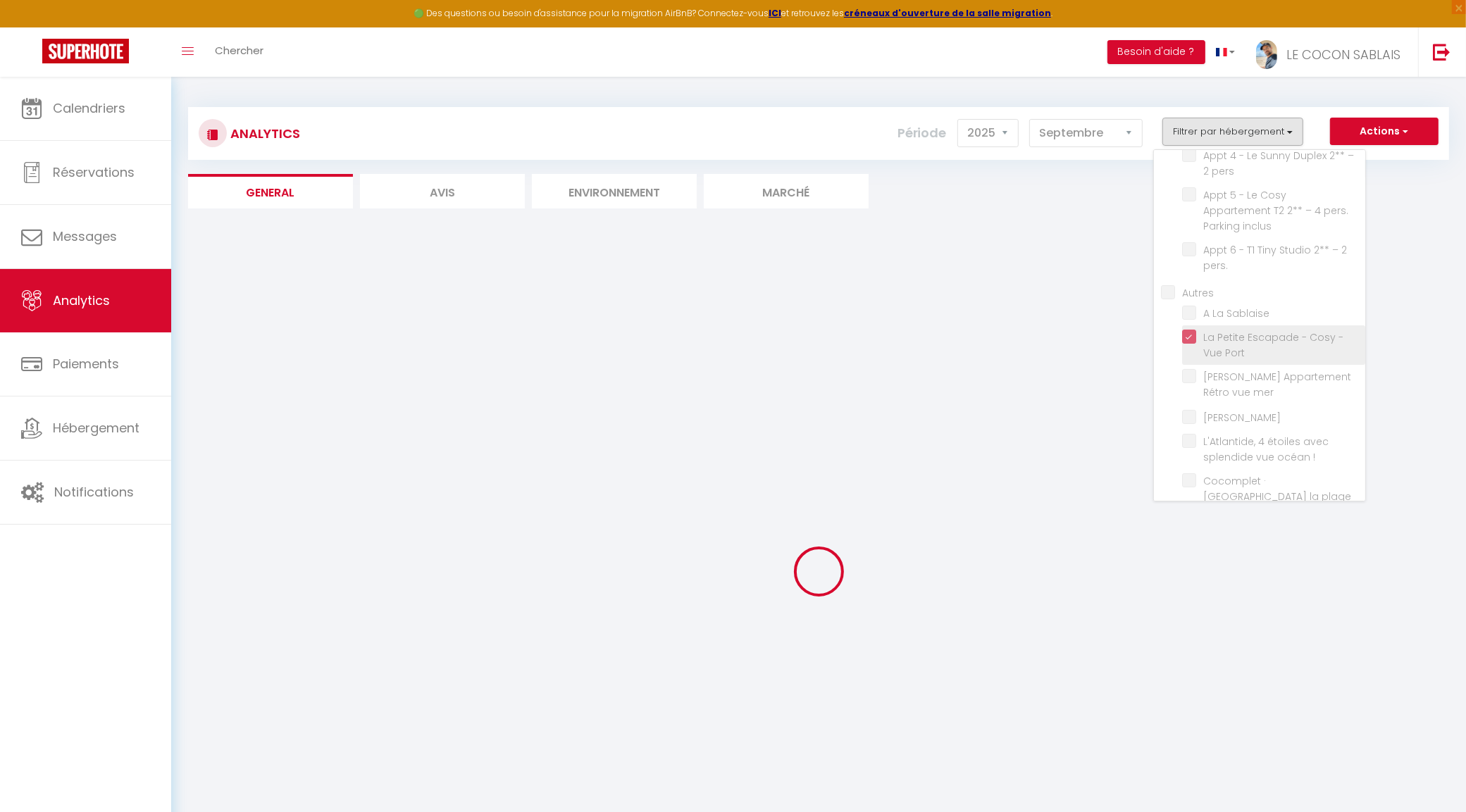
checkbox m "false"
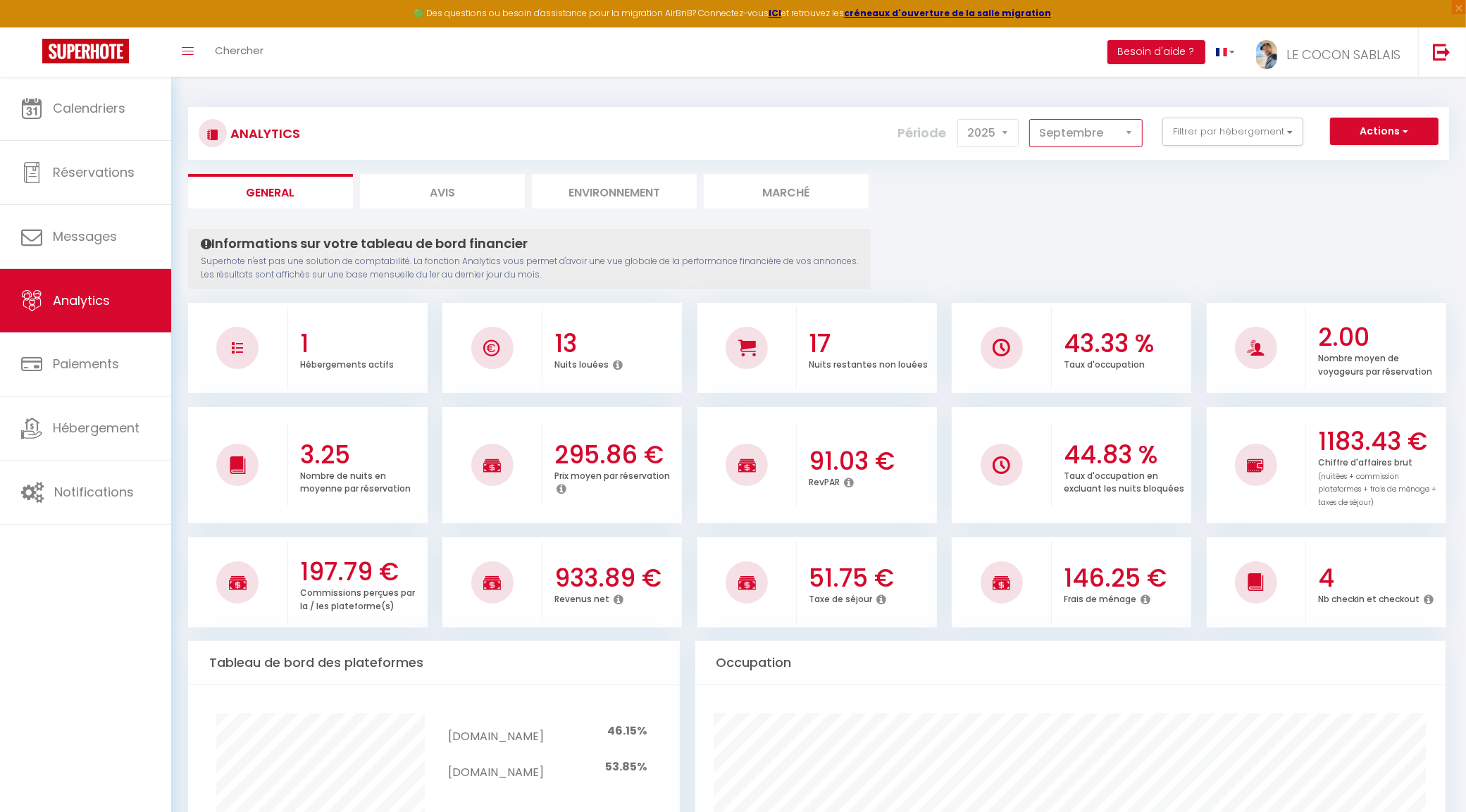
click at [1099, 142] on select "Janvier Février Mars Avril Mai Juin Juillet Août Septembre Octobre Novembre Déc…" at bounding box center [1085, 133] width 114 height 28
click at [1030, 119] on select "Janvier Février Mars Avril Mai Juin Juillet Août Septembre Octobre Novembre Déc…" at bounding box center [1085, 133] width 114 height 28
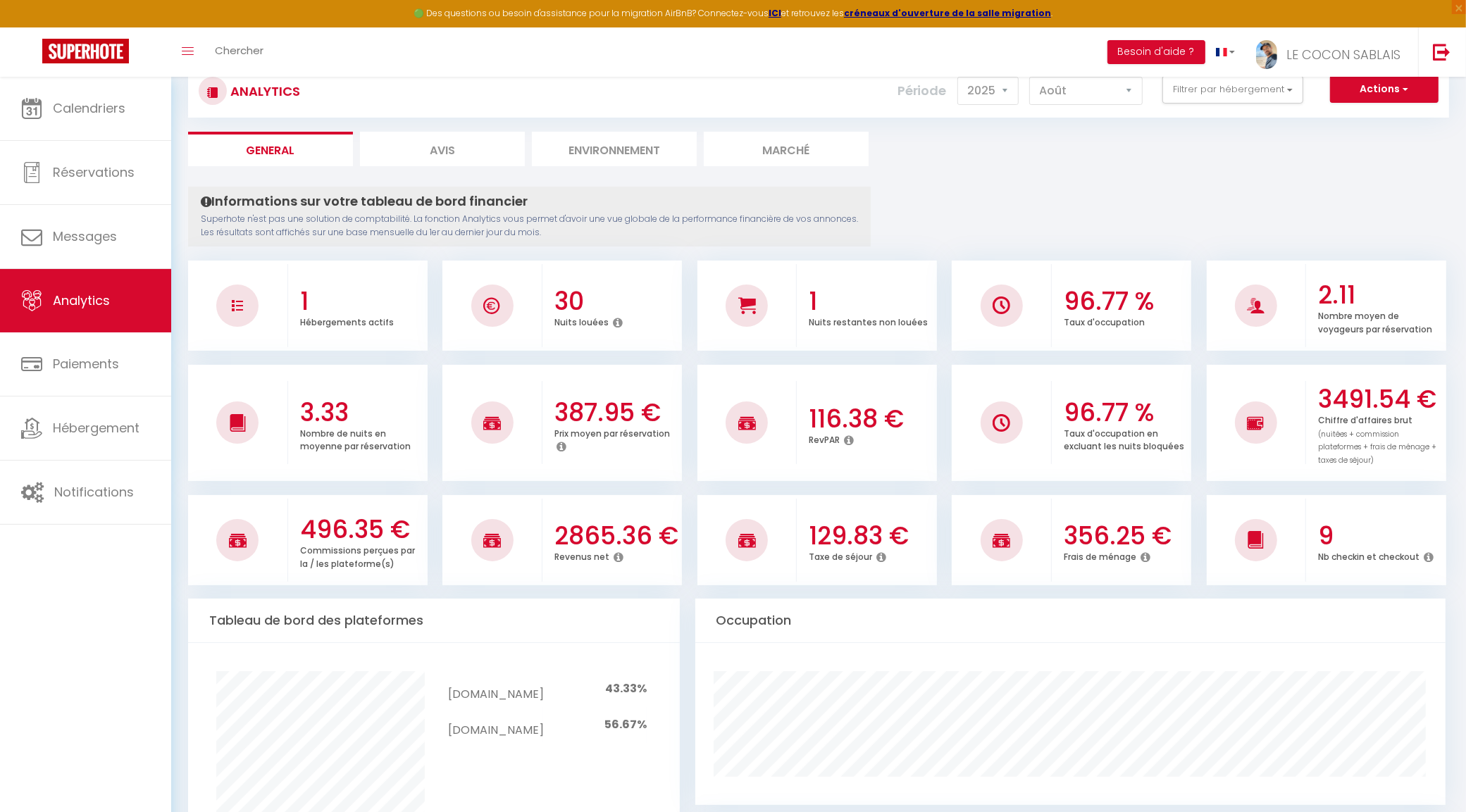
scroll to position [0, 0]
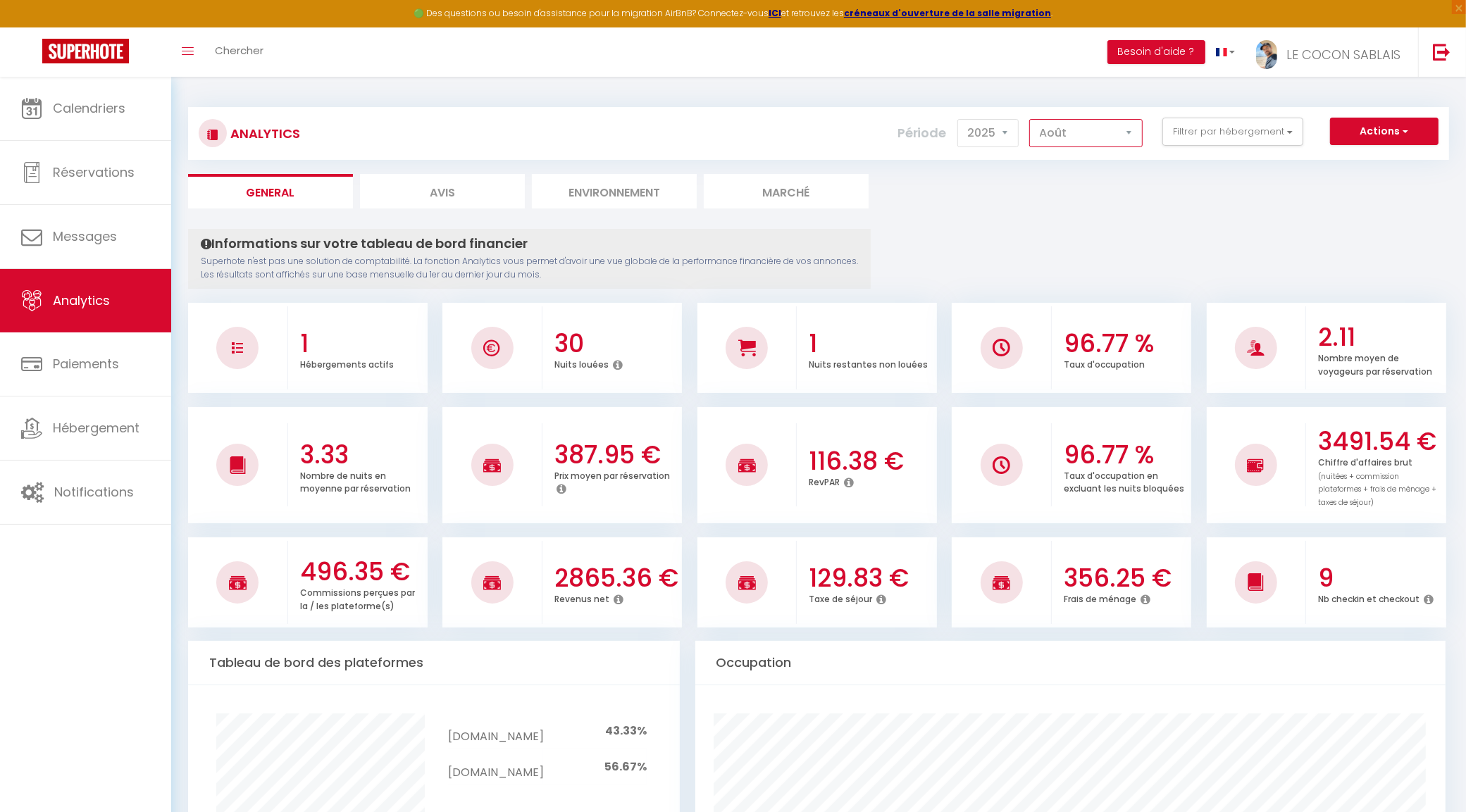
click at [1071, 134] on select "Janvier Février Mars Avril Mai Juin Juillet Août Septembre Octobre Novembre Déc…" at bounding box center [1085, 133] width 114 height 28
click at [1030, 119] on select "Janvier Février Mars Avril Mai Juin Juillet Août Septembre Octobre Novembre Déc…" at bounding box center [1085, 133] width 114 height 28
click at [1096, 121] on select "Janvier Février Mars Avril Mai Juin Juillet Août Septembre Octobre Novembre Déc…" at bounding box center [1085, 133] width 114 height 28
select select "8"
click at [1030, 119] on select "Janvier Février Mars Avril Mai Juin Juillet Août Septembre Octobre Novembre Déc…" at bounding box center [1085, 133] width 114 height 28
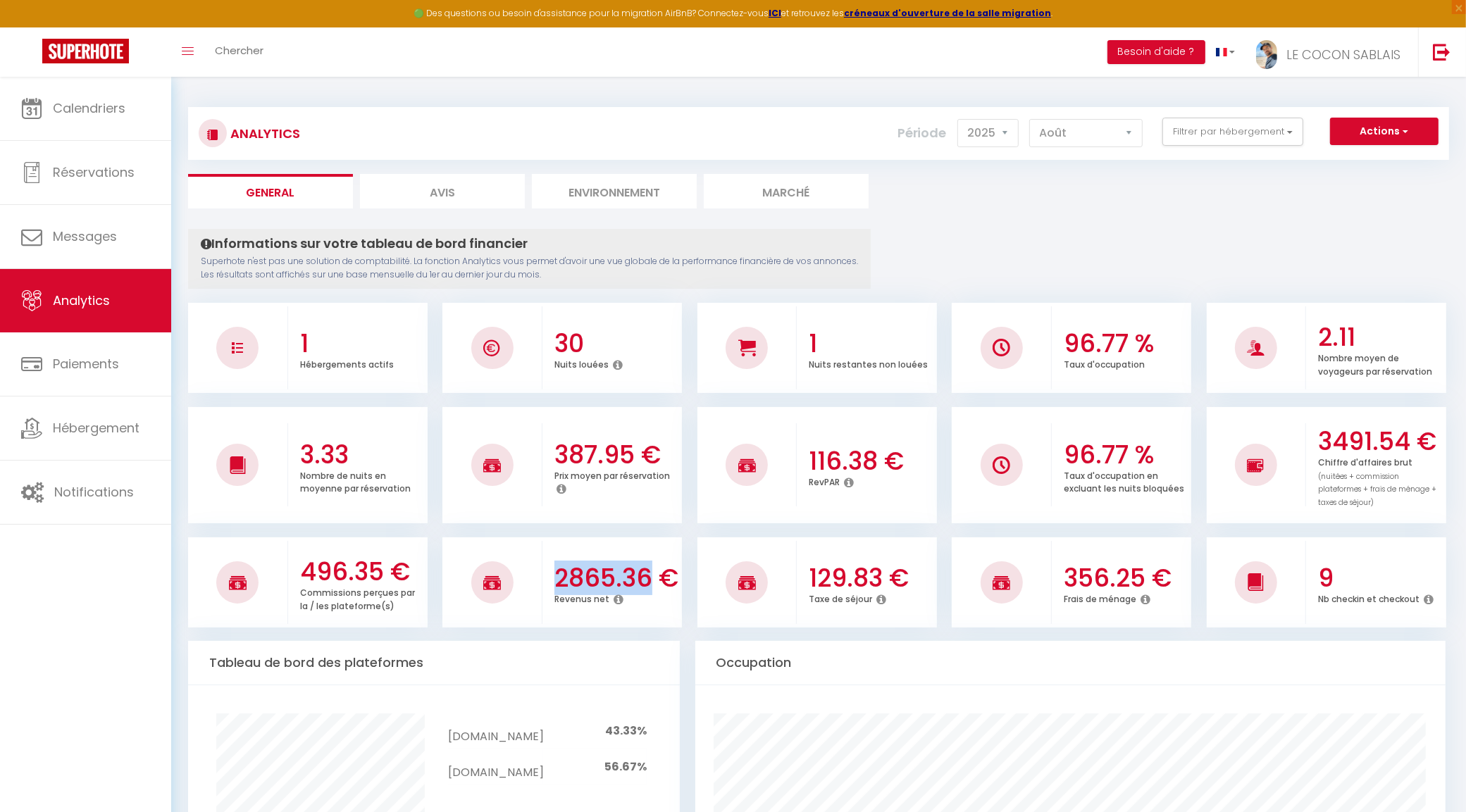
drag, startPoint x: 556, startPoint y: 575, endPoint x: 648, endPoint y: 576, distance: 92.0
click at [648, 576] on h3 "2865.36 €" at bounding box center [617, 578] width 124 height 30
copy h3 "2865.36"
click at [90, 104] on span "Calendriers" at bounding box center [89, 108] width 72 height 18
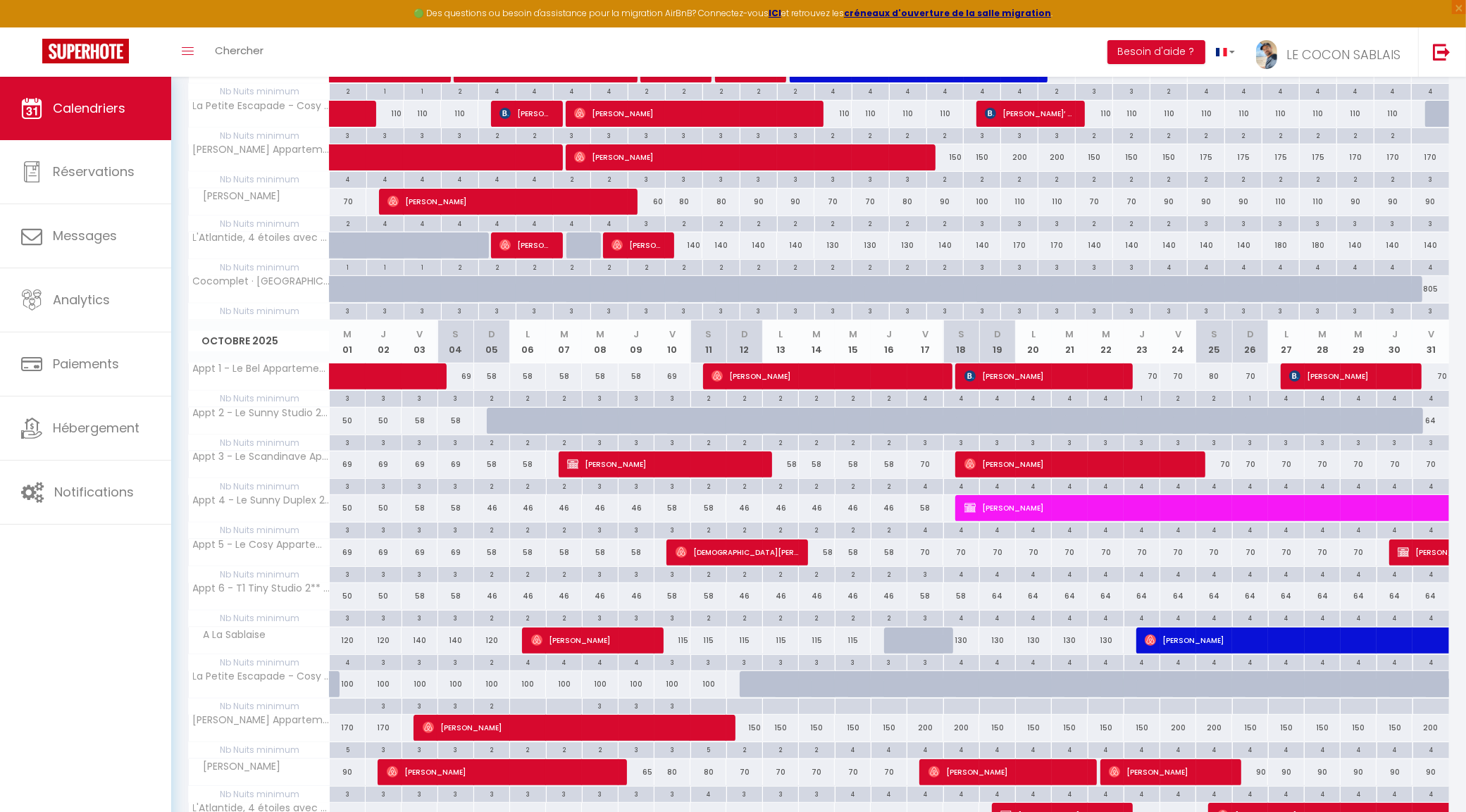
scroll to position [704, 0]
